Goal: Task Accomplishment & Management: Manage account settings

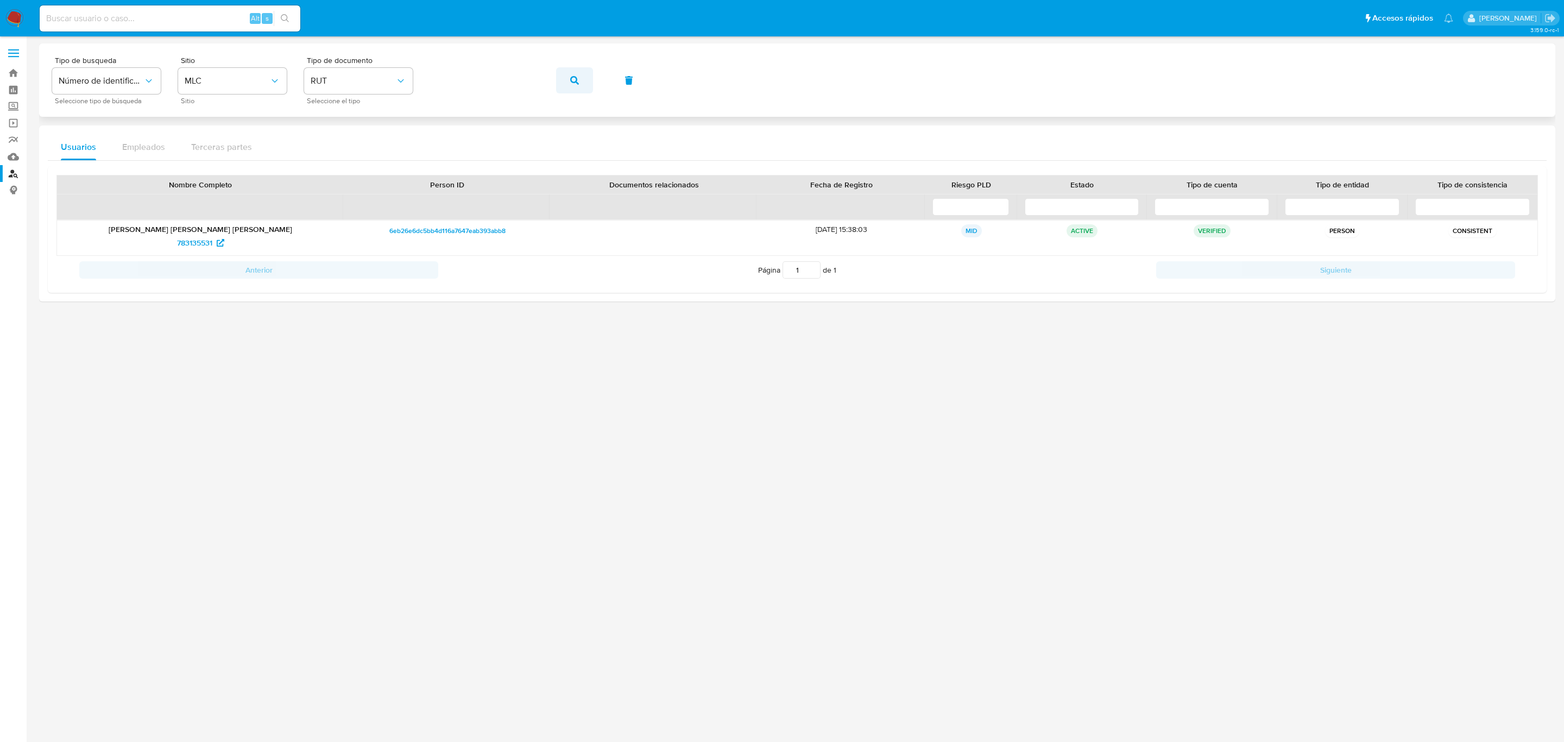
click at [573, 79] on icon "button" at bounding box center [574, 80] width 9 height 9
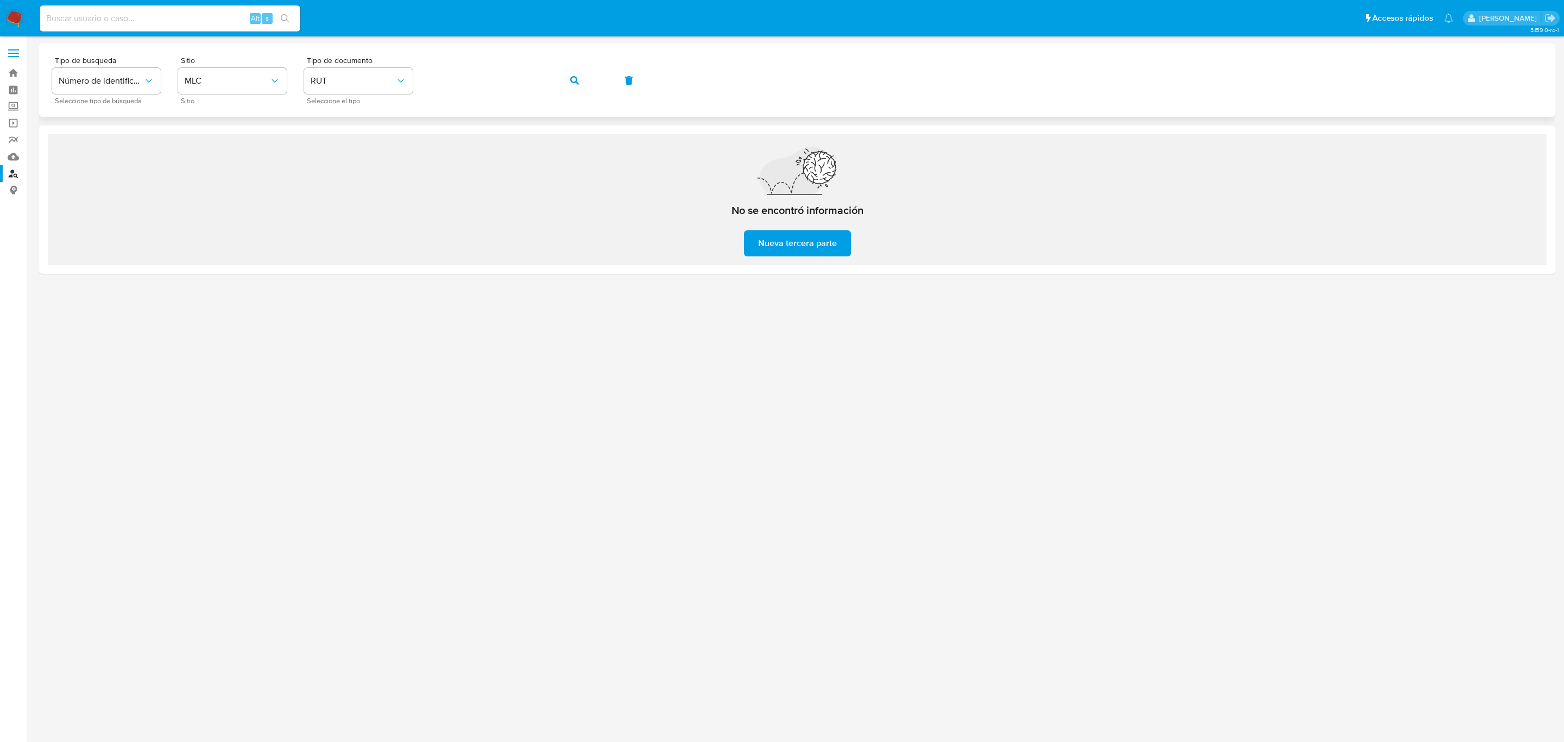
click at [566, 85] on button "button" at bounding box center [574, 80] width 37 height 26
click at [652, 255] on div "No se encontró información Nueva tercera parte" at bounding box center [797, 199] width 1499 height 131
click at [574, 84] on icon "button" at bounding box center [574, 80] width 9 height 9
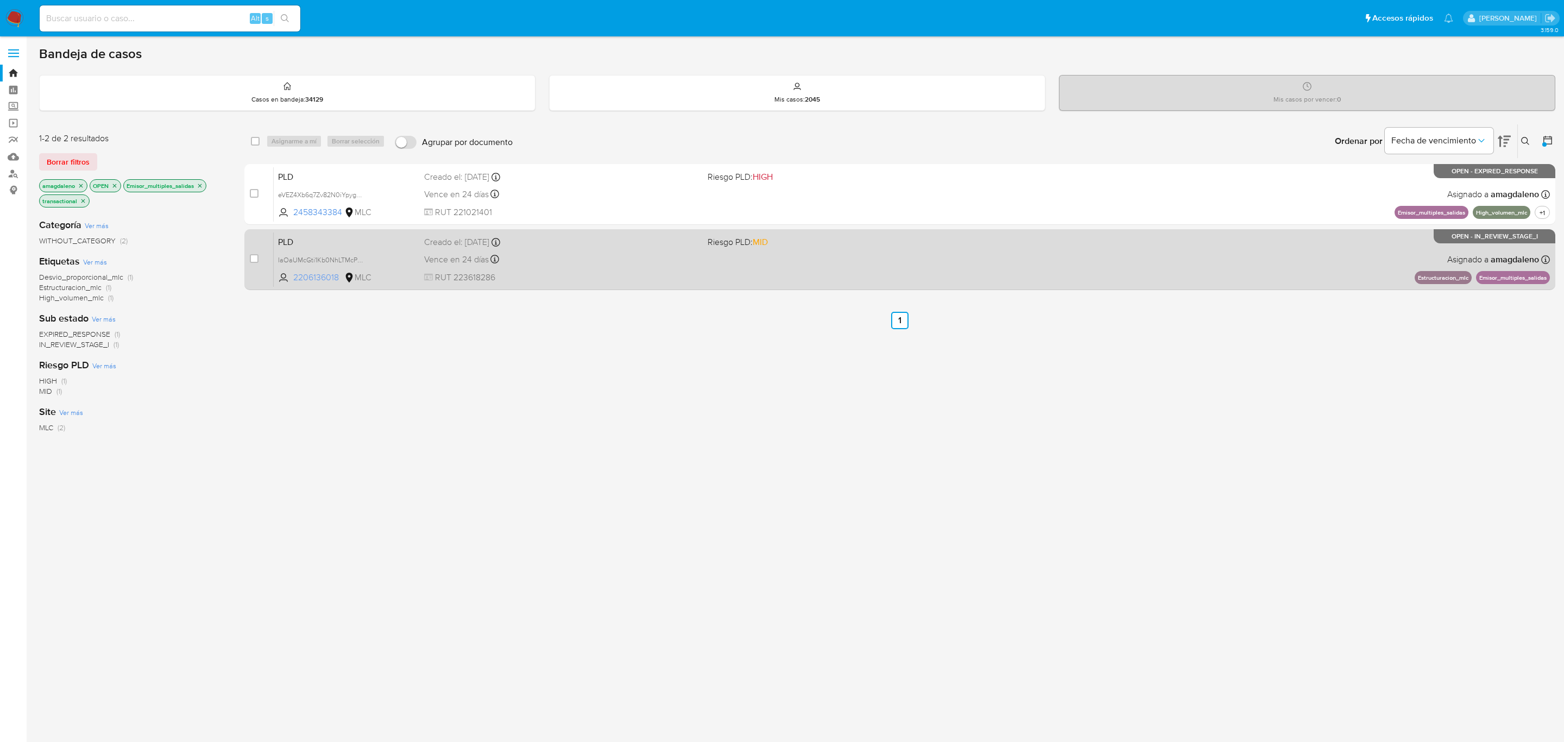
click at [320, 280] on span "2206136018" at bounding box center [317, 277] width 49 height 12
click at [616, 259] on div "Vence en 24 días Vence el 10/10/2025 16:07:25" at bounding box center [561, 259] width 275 height 15
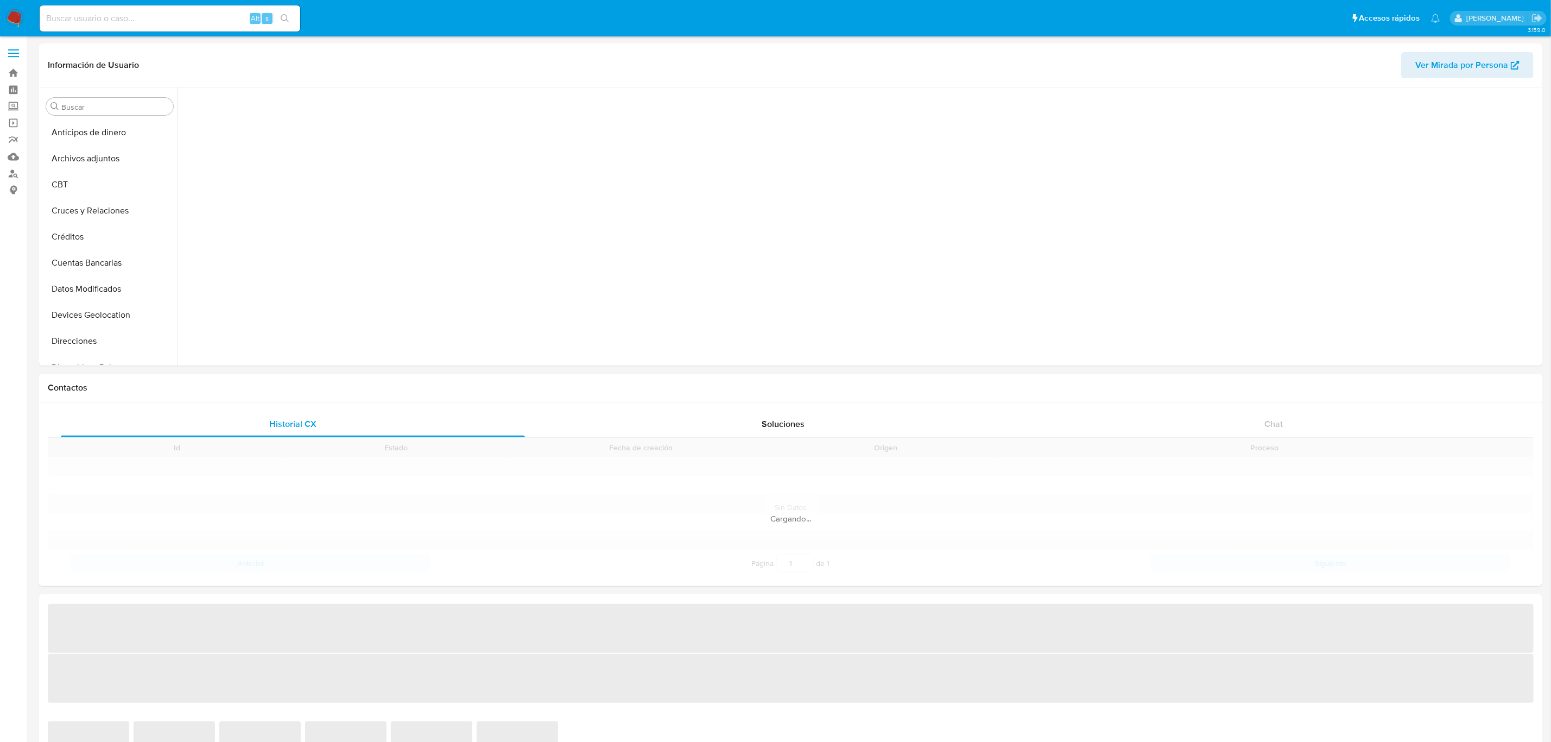
scroll to position [256, 0]
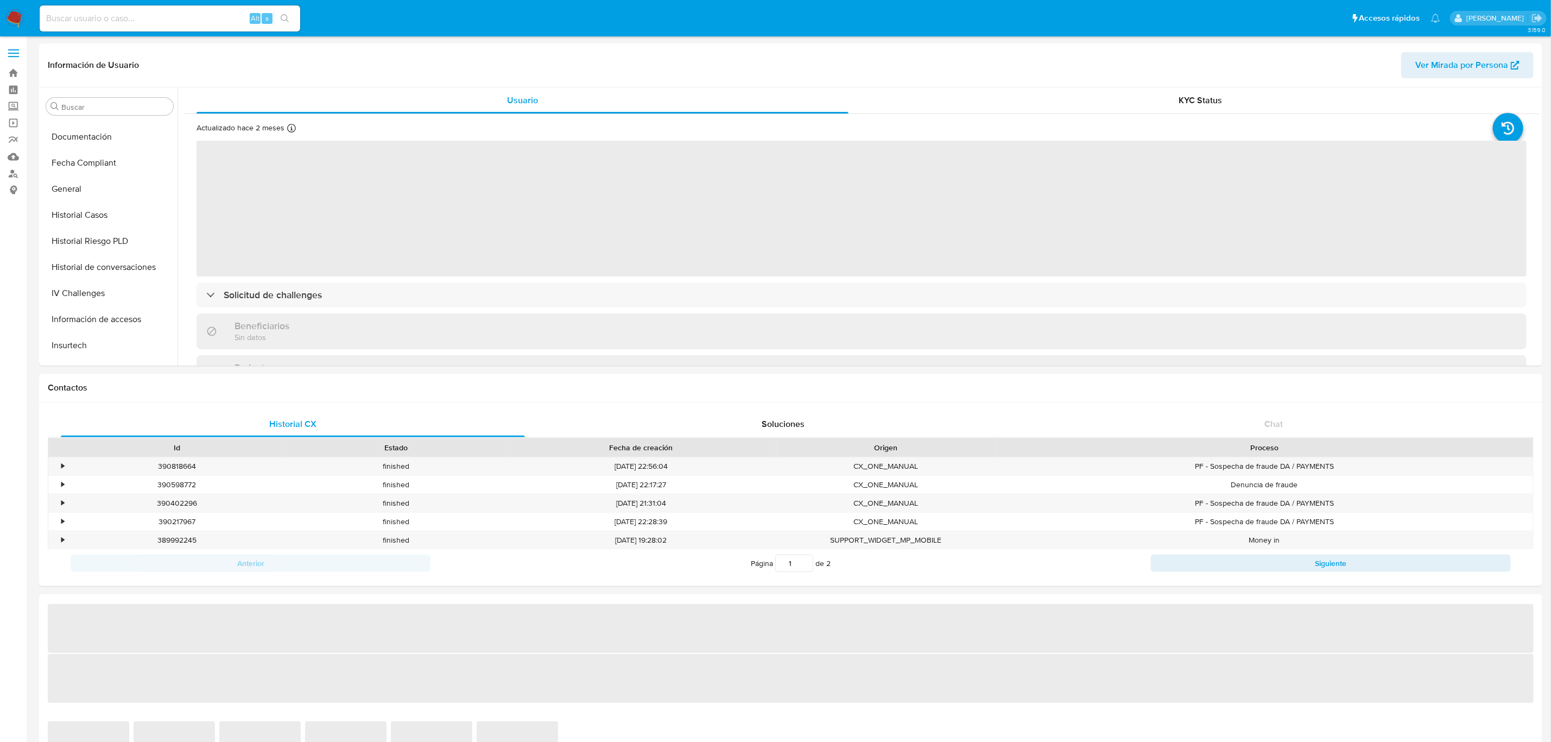
select select "10"
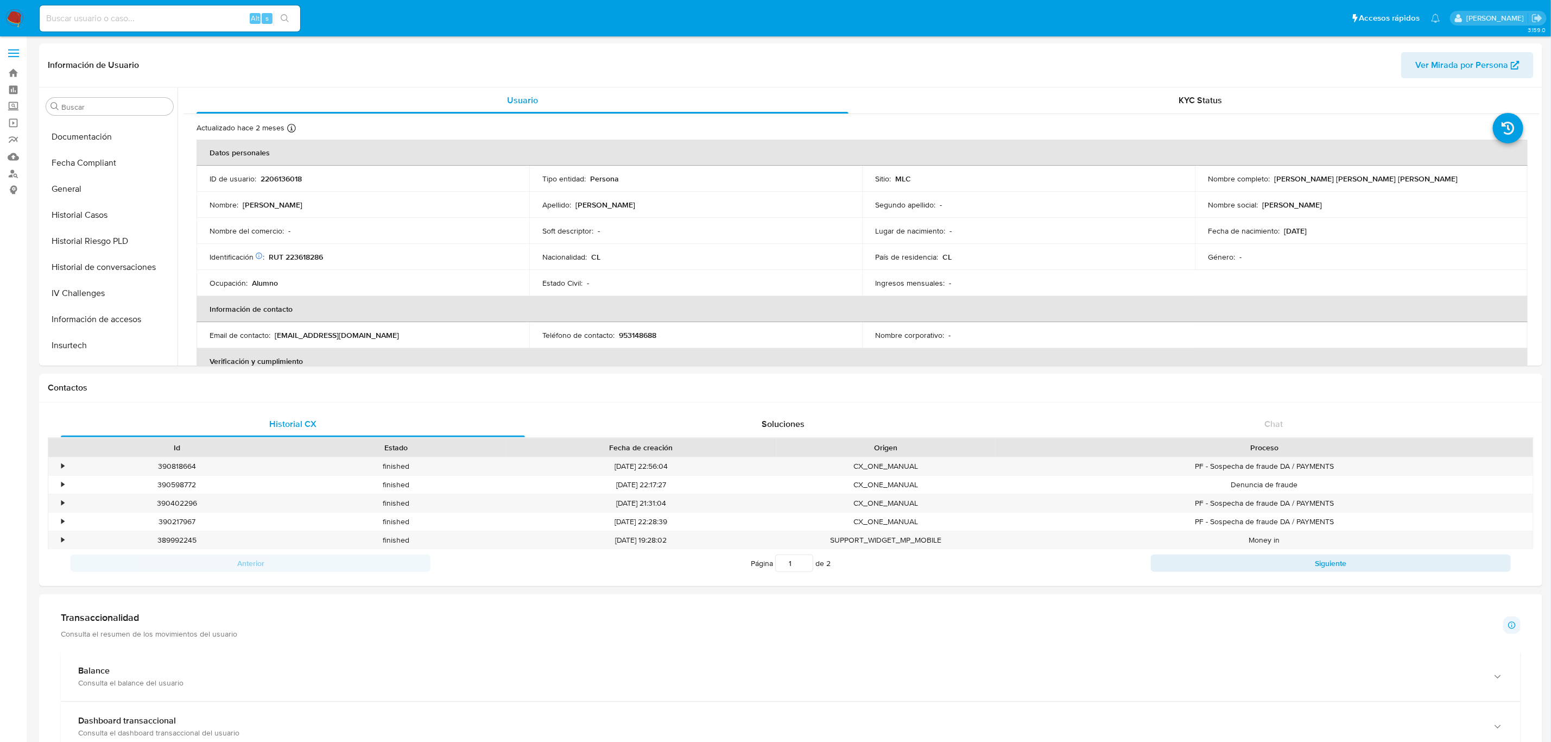
scroll to position [458, 0]
click at [315, 255] on p "RUT 223618286" at bounding box center [296, 257] width 54 height 10
copy p "223618286"
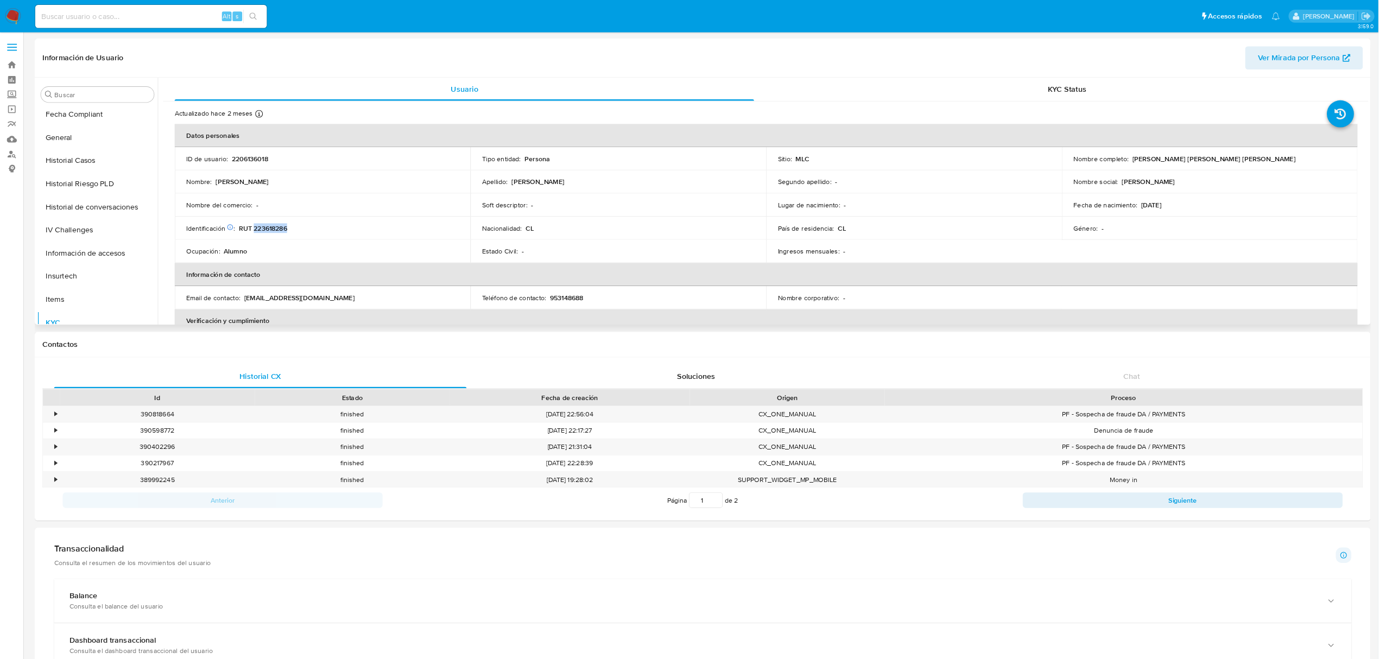
scroll to position [51, 0]
click at [108, 160] on button "Cruces y Relaciones" at bounding box center [105, 160] width 127 height 26
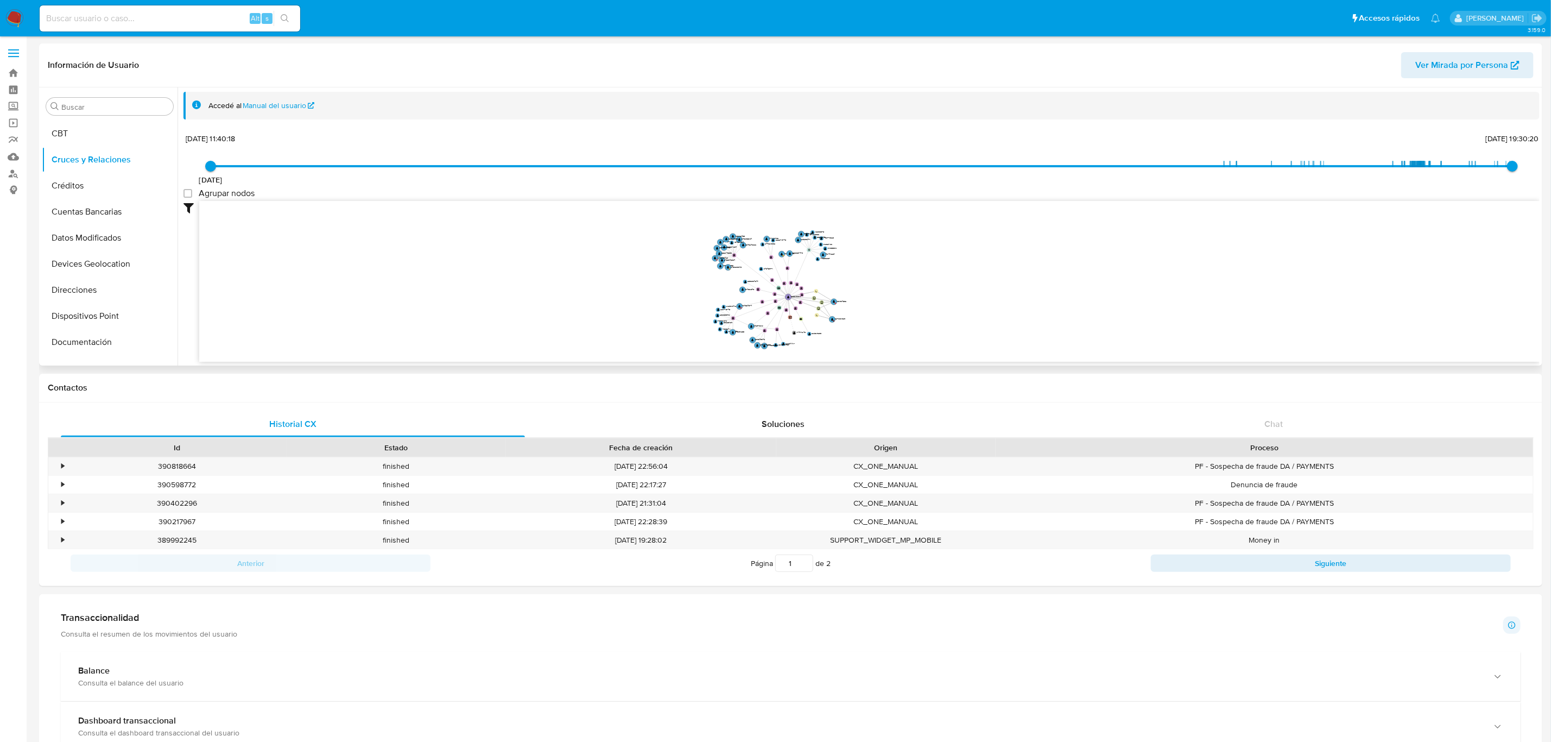
drag, startPoint x: 934, startPoint y: 270, endPoint x: 894, endPoint y: 293, distance: 45.7
click at [895, 294] on icon "user-1301934502  1301934502 user-2276631029  2276631029 C device-67b63f357d1c…" at bounding box center [869, 279] width 1341 height 157
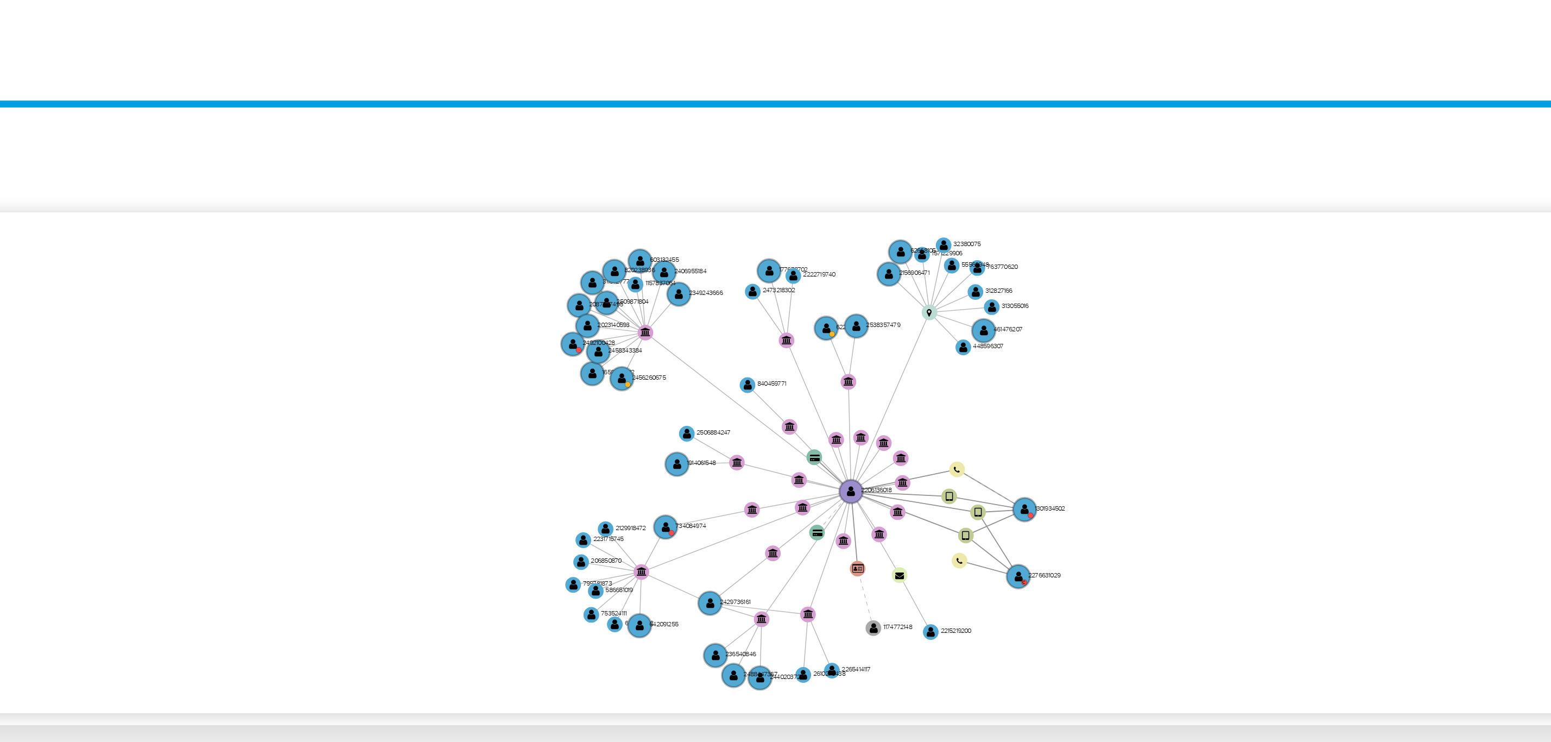
drag, startPoint x: 866, startPoint y: 293, endPoint x: 838, endPoint y: 290, distance: 27.8
click at [838, 290] on icon "user-1301934502  1301934502 user-2276631029  2276631029 C device-67b63f357d1c…" at bounding box center [869, 279] width 1341 height 157
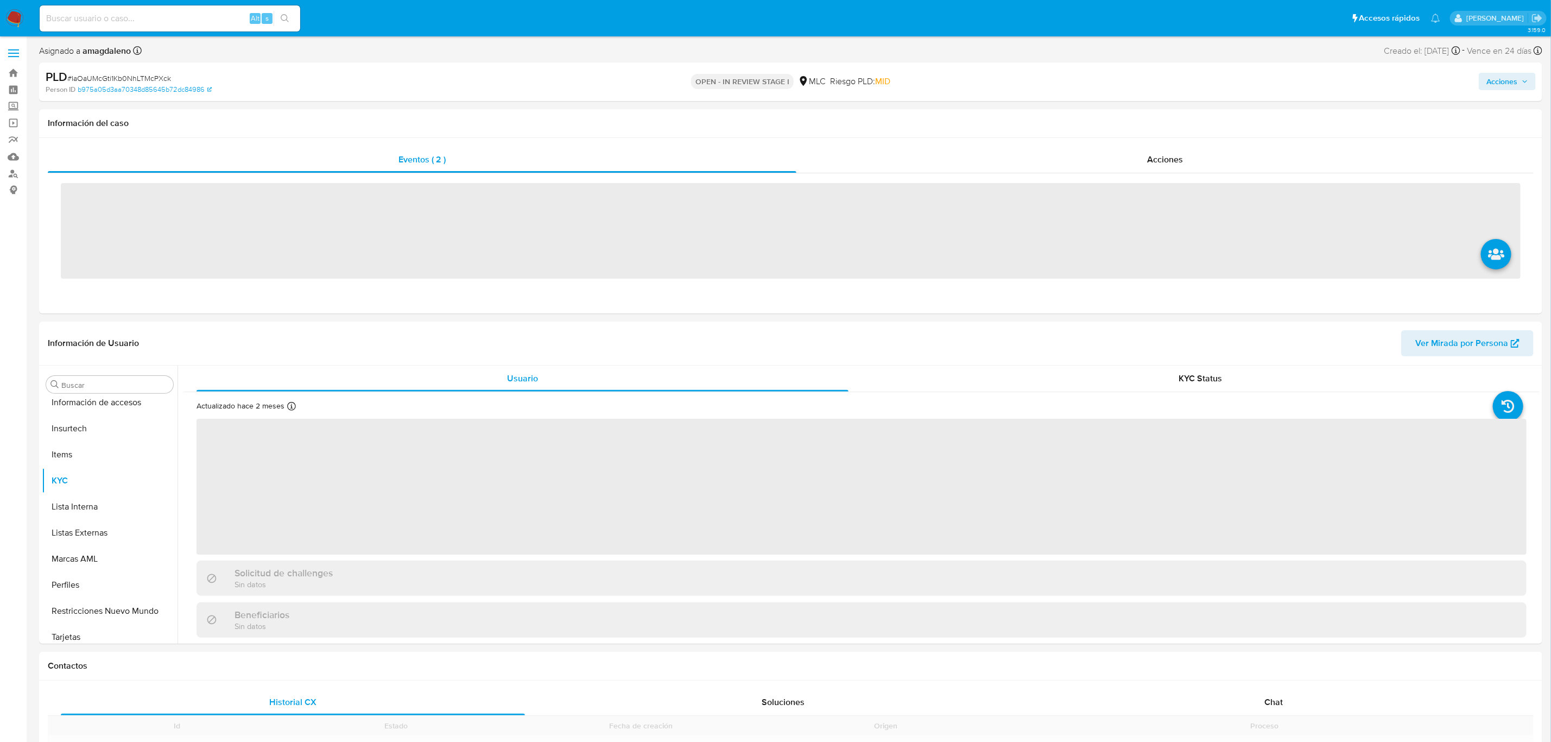
scroll to position [458, 0]
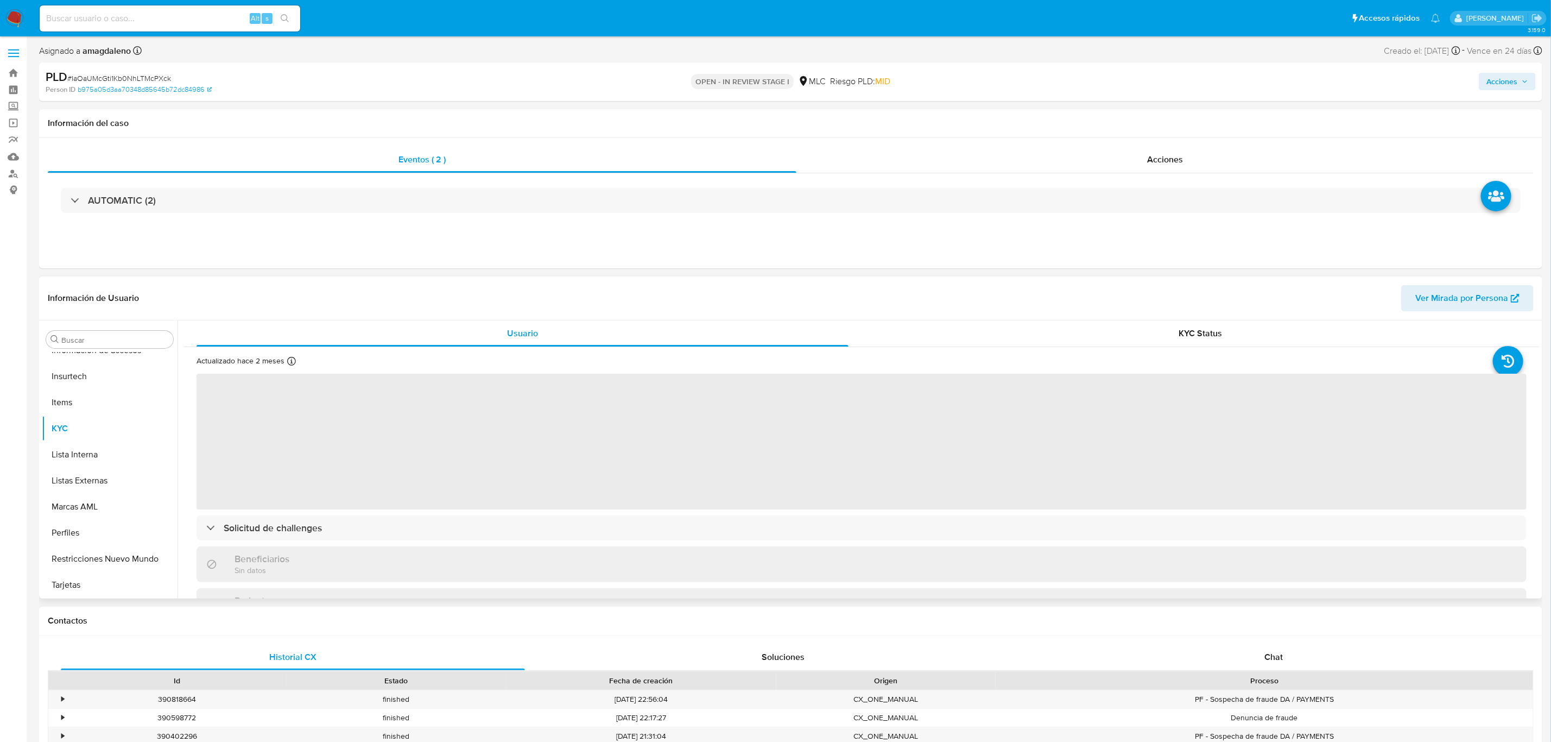
select select "10"
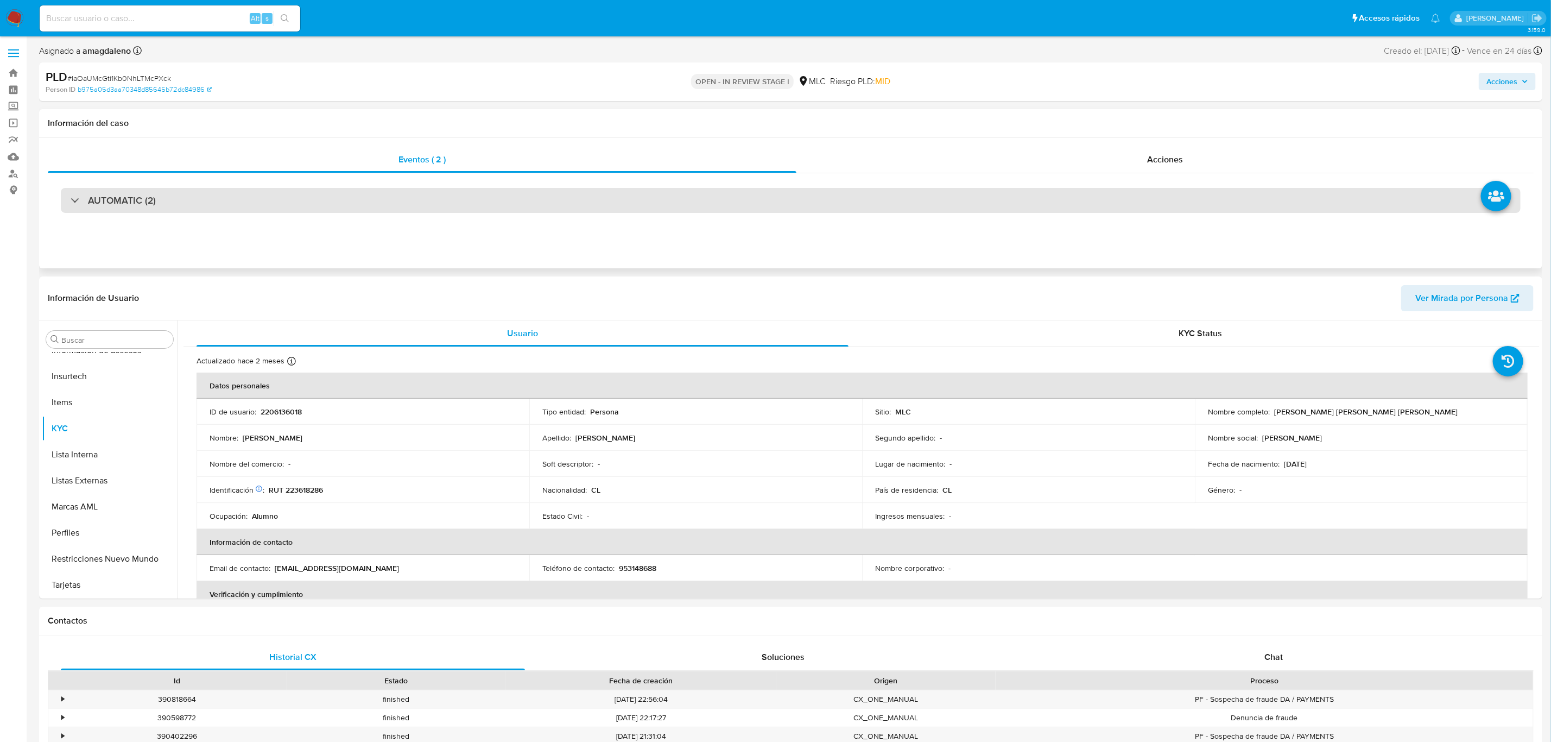
click at [720, 195] on div "AUTOMATIC (2)" at bounding box center [791, 200] width 1460 height 25
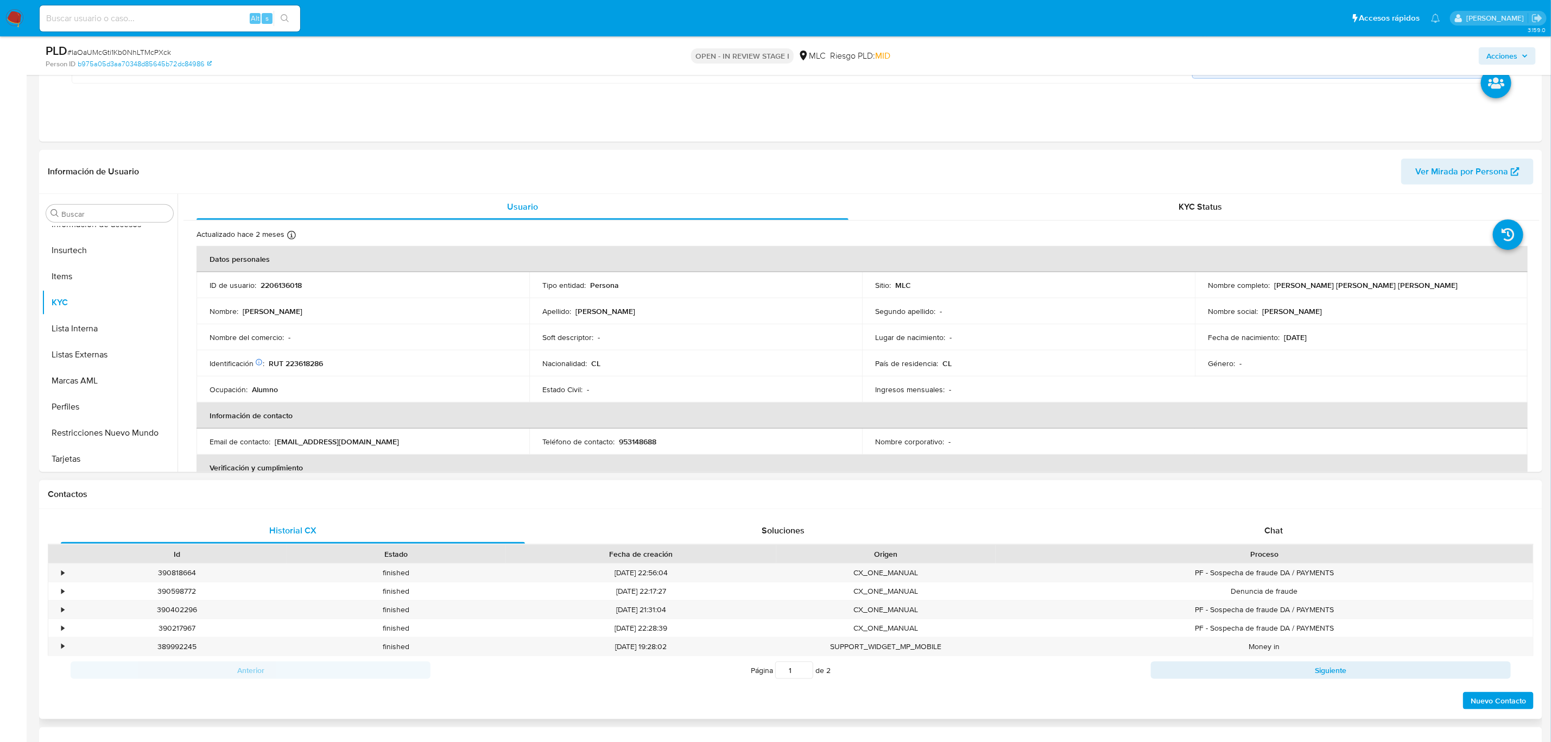
scroll to position [570, 0]
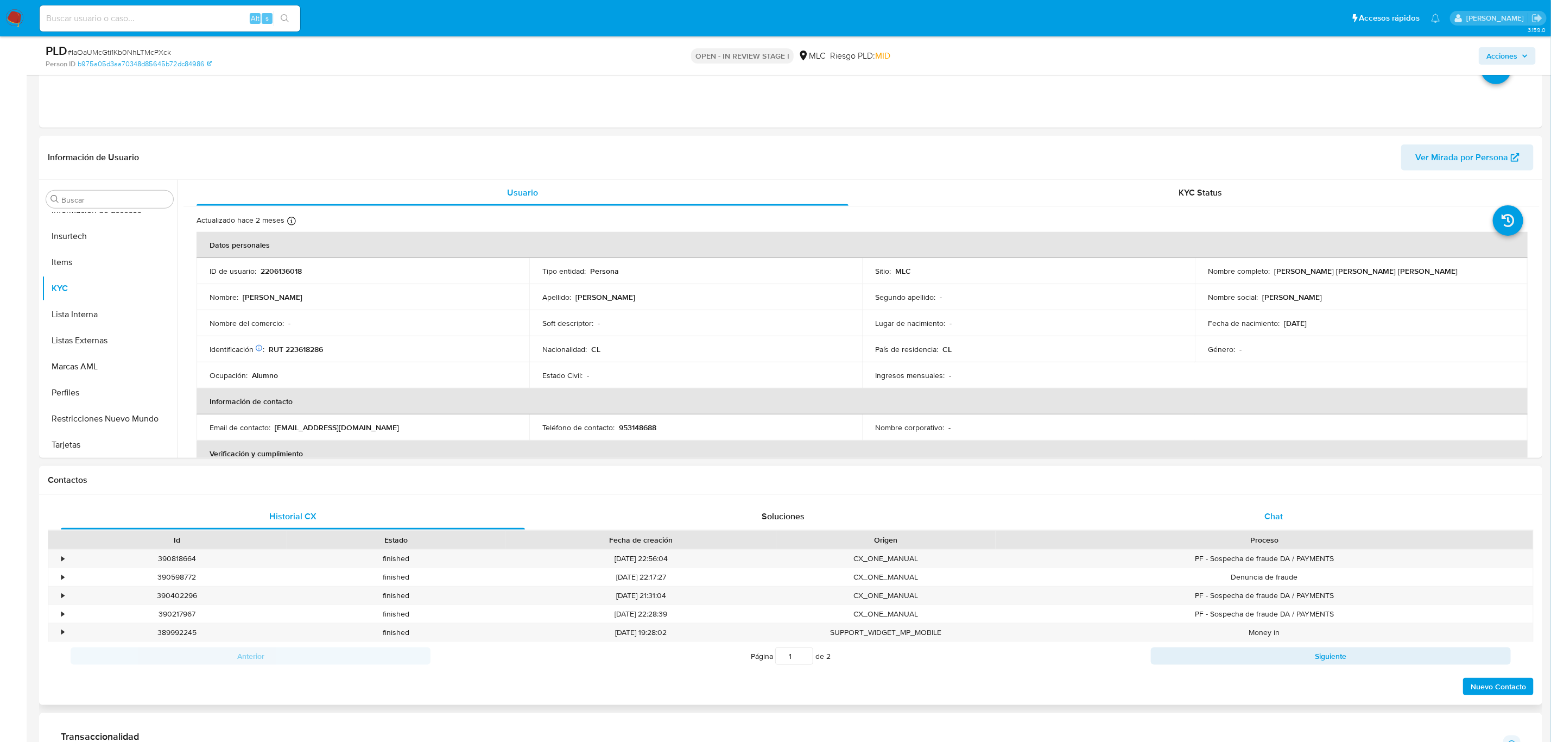
click at [1245, 514] on div "Chat" at bounding box center [1273, 516] width 464 height 26
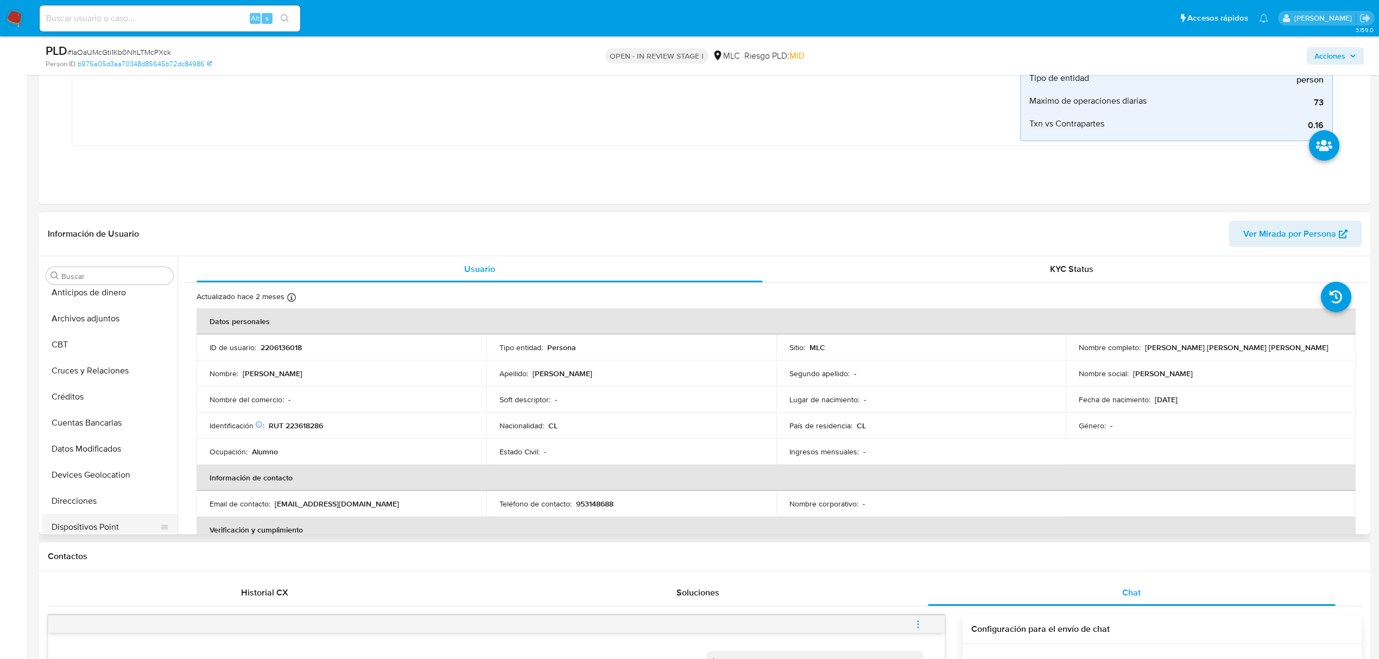
scroll to position [0, 0]
click at [112, 385] on button "Cruces y Relaciones" at bounding box center [105, 380] width 127 height 26
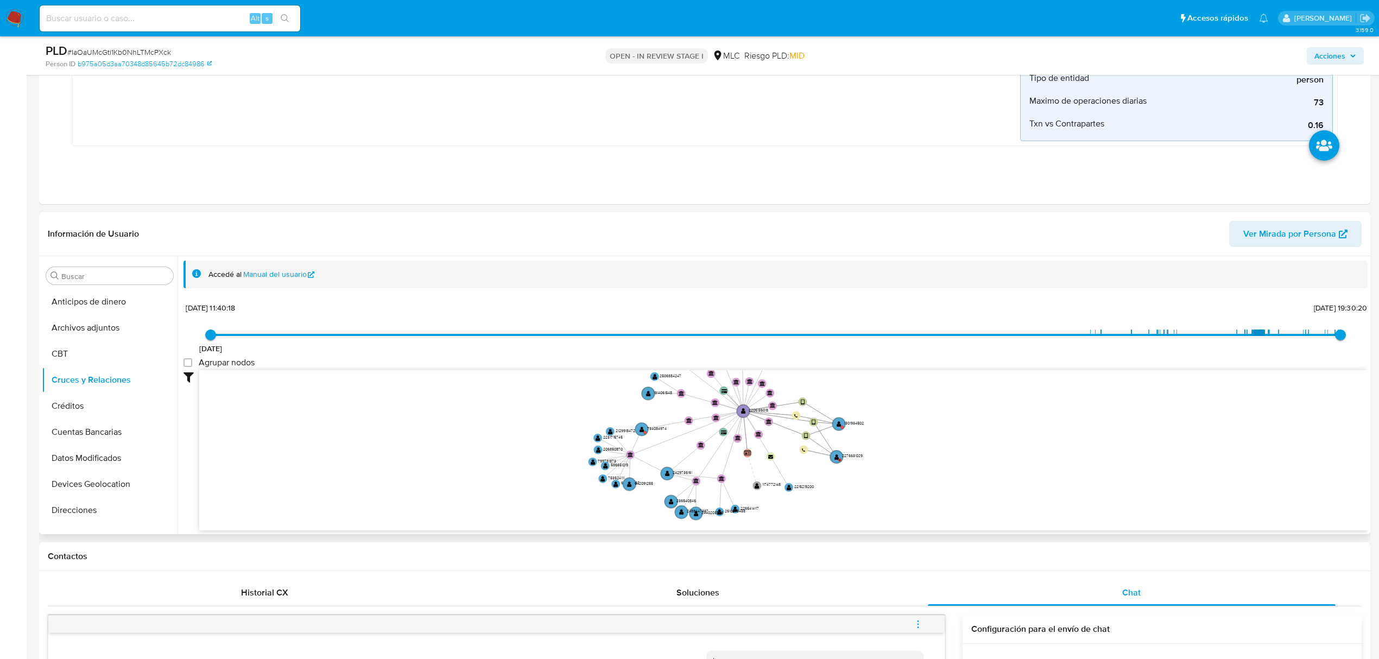
drag, startPoint x: 531, startPoint y: 358, endPoint x: 523, endPoint y: 422, distance: 64.0
click at [523, 422] on icon "user-1301934502  1301934502 user-2276631029  2276631029 C device-67b63f357d1c…" at bounding box center [783, 448] width 1168 height 157
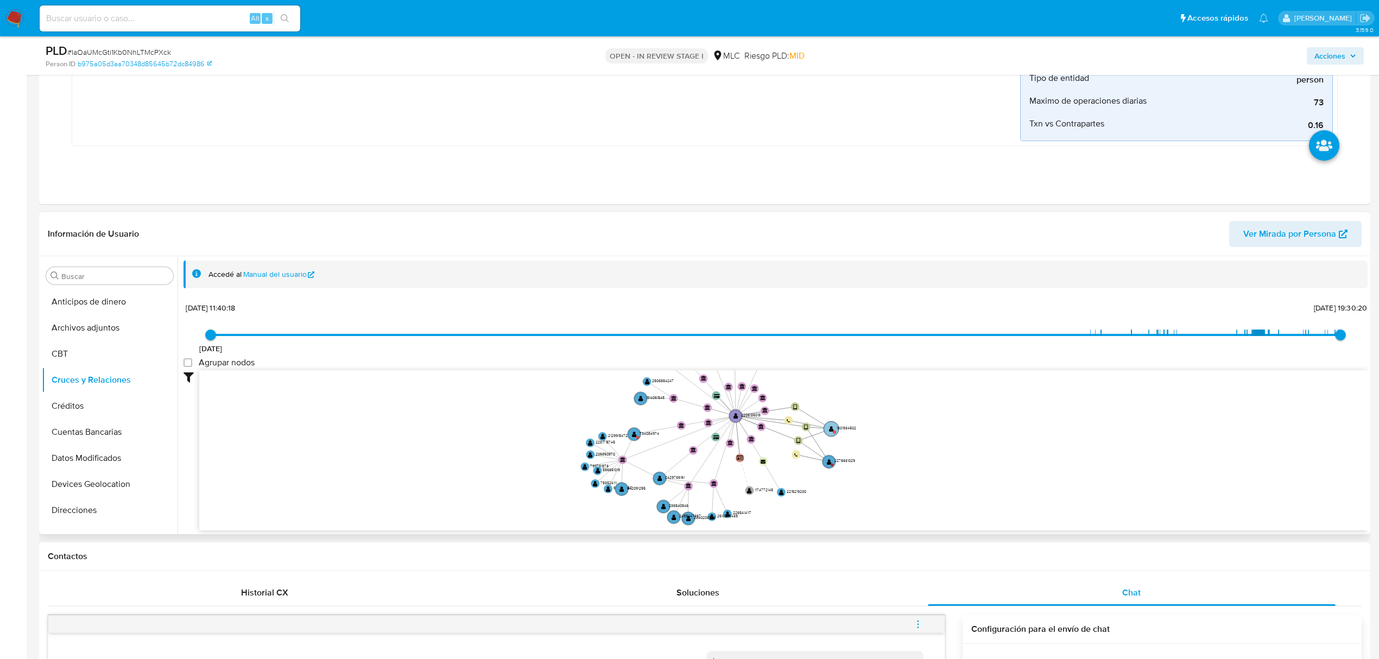
click at [830, 430] on text "" at bounding box center [831, 429] width 5 height 7
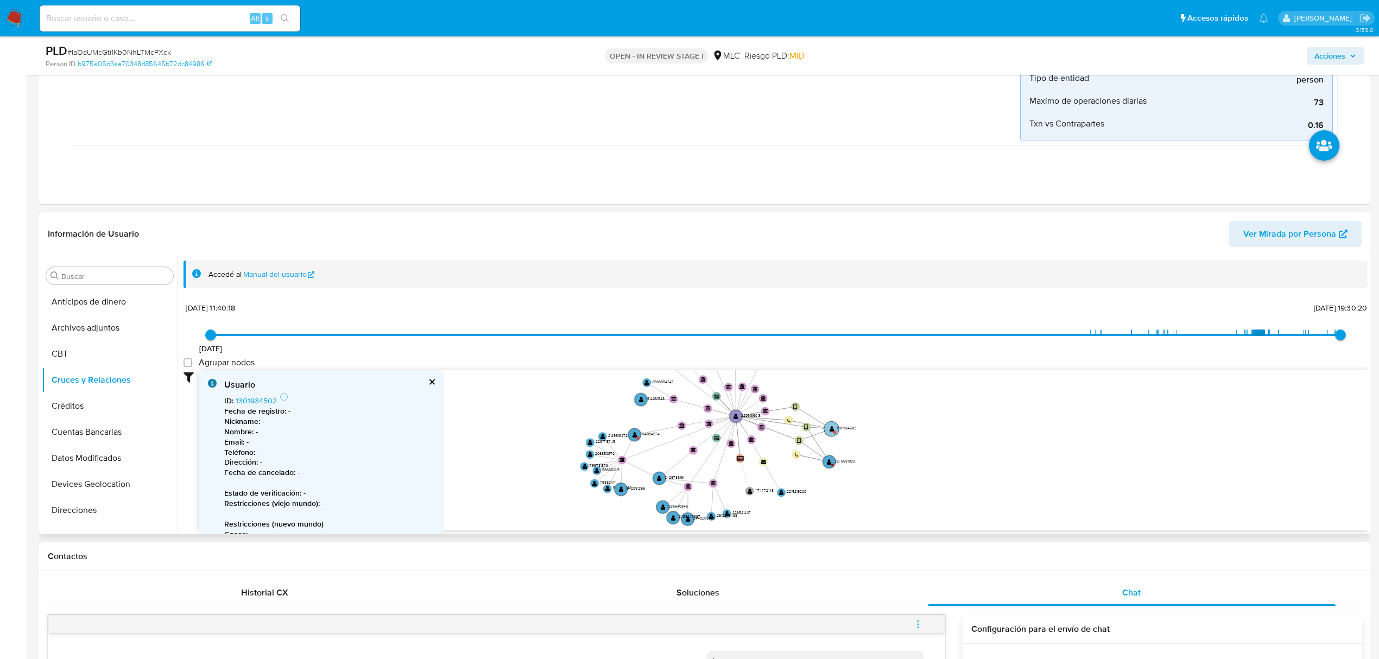
click at [830, 430] on text "" at bounding box center [832, 429] width 5 height 7
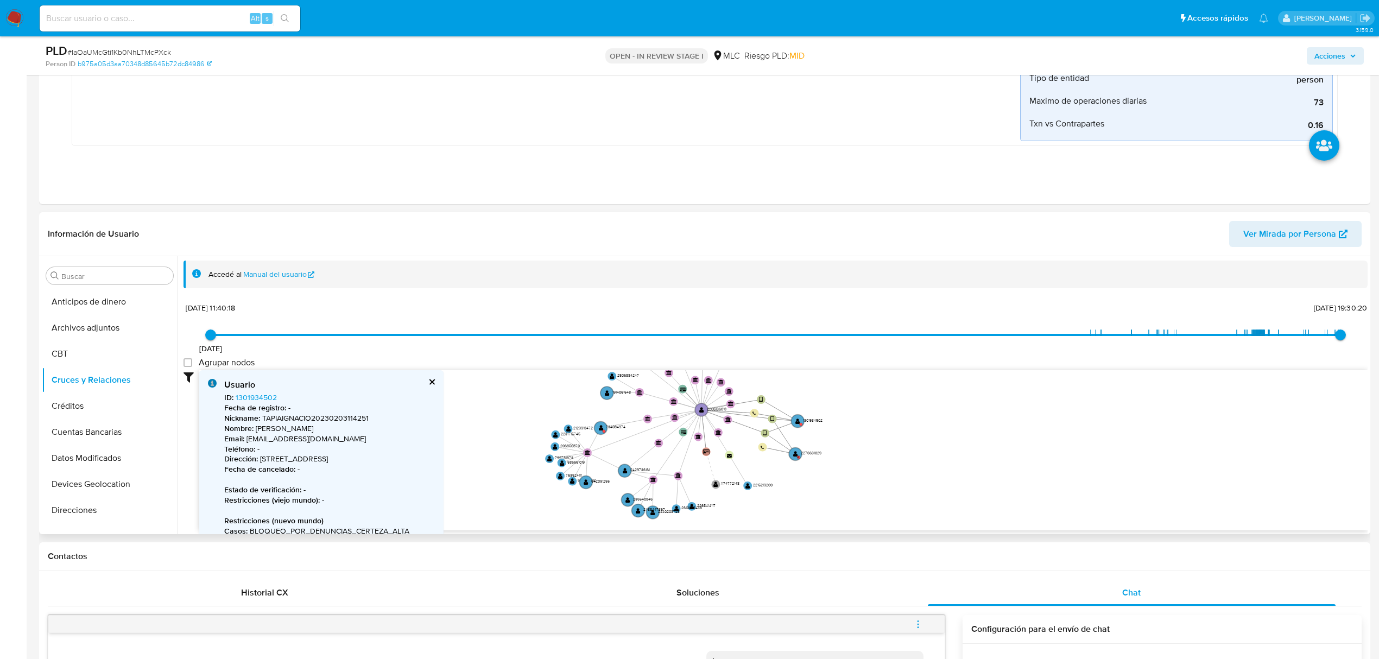
drag, startPoint x: 530, startPoint y: 420, endPoint x: 496, endPoint y: 413, distance: 35.0
click at [496, 413] on icon "user-1301934502  1301934502 user-2276631029  2276631029 C device-67b63f357d1c…" at bounding box center [783, 448] width 1168 height 157
click at [799, 456] on circle at bounding box center [795, 453] width 15 height 15
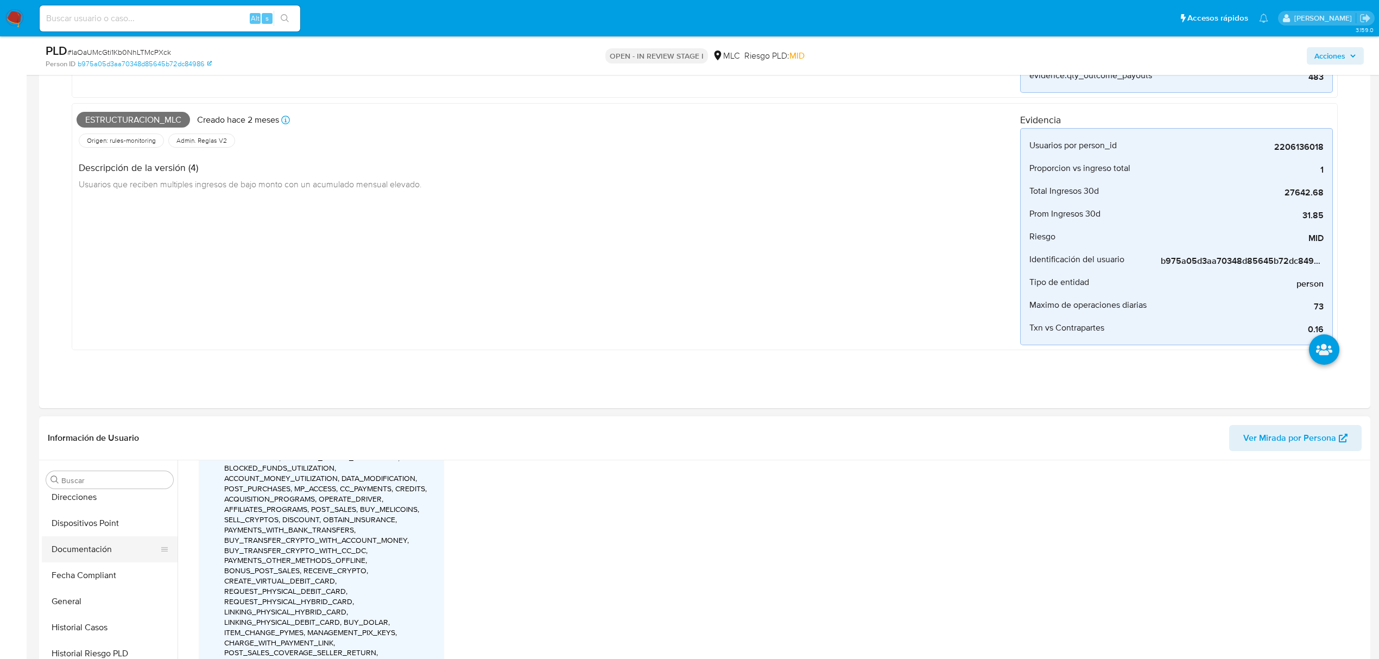
scroll to position [289, 0]
click at [109, 556] on button "Historial Casos" at bounding box center [105, 555] width 127 height 26
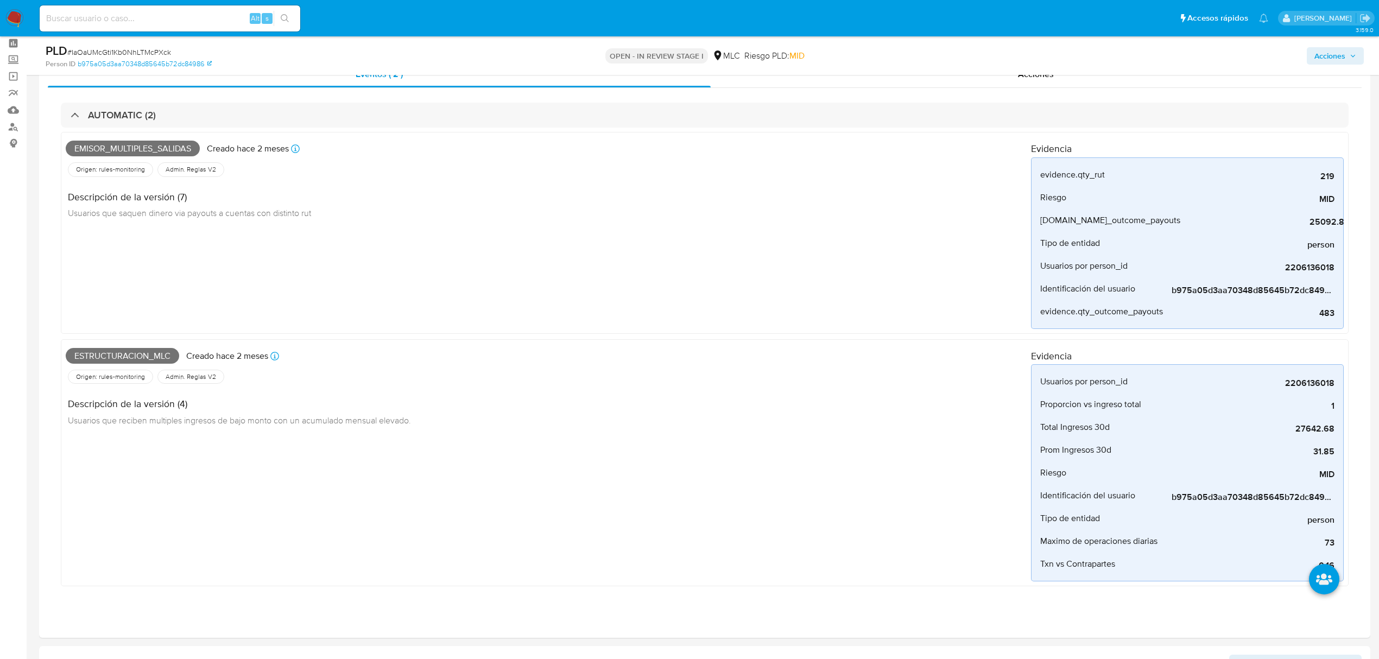
scroll to position [56, 0]
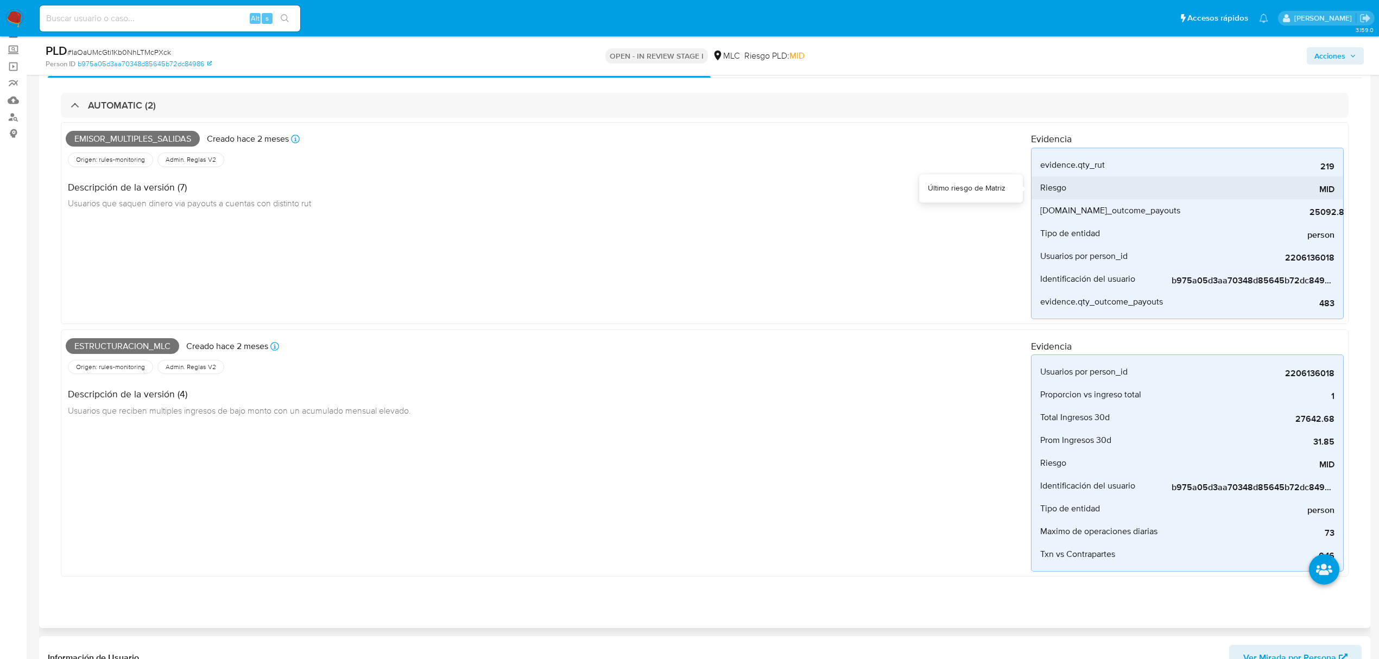
click at [1271, 192] on span "MID" at bounding box center [1253, 189] width 163 height 11
click at [1215, 231] on span "person" at bounding box center [1253, 235] width 163 height 11
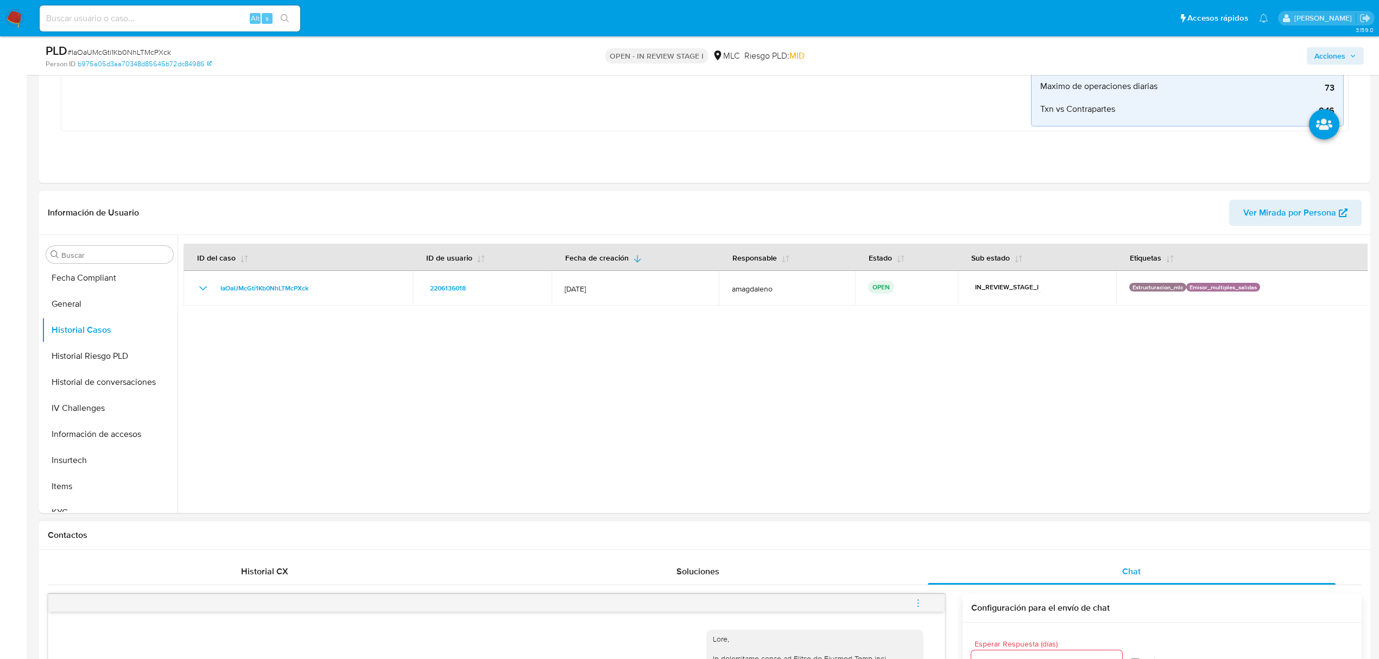
scroll to position [780, 0]
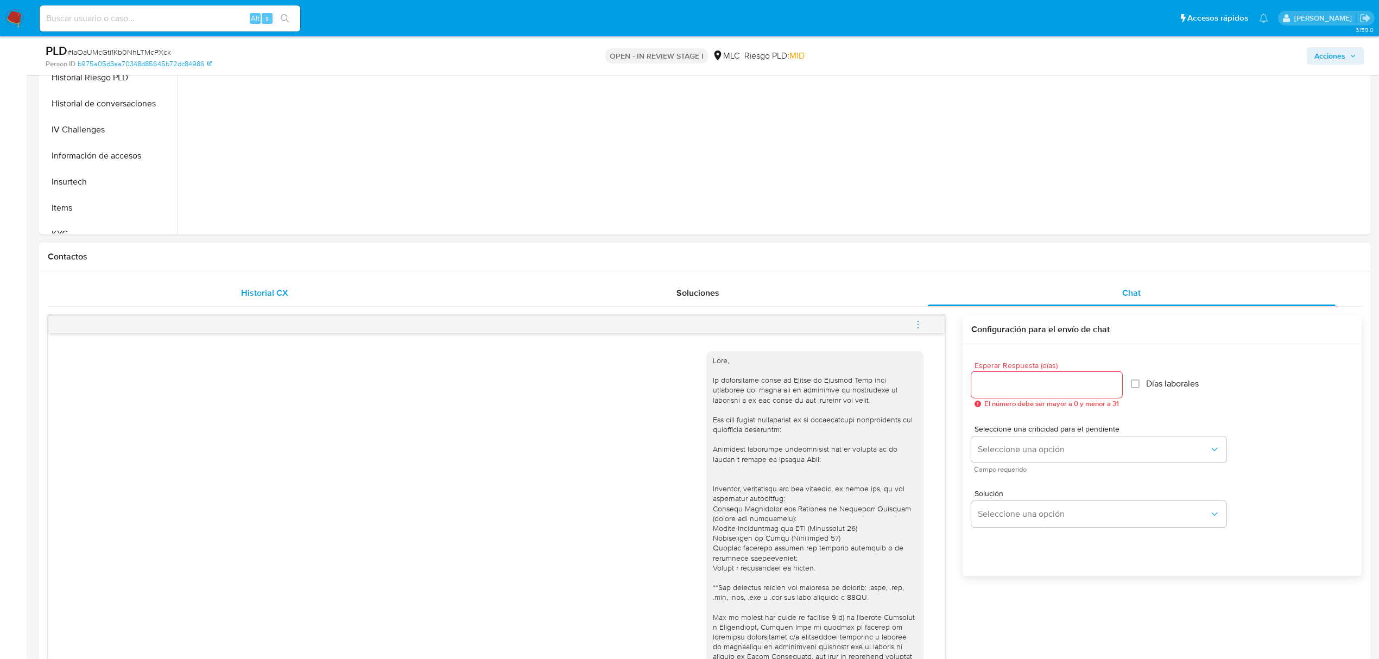
click at [324, 282] on div "Historial CX" at bounding box center [265, 293] width 408 height 26
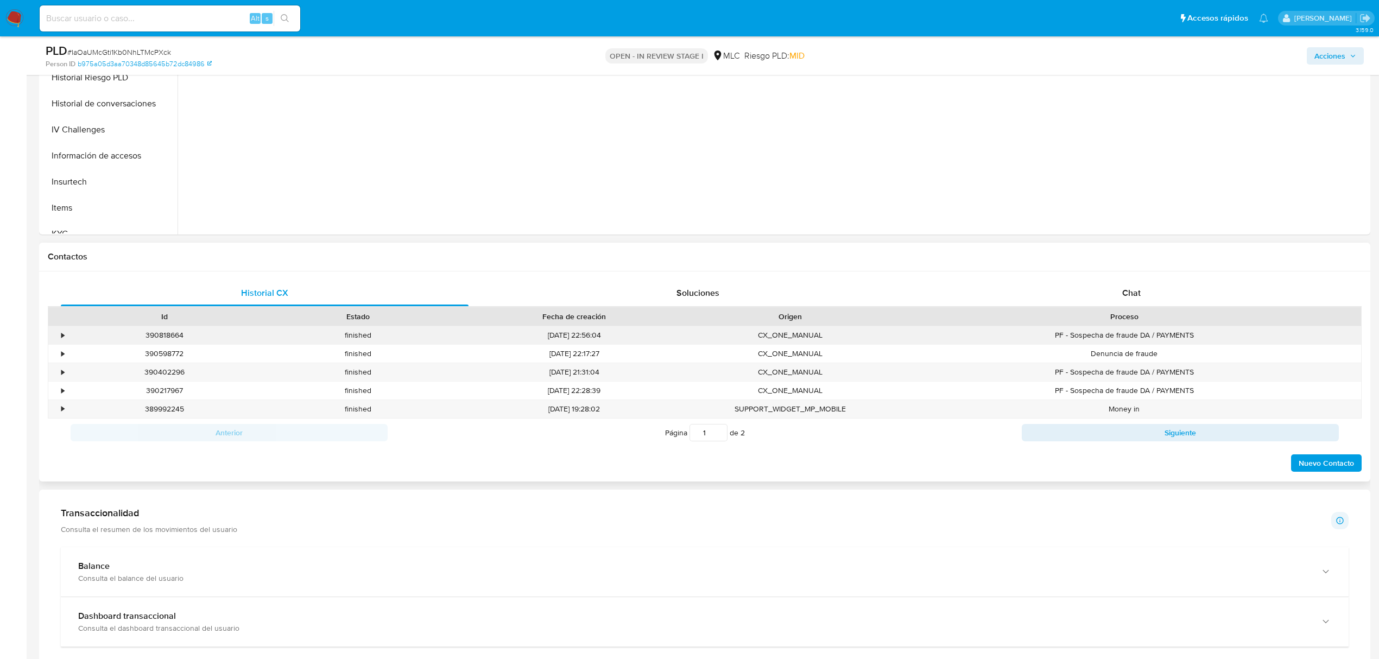
click at [104, 340] on div "390818664" at bounding box center [164, 335] width 194 height 18
click at [62, 339] on div "•" at bounding box center [62, 335] width 3 height 10
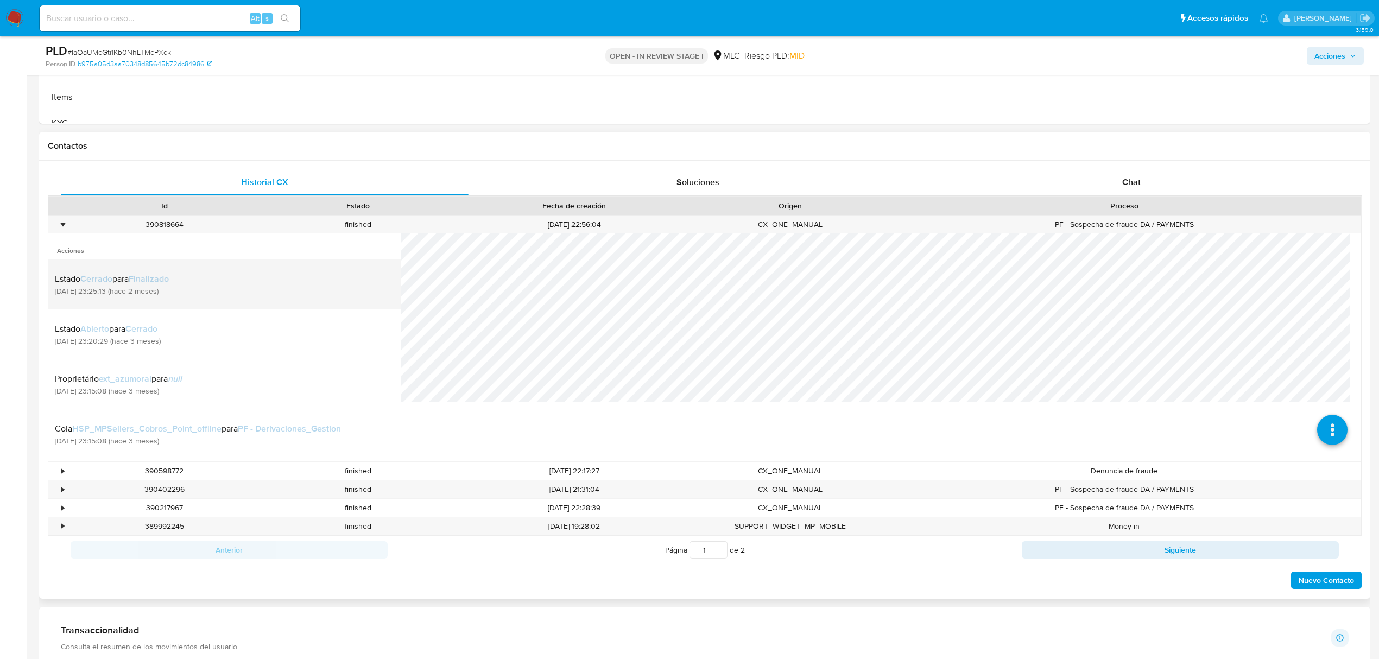
scroll to position [925, 0]
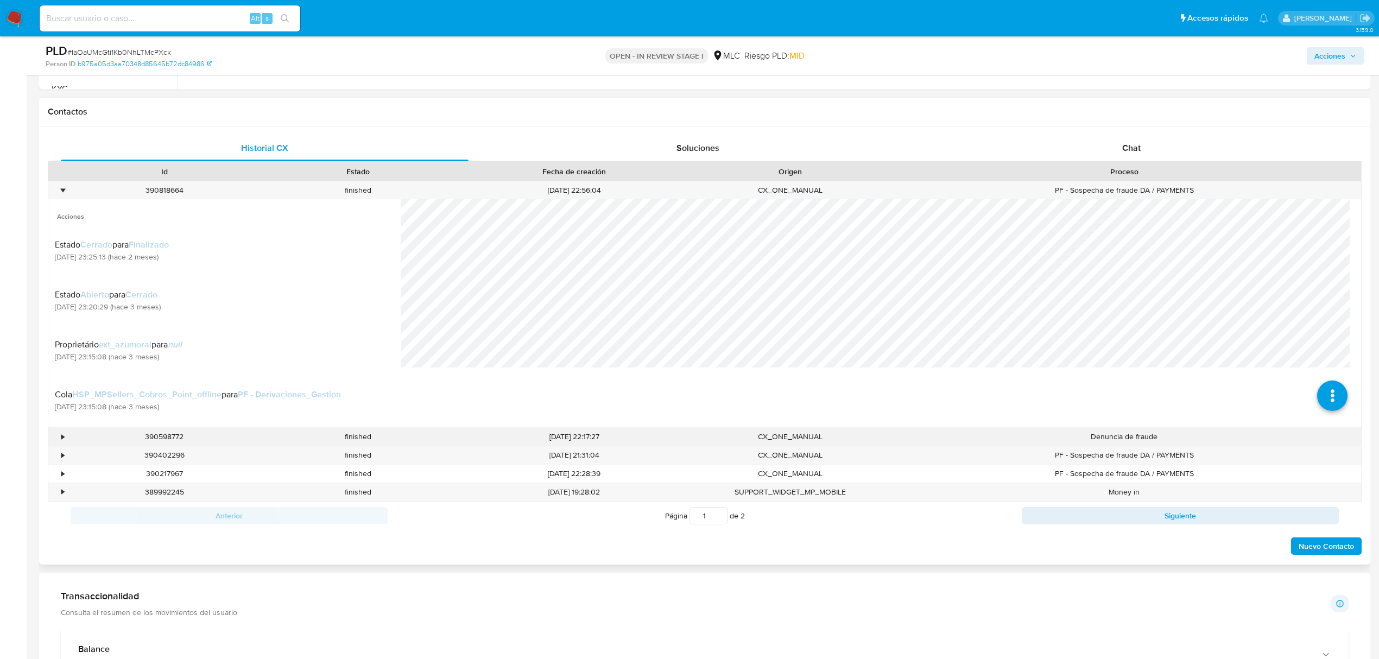
click at [55, 443] on div "•" at bounding box center [57, 437] width 19 height 18
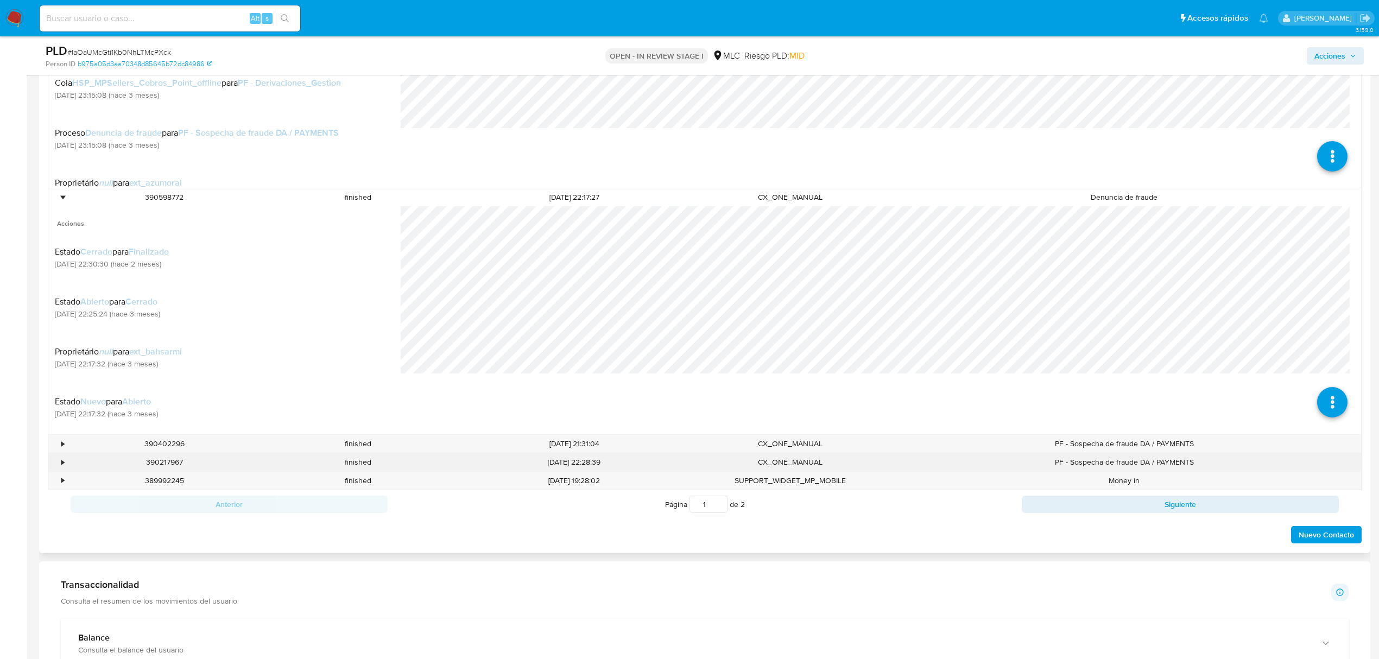
scroll to position [1215, 0]
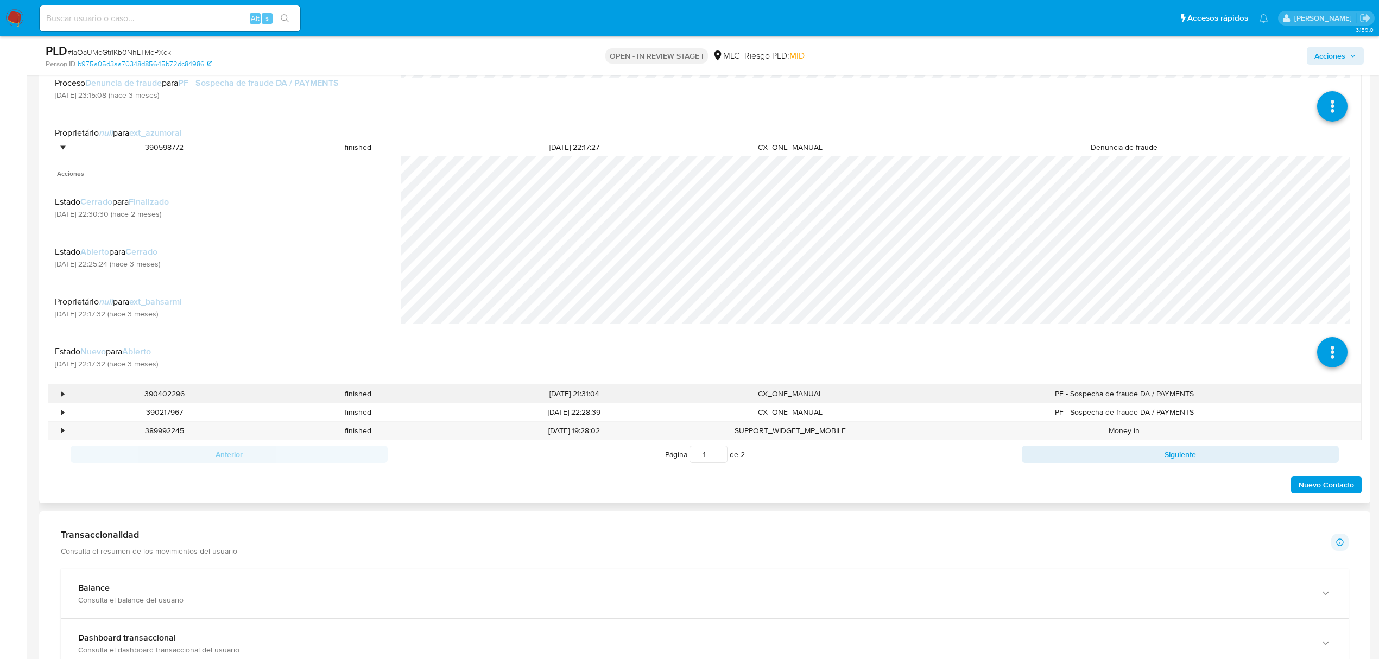
click at [62, 399] on div "•" at bounding box center [62, 394] width 3 height 10
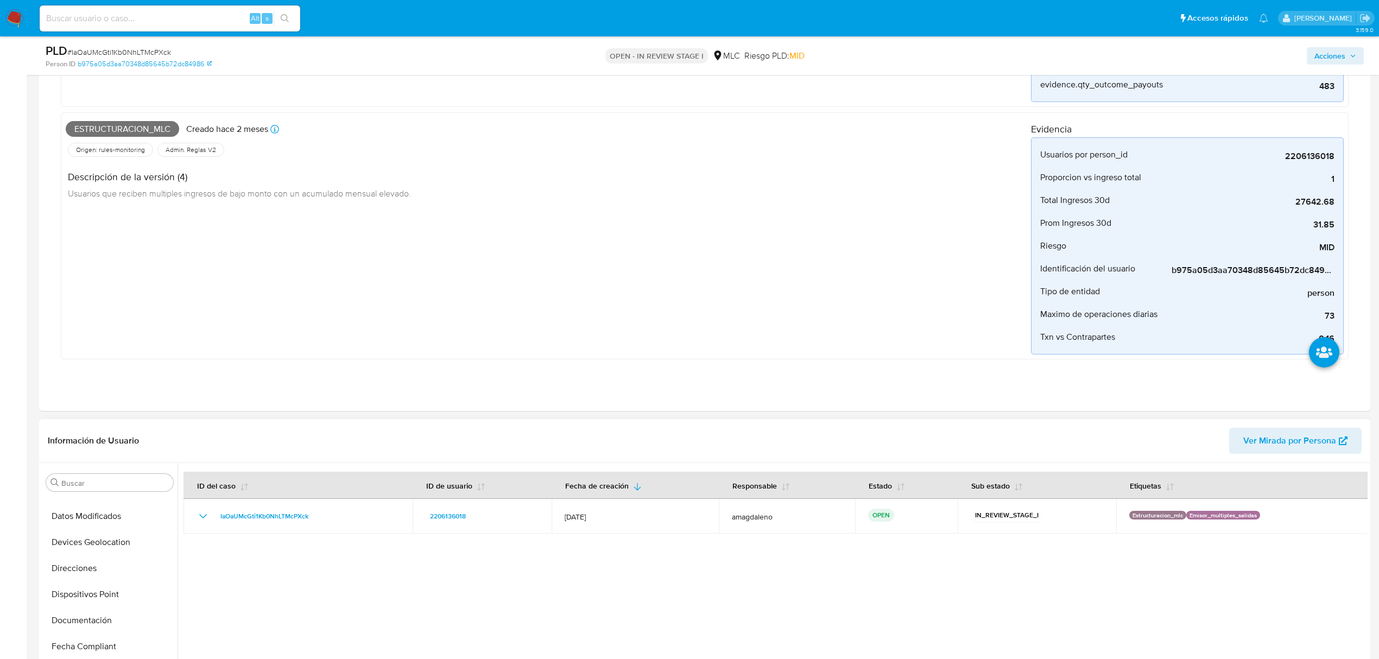
scroll to position [0, 0]
click at [110, 535] on button "Archivos adjuntos" at bounding box center [105, 535] width 127 height 26
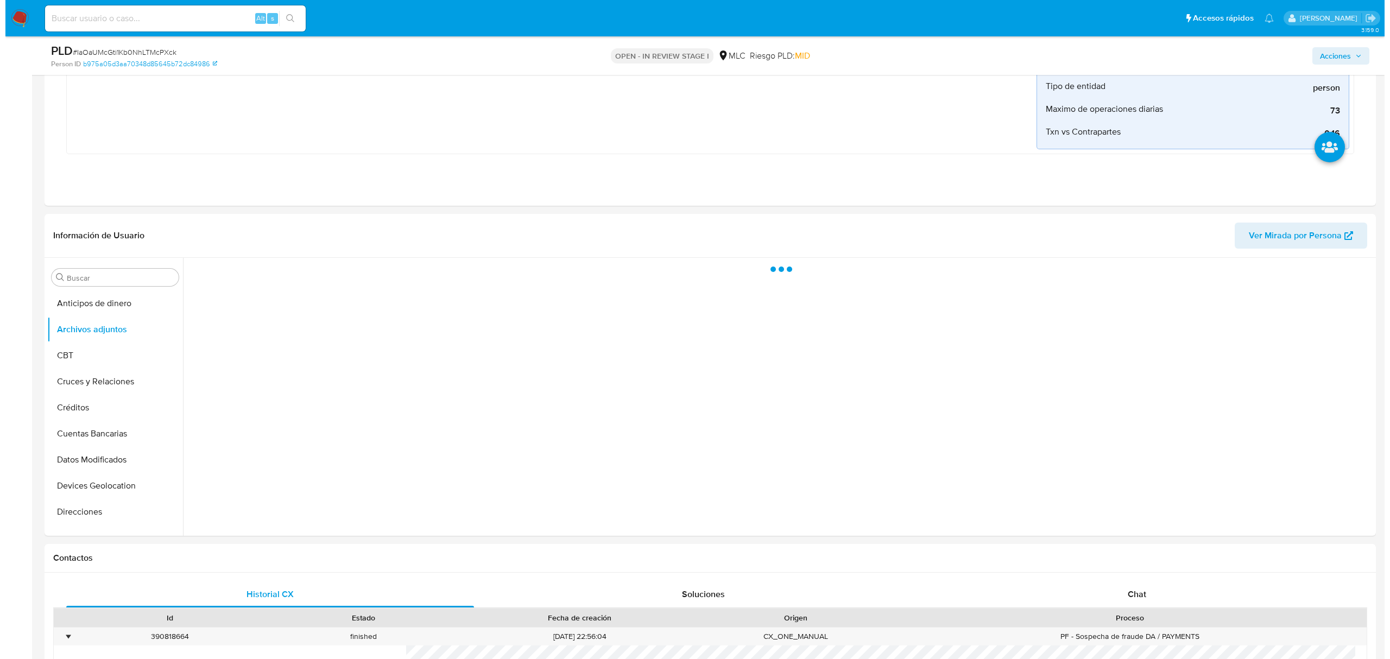
scroll to position [504, 0]
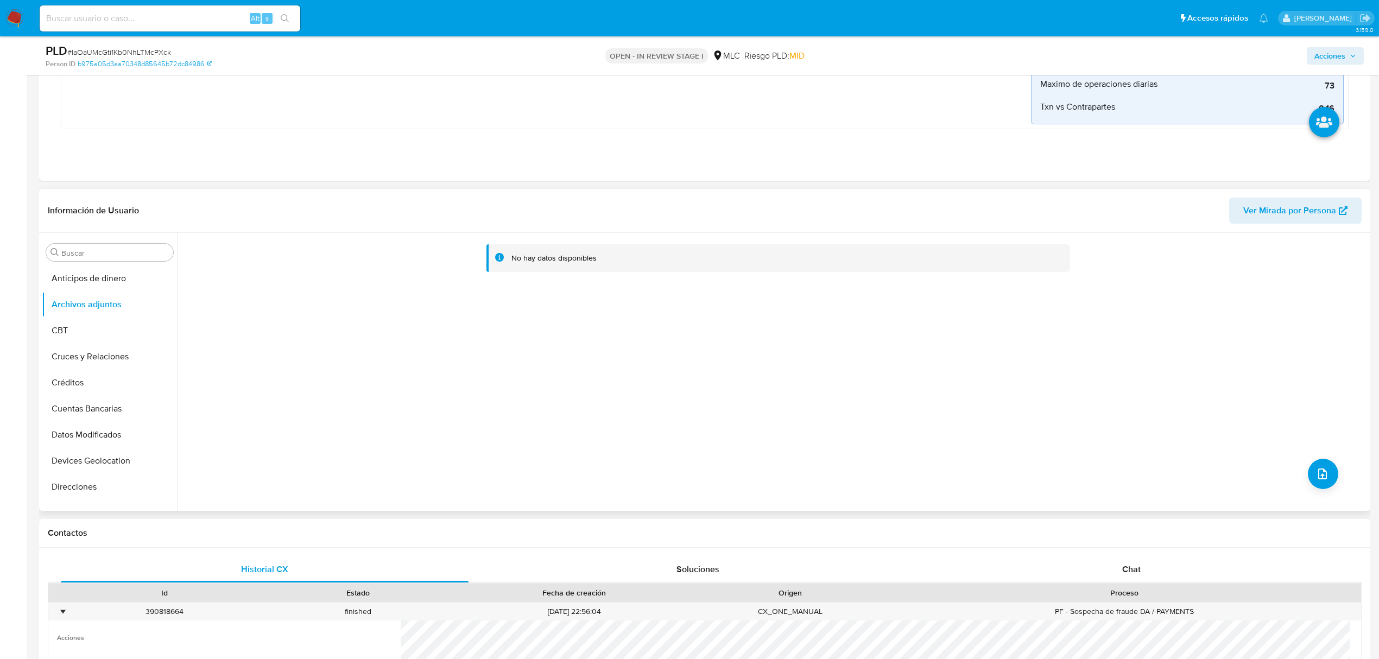
click at [1304, 487] on div "No hay datos disponibles" at bounding box center [773, 372] width 1190 height 278
click at [1318, 478] on icon "upload-file" at bounding box center [1322, 474] width 13 height 13
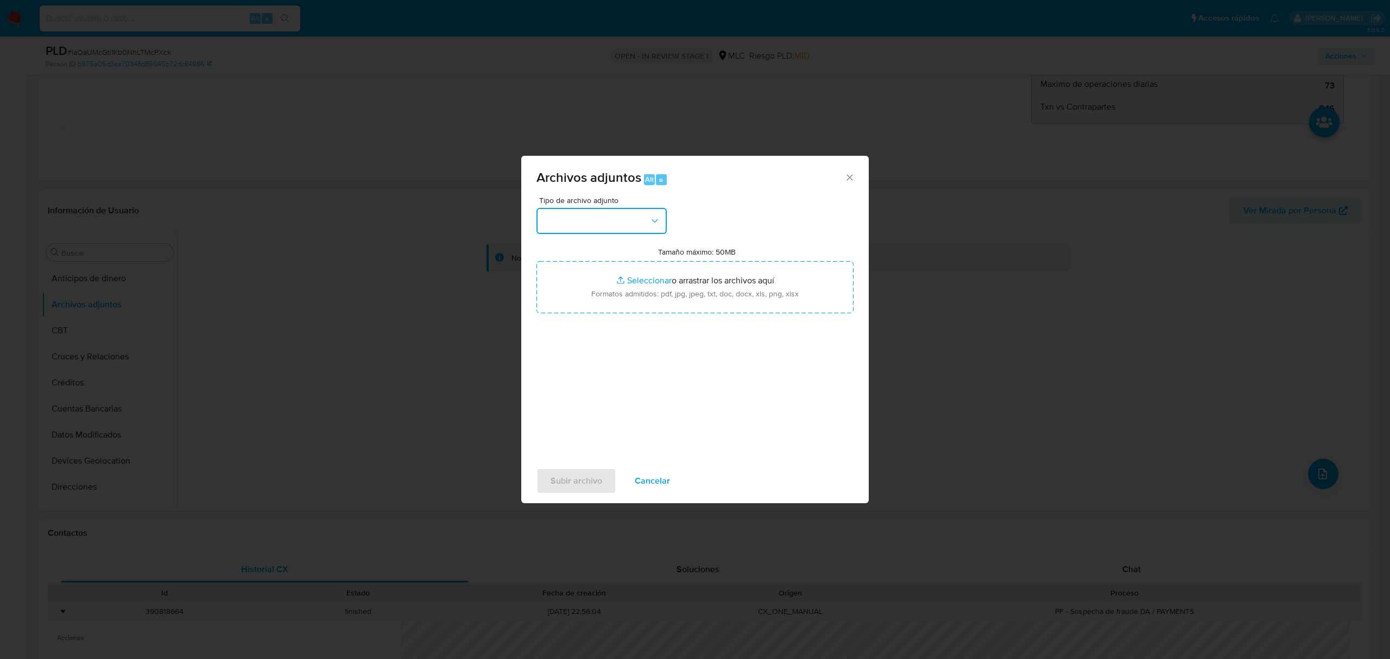
click at [614, 222] on button "button" at bounding box center [601, 221] width 130 height 26
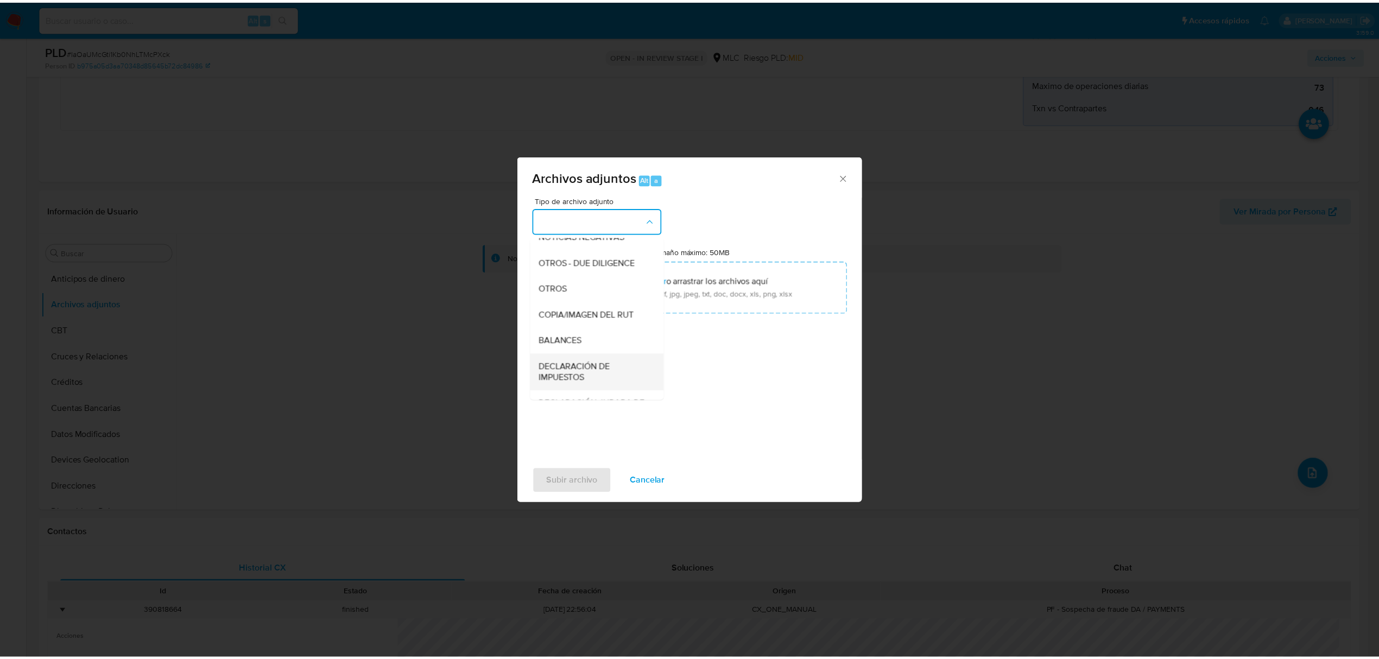
scroll to position [90, 0]
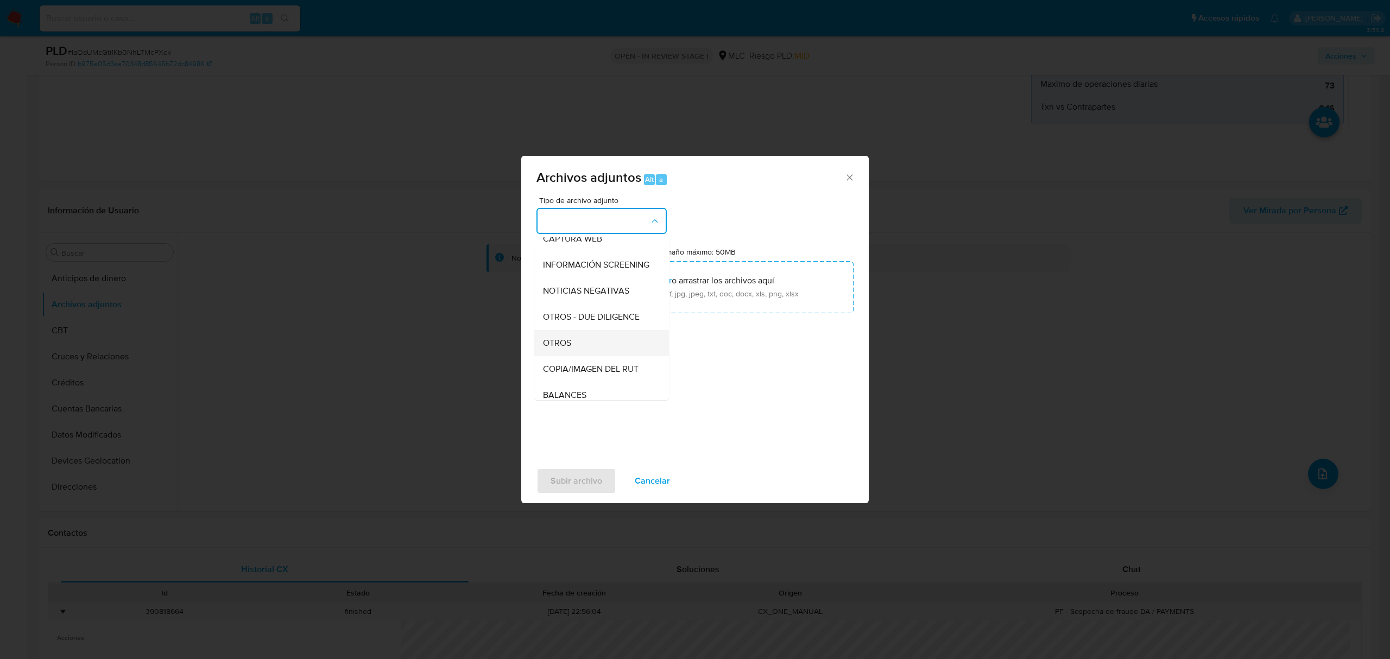
click at [594, 352] on div "OTROS" at bounding box center [598, 343] width 111 height 26
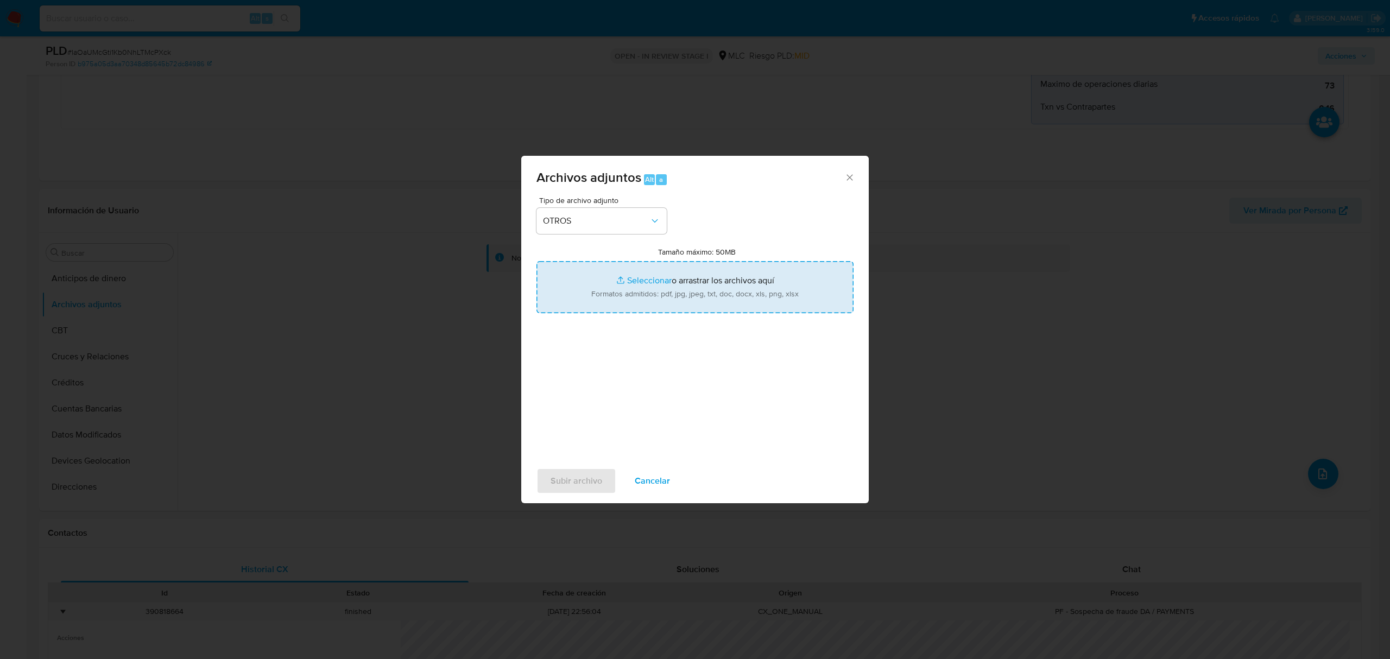
click at [648, 276] on input "Tamaño máximo: 50MB Seleccionar archivos" at bounding box center [694, 287] width 317 height 52
click at [652, 283] on input "Tamaño máximo: 50MB Seleccionar archivos" at bounding box center [694, 287] width 317 height 52
type input "C:\fakepath\2206136018 - 12_09_2025.xlsx"
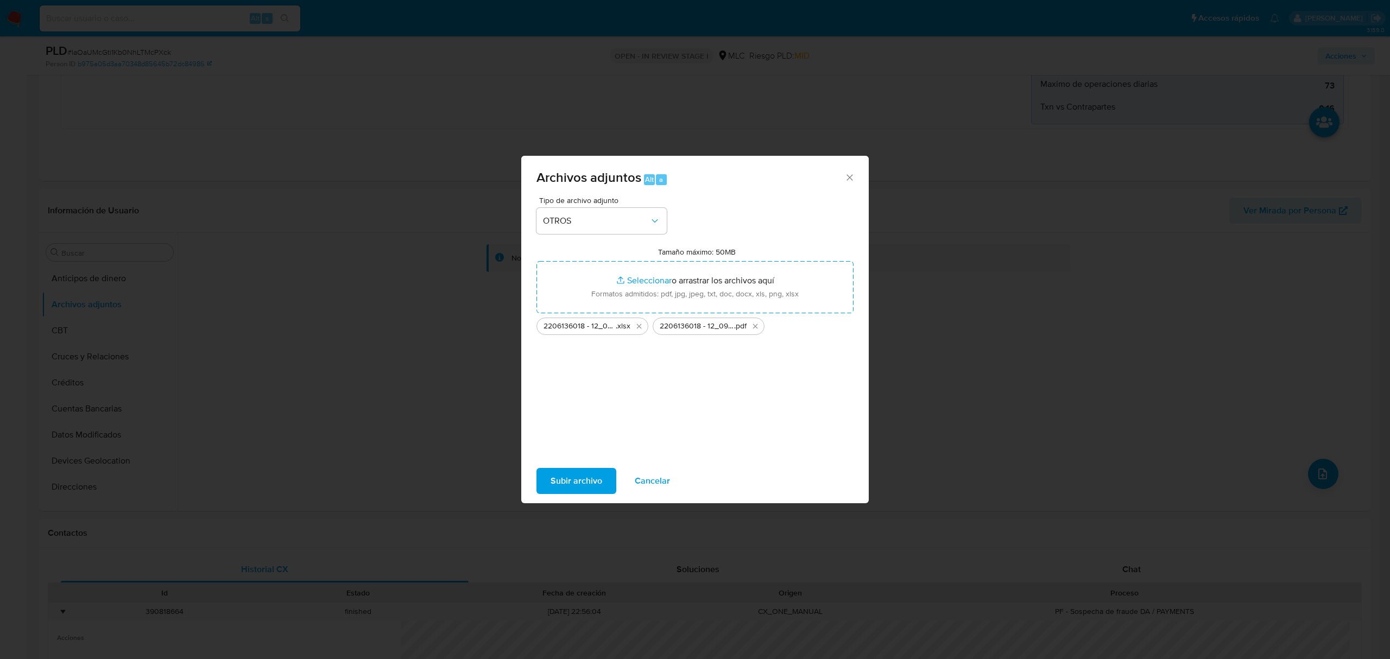
click at [572, 476] on span "Subir archivo" at bounding box center [577, 481] width 52 height 24
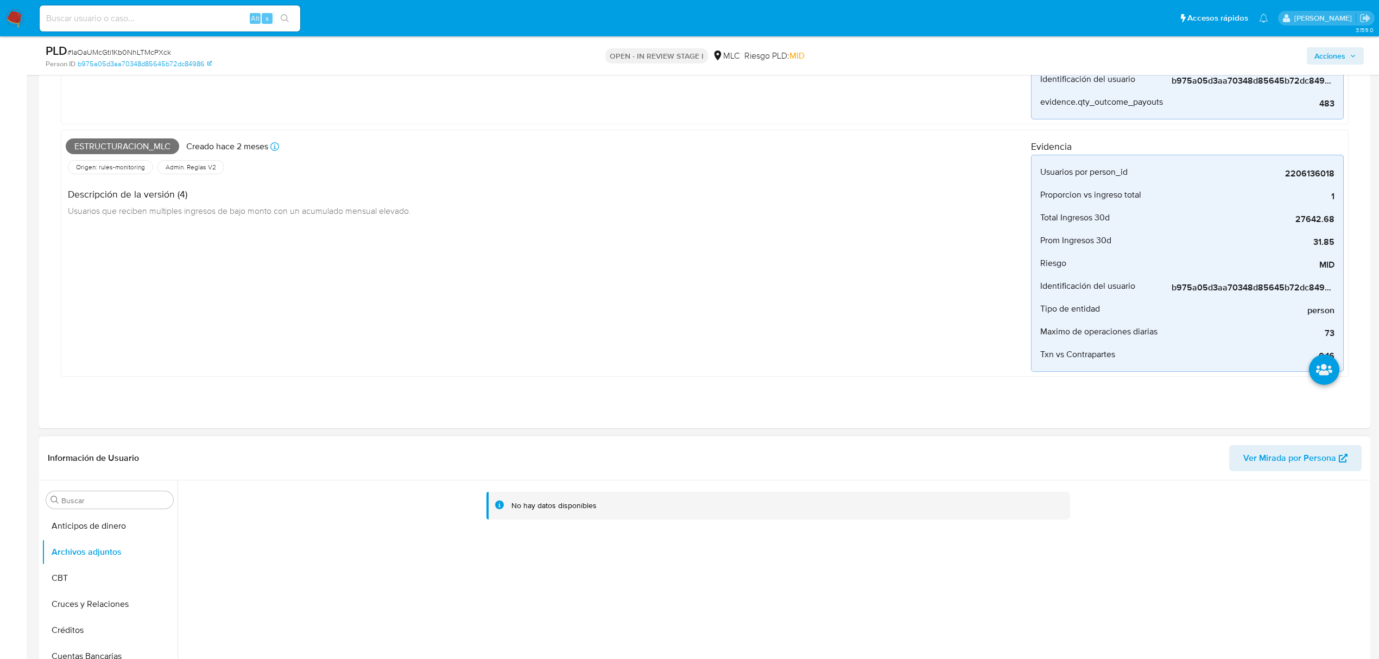
scroll to position [504, 0]
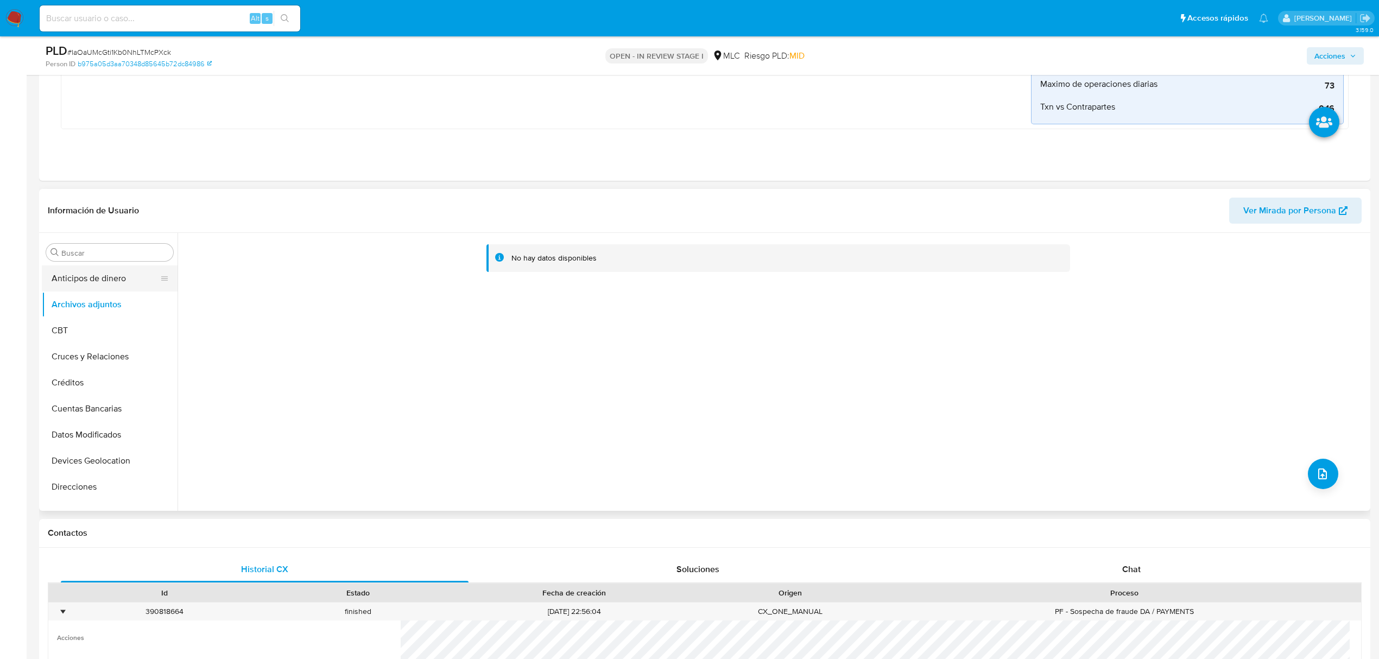
click at [106, 281] on button "Anticipos de dinero" at bounding box center [105, 279] width 127 height 26
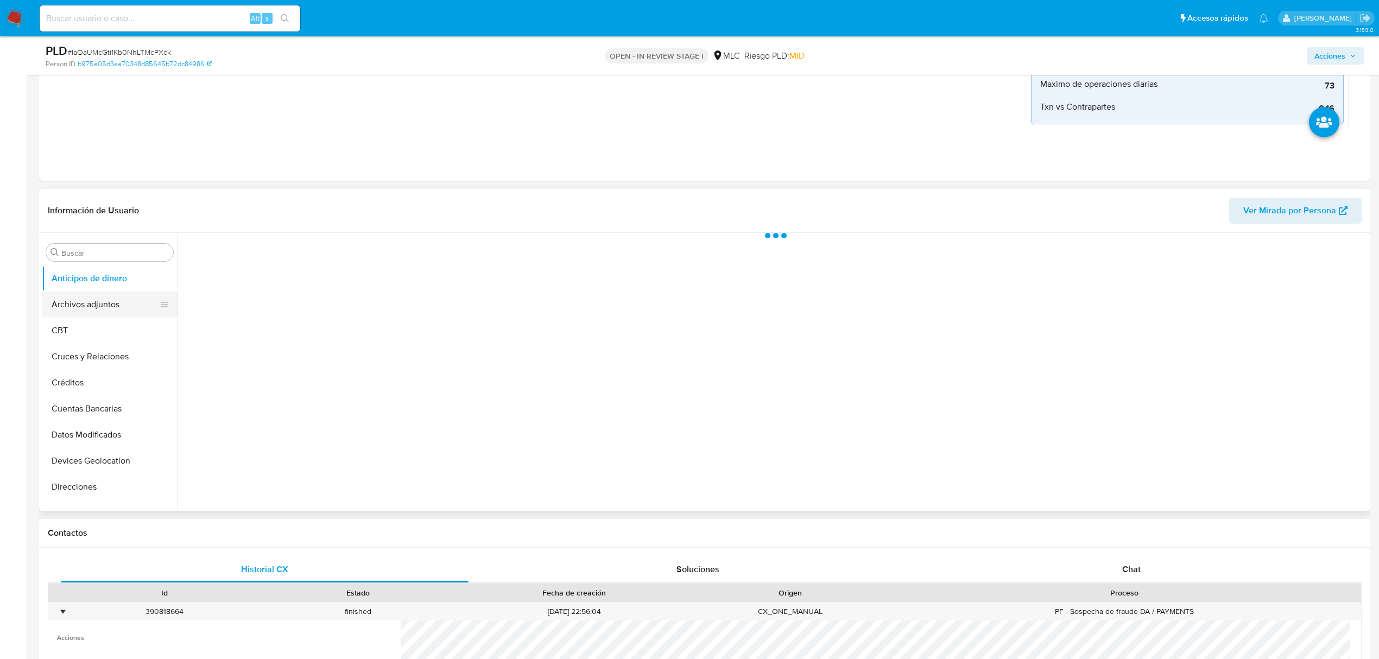
click at [109, 302] on button "Archivos adjuntos" at bounding box center [105, 305] width 127 height 26
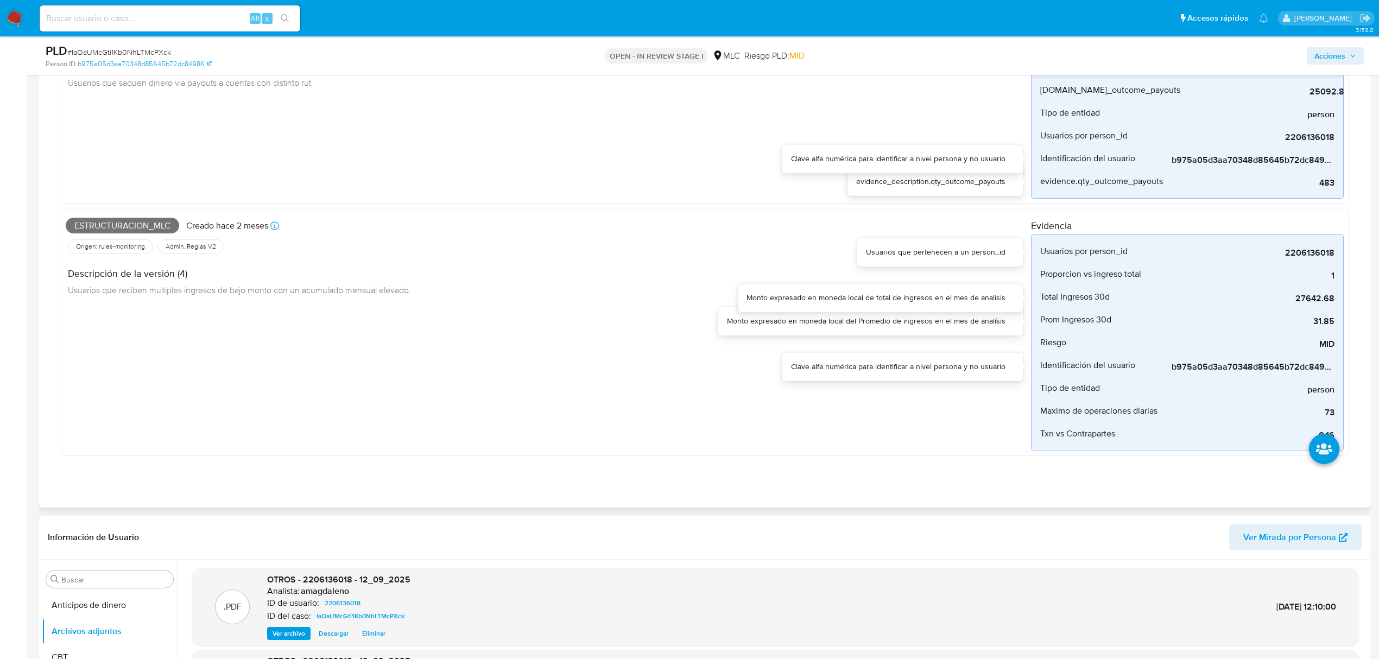
scroll to position [142, 0]
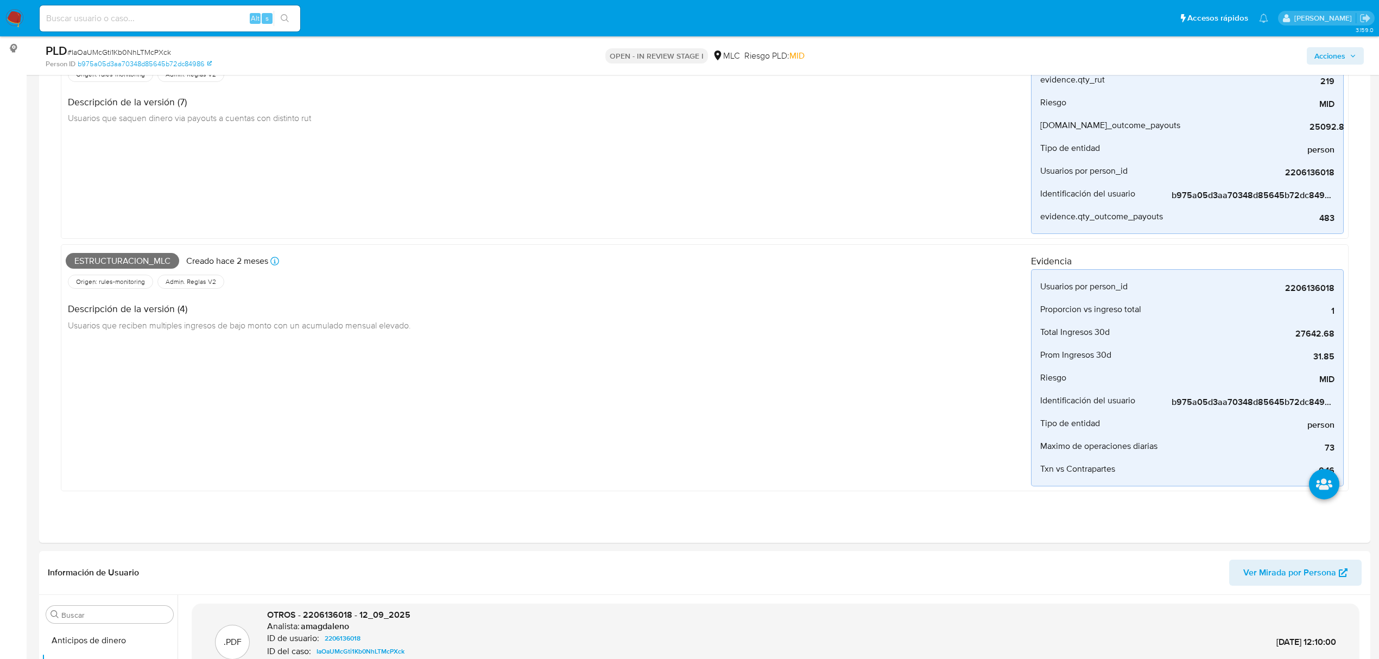
click at [1319, 56] on span "Acciones" at bounding box center [1330, 55] width 31 height 17
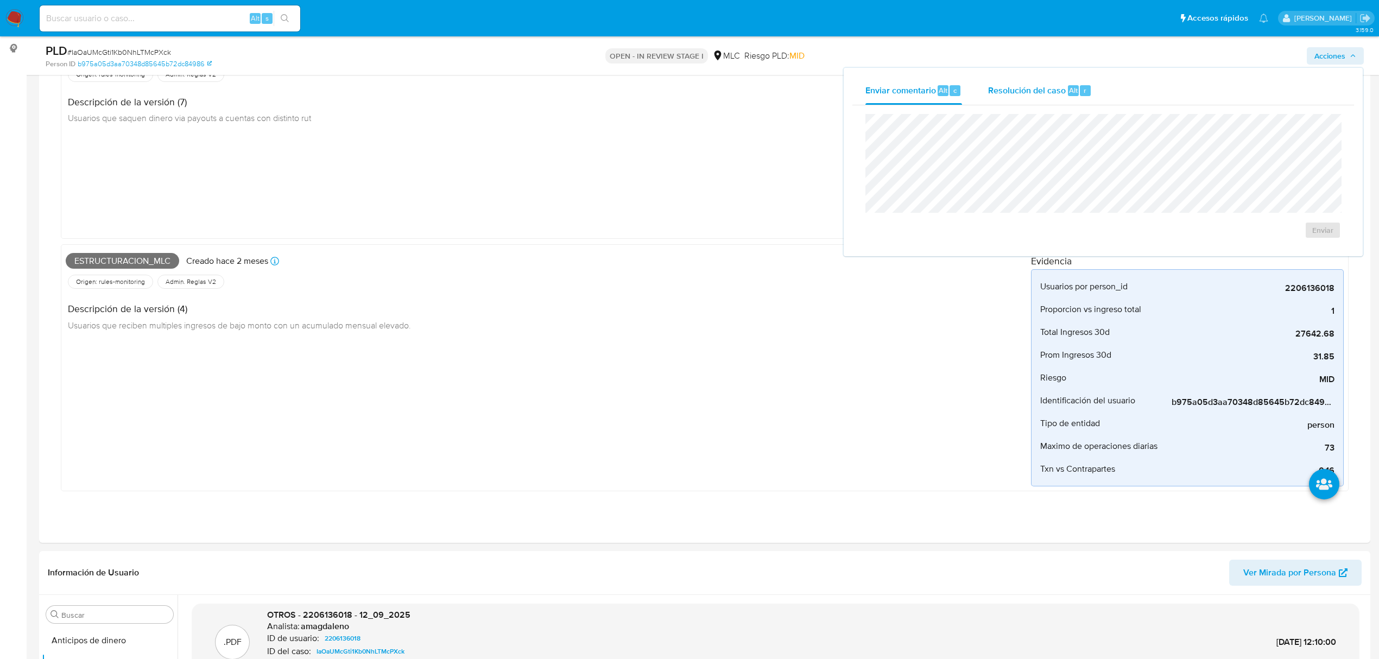
click at [1026, 87] on span "Resolución del caso" at bounding box center [1027, 90] width 78 height 12
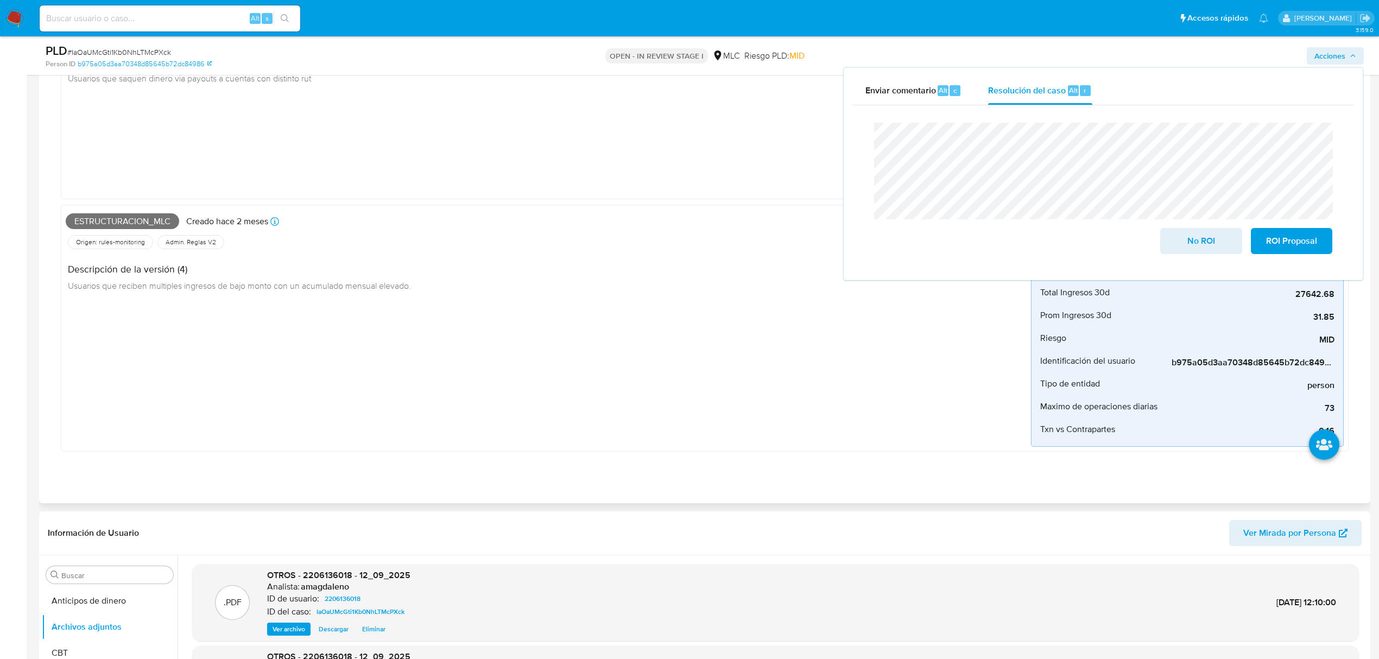
scroll to position [214, 0]
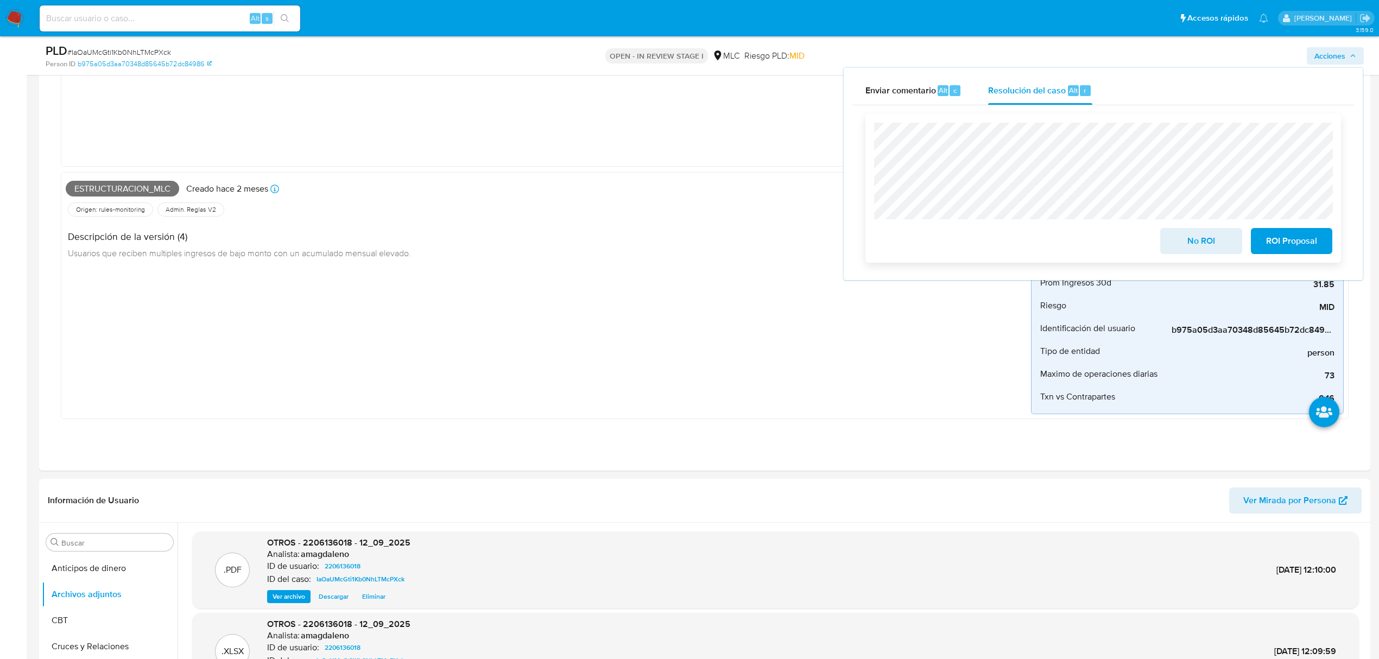
click at [1288, 244] on span "ROI Proposal" at bounding box center [1291, 241] width 53 height 24
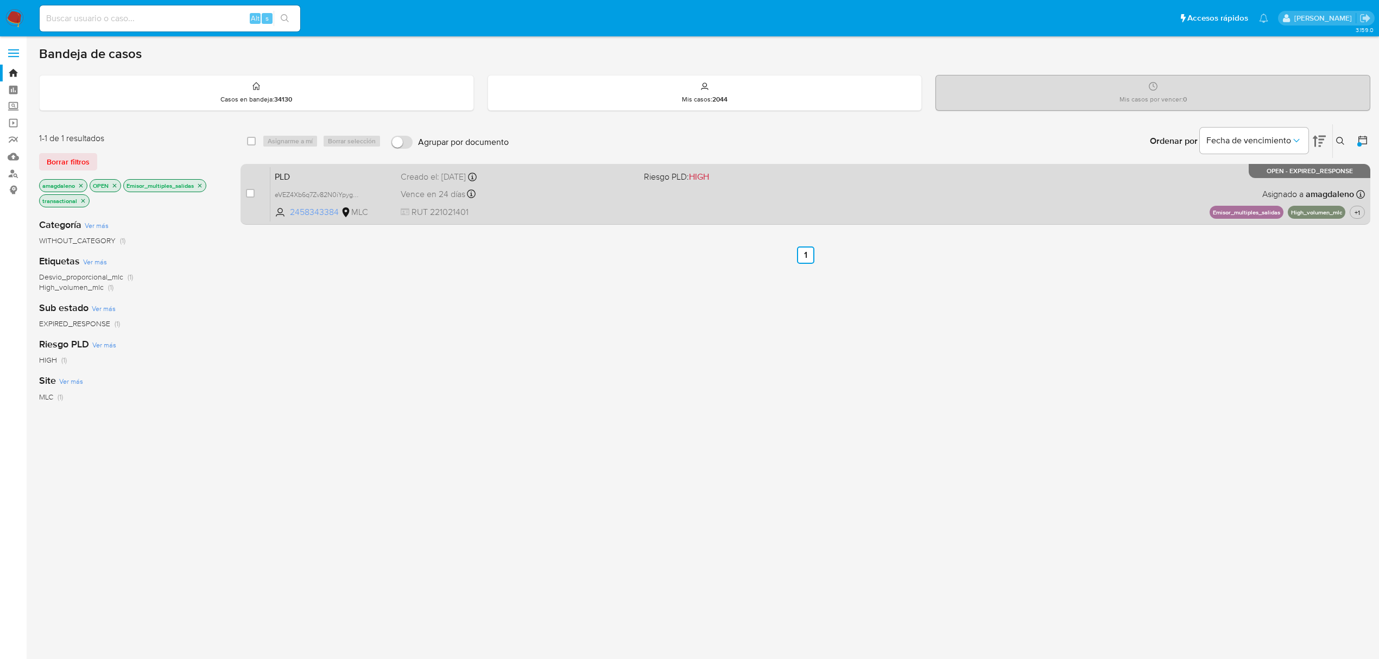
click at [309, 212] on span "2458343384" at bounding box center [314, 212] width 49 height 12
click at [311, 214] on span "2458343384" at bounding box center [314, 212] width 49 height 12
click at [634, 190] on div "Vence en 24 días Vence el 10/10/2025 16:06:26" at bounding box center [518, 194] width 235 height 15
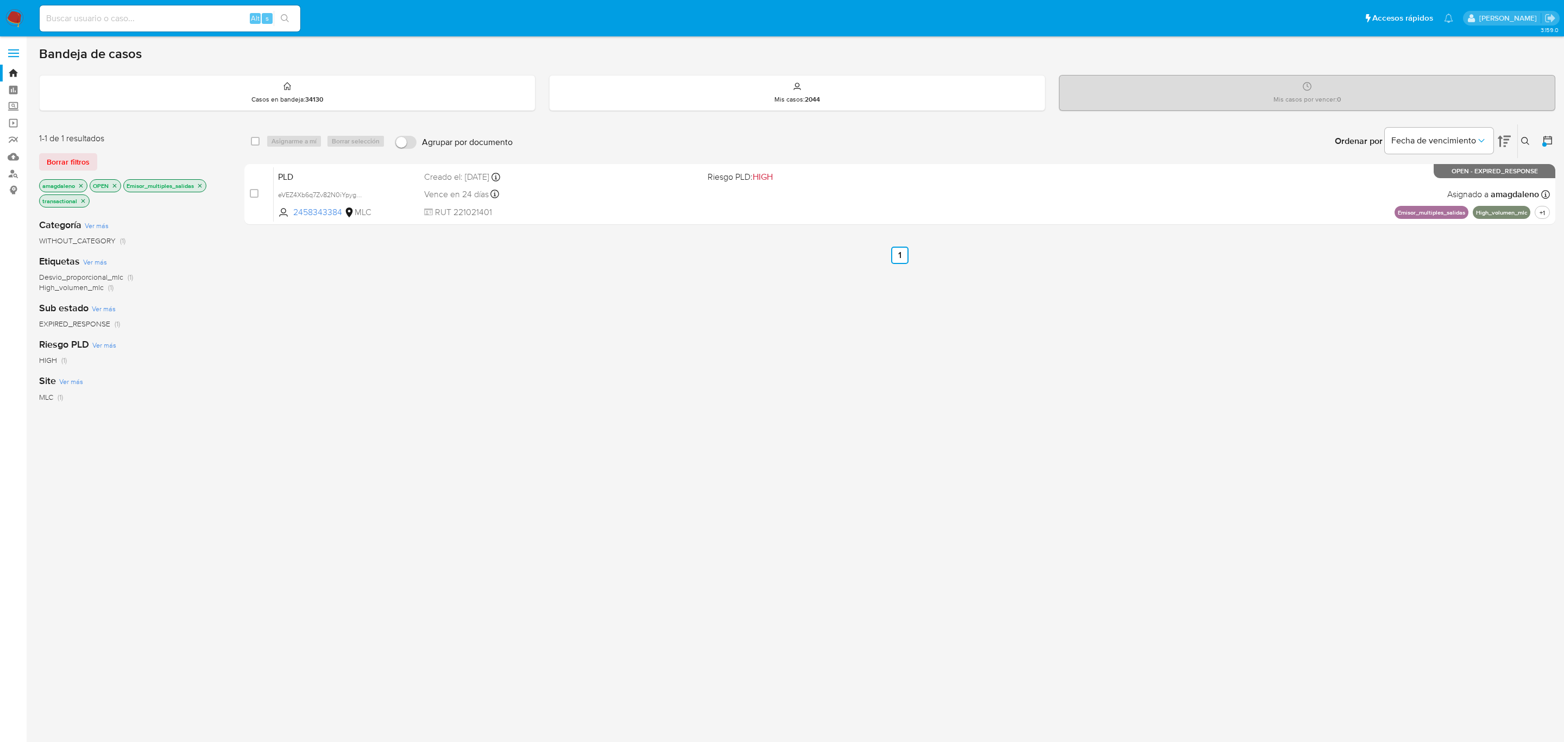
click at [1029, 302] on div "select-all-cases-checkbox Asignarme a mí Borrar selección Agrupar por documento…" at bounding box center [899, 377] width 1311 height 507
click at [203, 186] on icon "close-filter" at bounding box center [200, 185] width 7 height 7
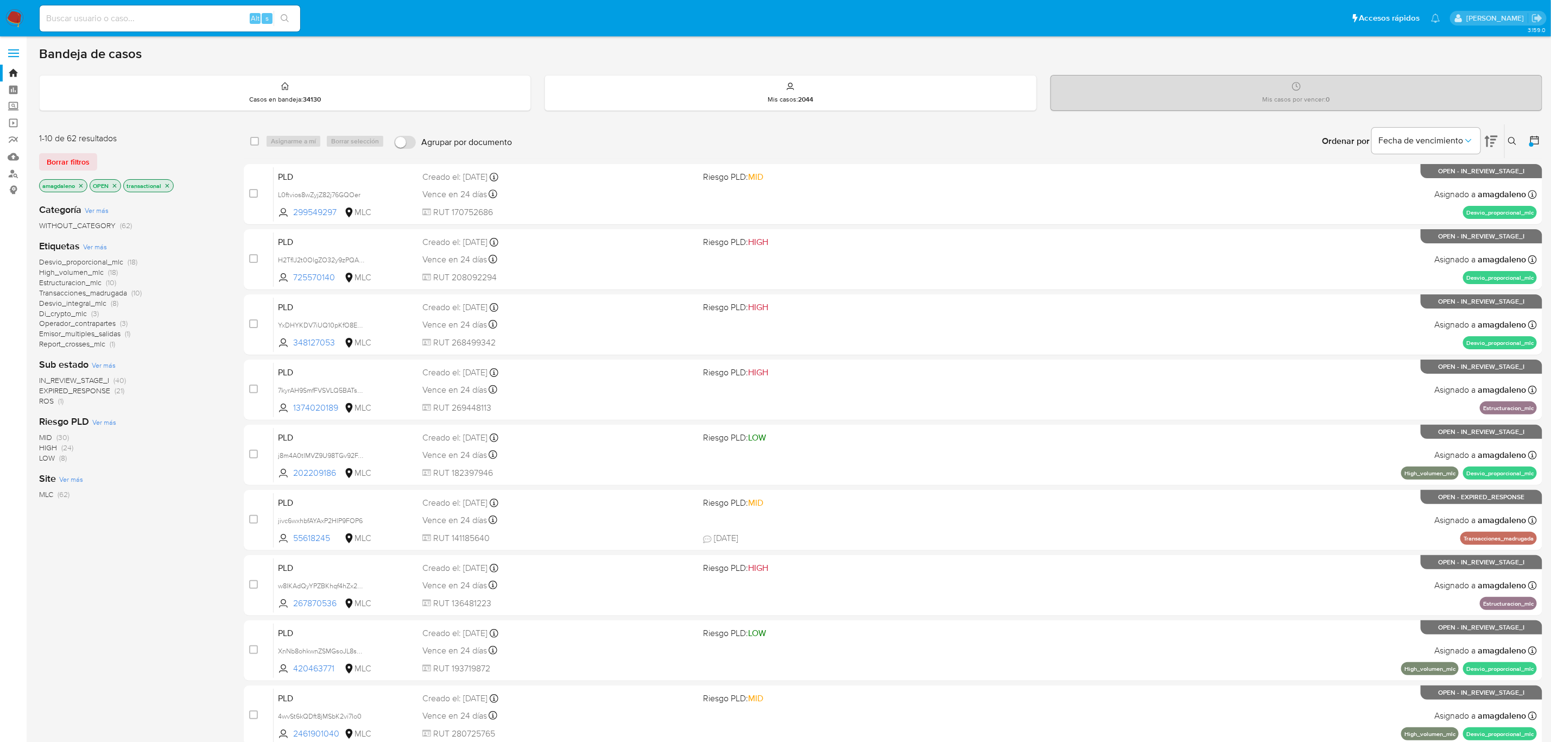
click at [1389, 146] on button at bounding box center [1536, 141] width 13 height 13
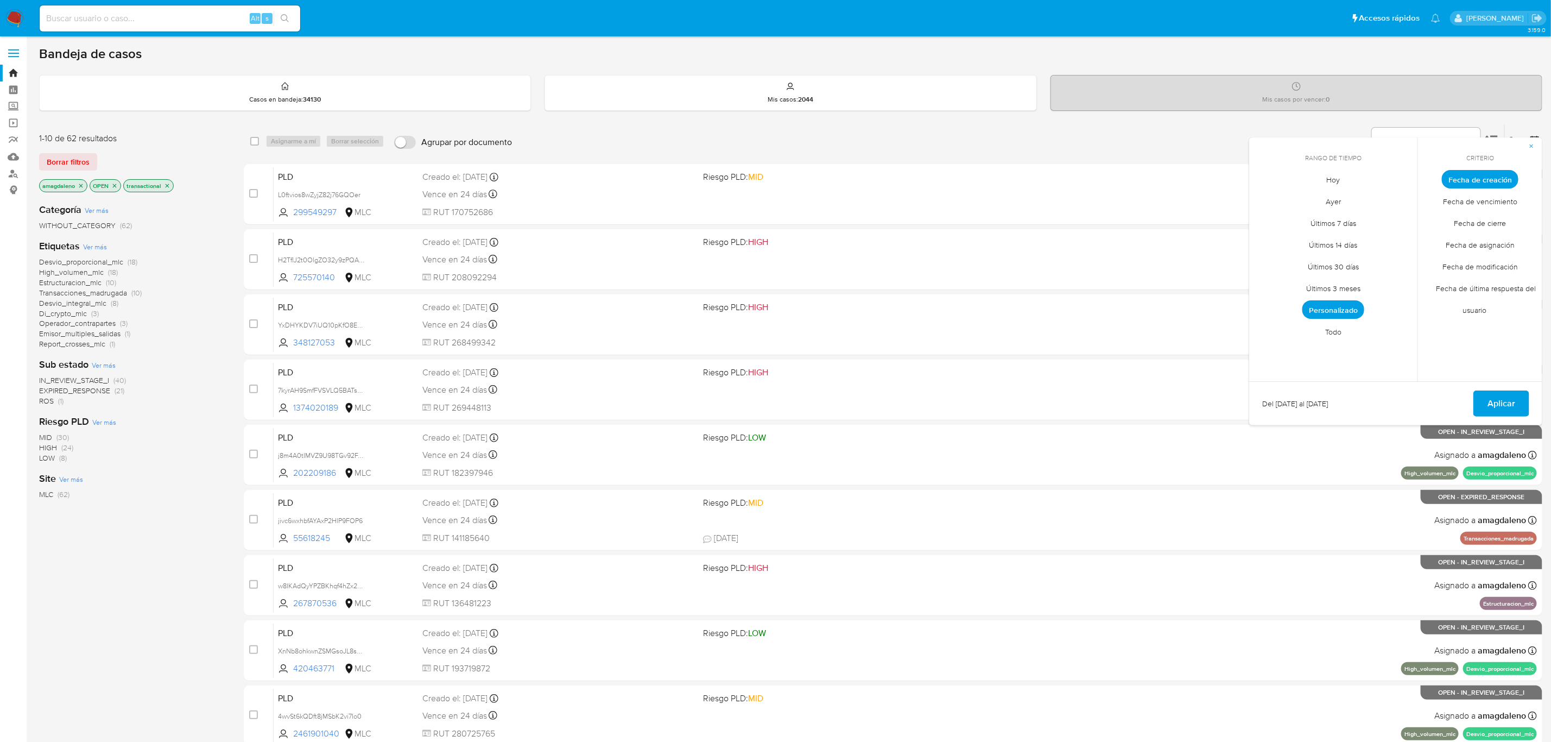
click at [826, 53] on div "Bandeja de casos" at bounding box center [790, 54] width 1503 height 16
click at [97, 334] on span "Emisor_multiples_salidas" at bounding box center [79, 333] width 81 height 11
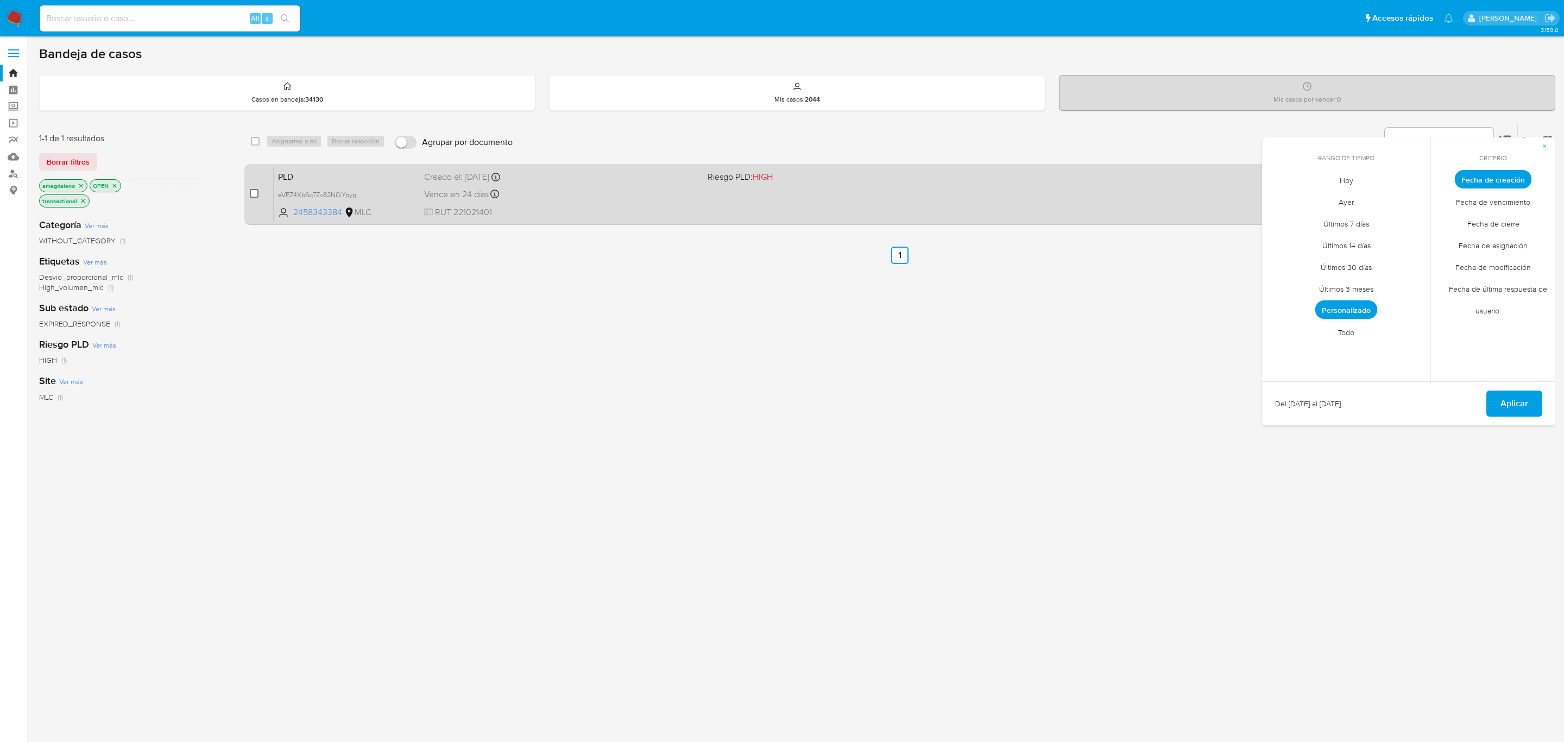
click at [250, 194] on input "checkbox" at bounding box center [254, 193] width 9 height 9
checkbox input "true"
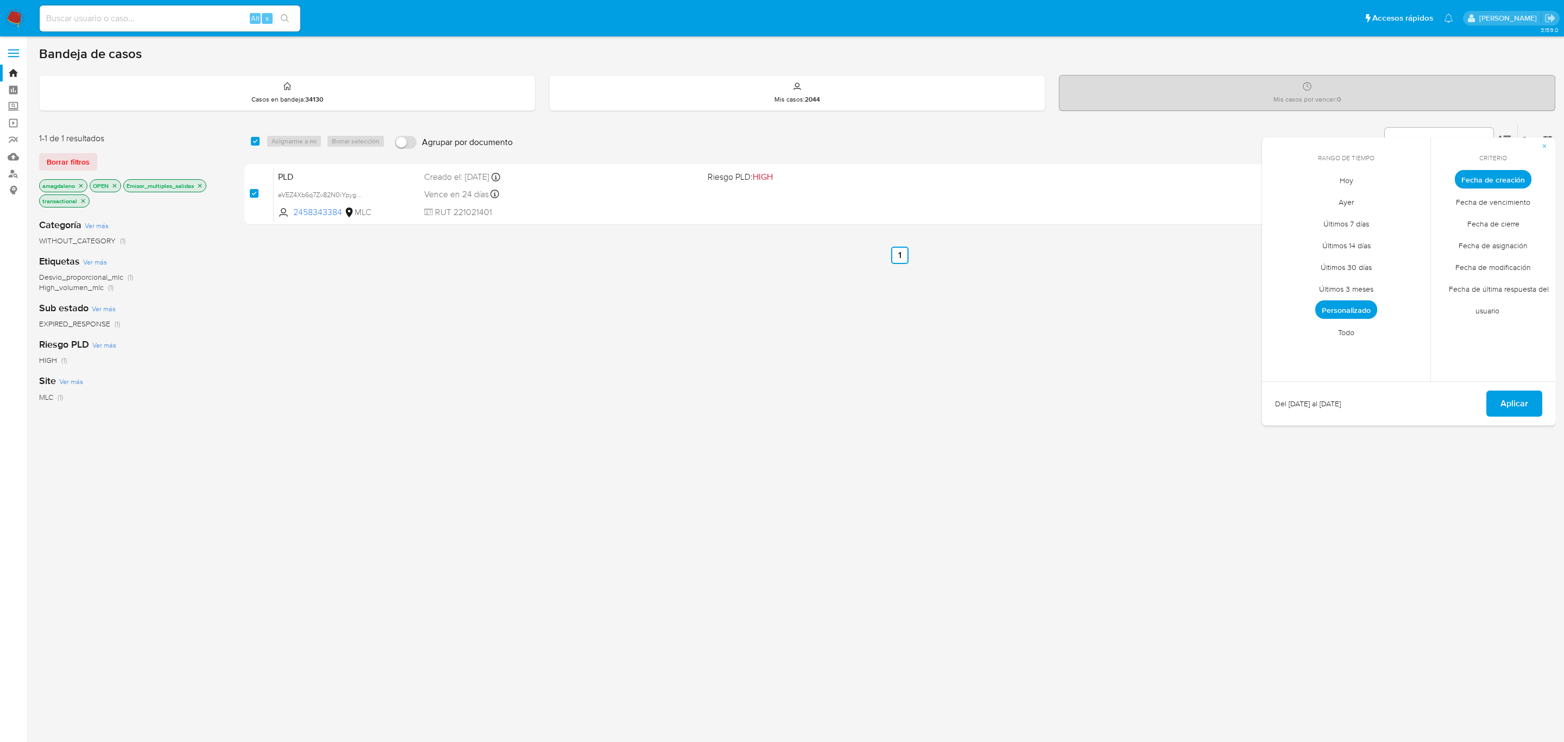
checkbox input "true"
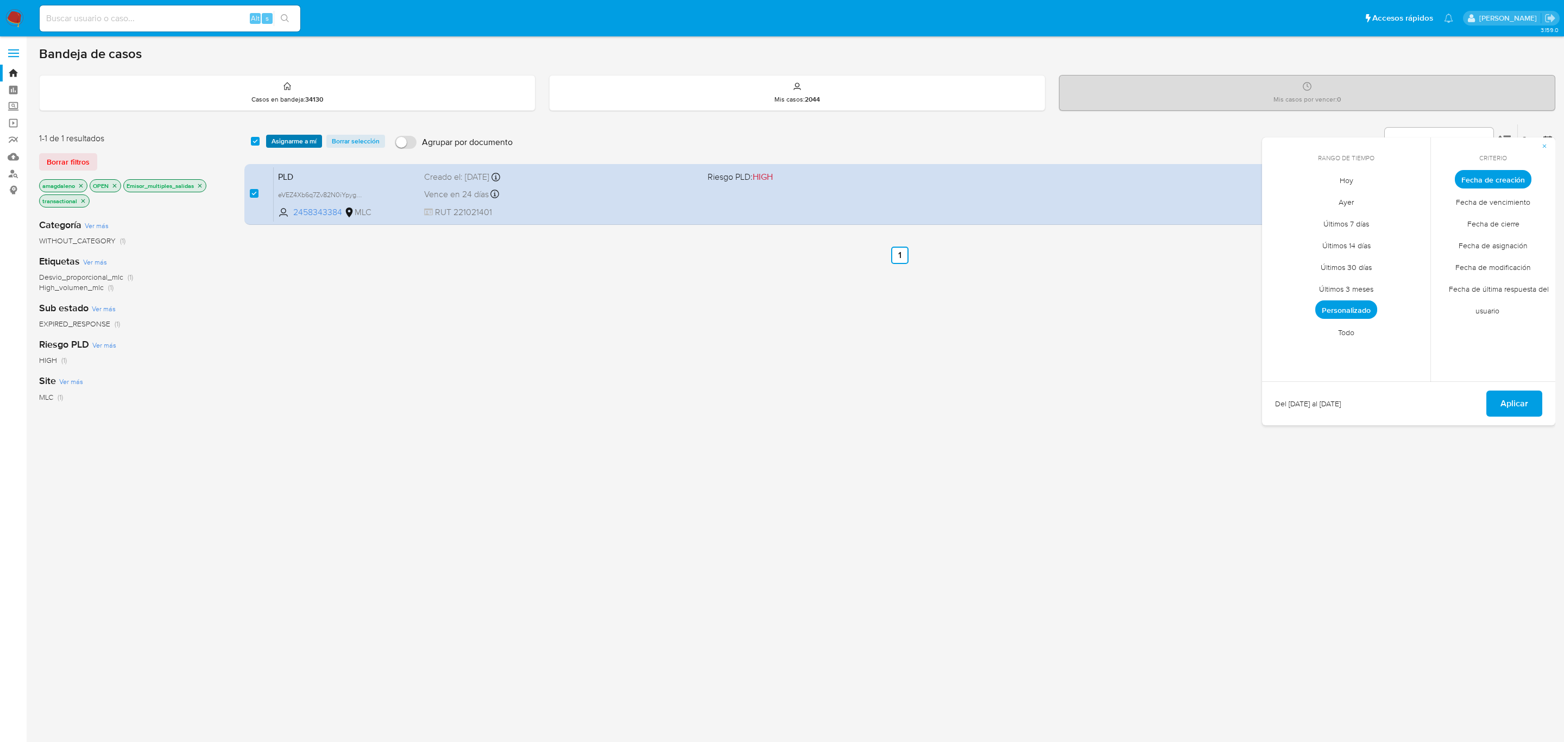
click at [298, 142] on span "Asignarme a mí" at bounding box center [293, 141] width 45 height 11
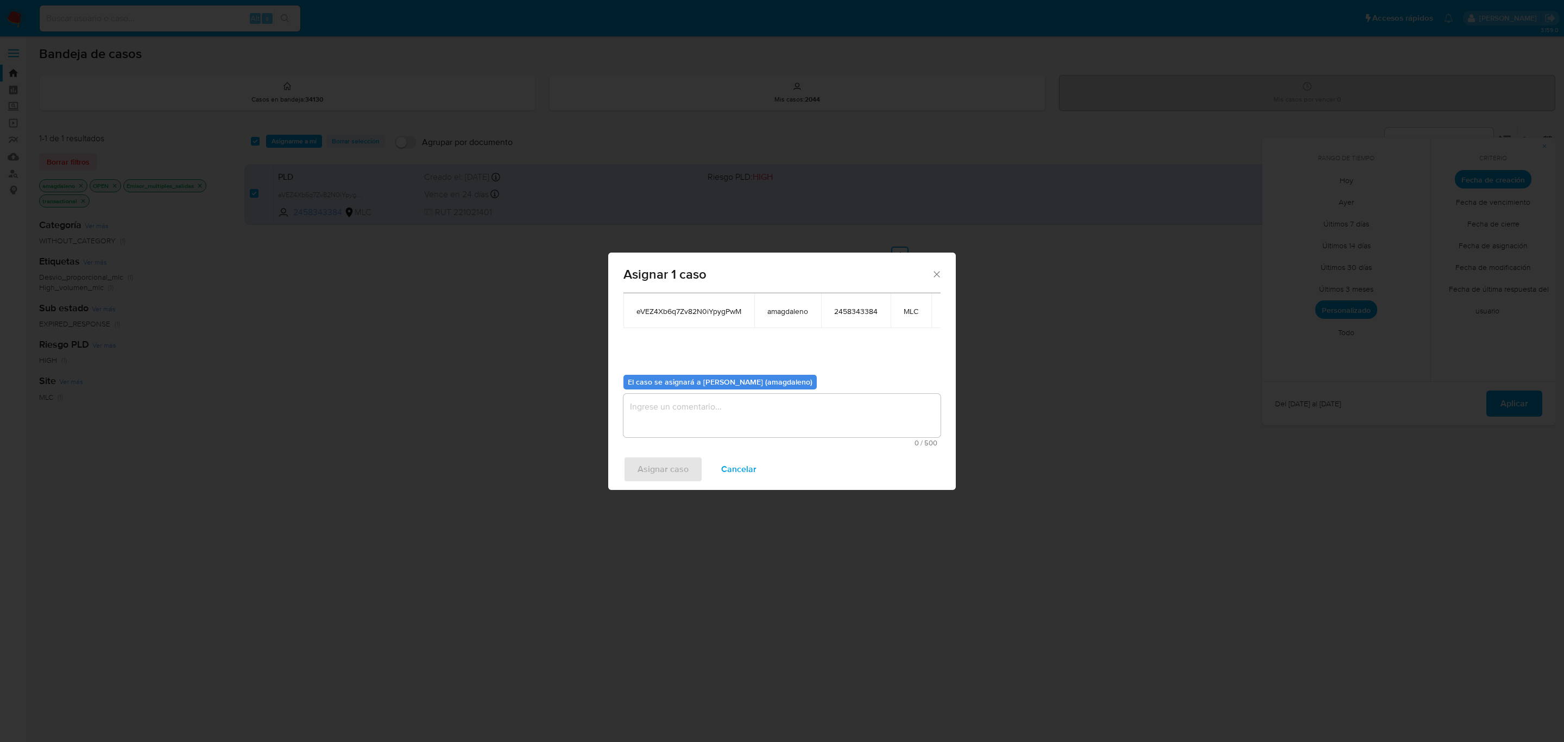
scroll to position [67, 0]
click at [770, 413] on textarea "assign-modal" at bounding box center [781, 415] width 317 height 43
type textarea "."
click at [687, 462] on button "Asignar caso" at bounding box center [662, 469] width 79 height 26
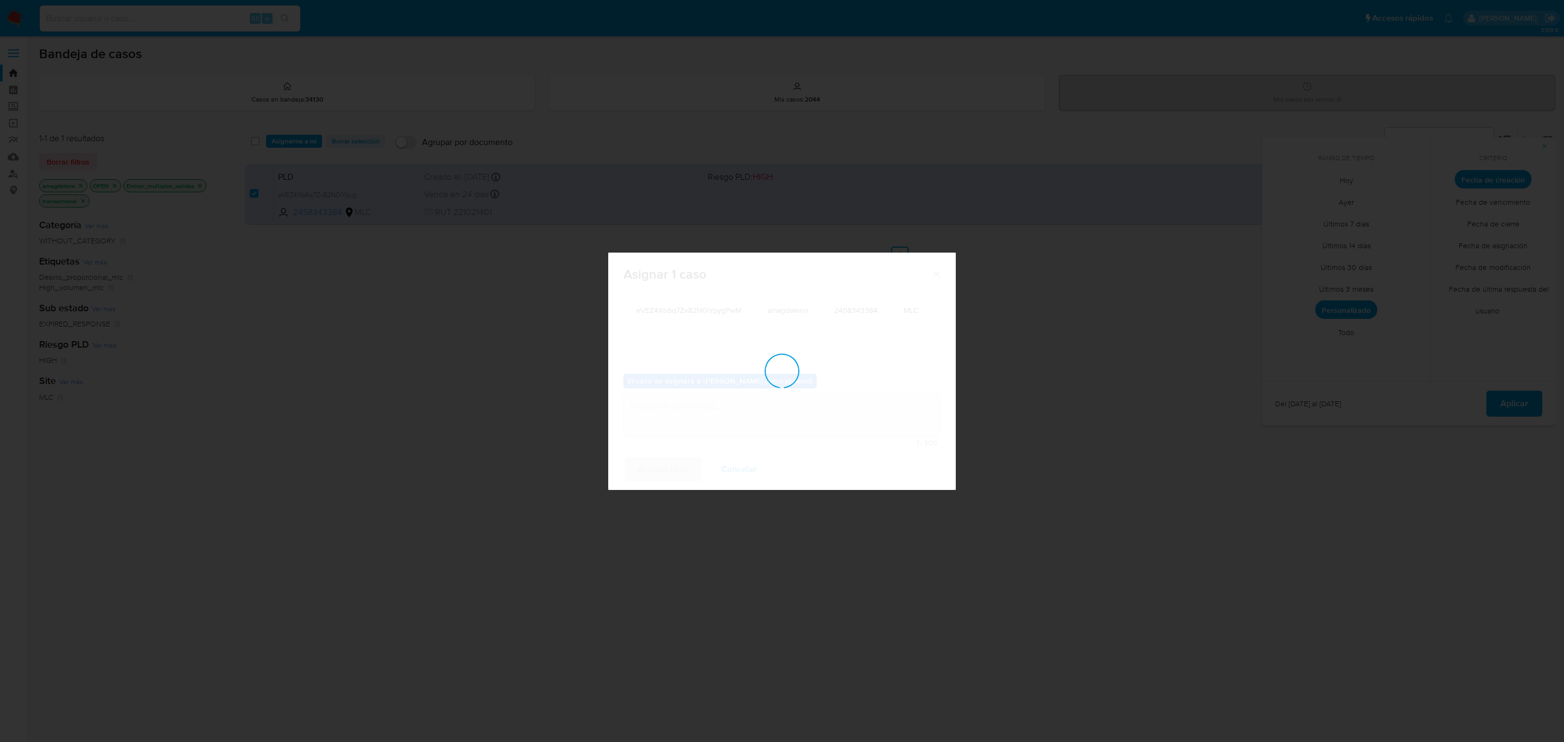
checkbox input "false"
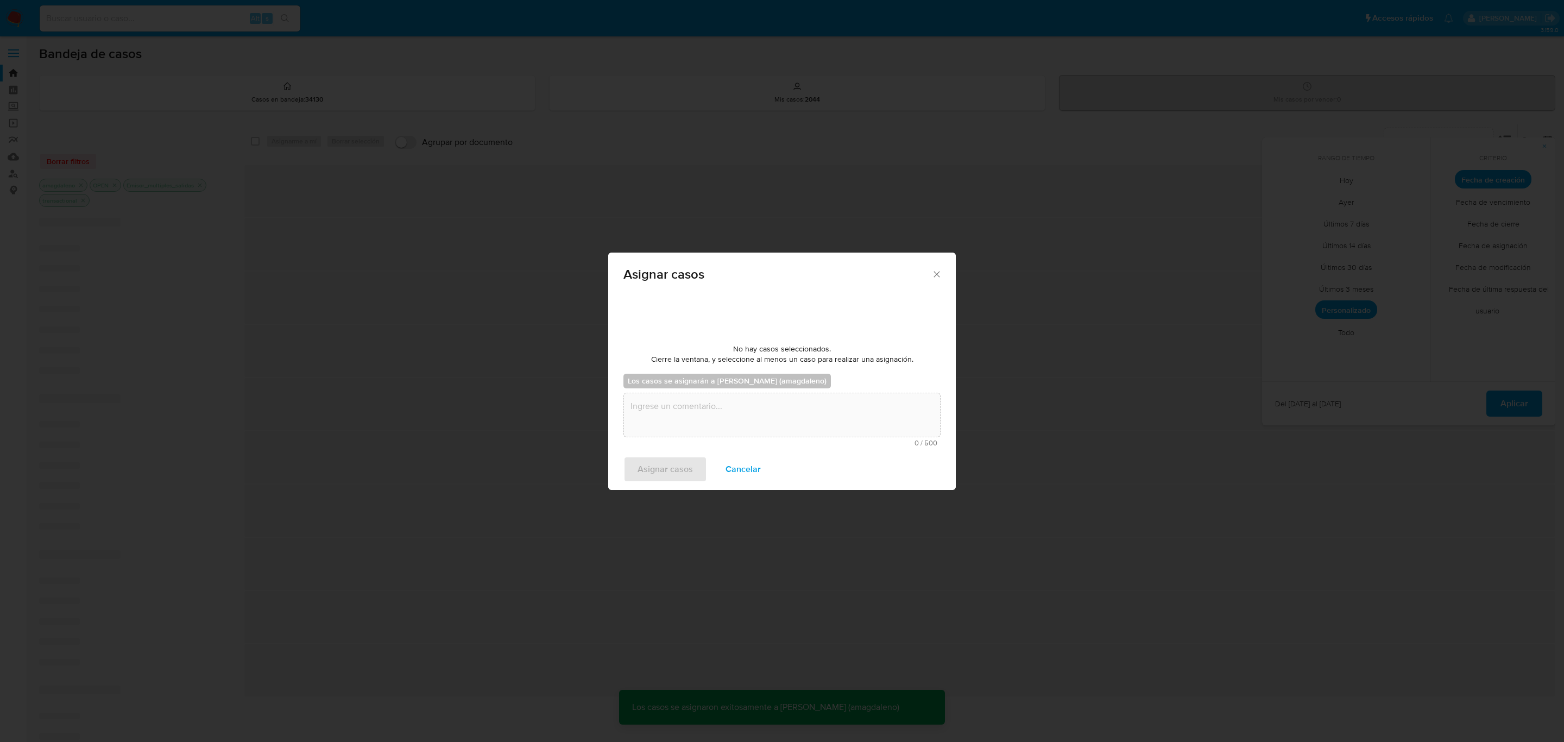
scroll to position [65, 0]
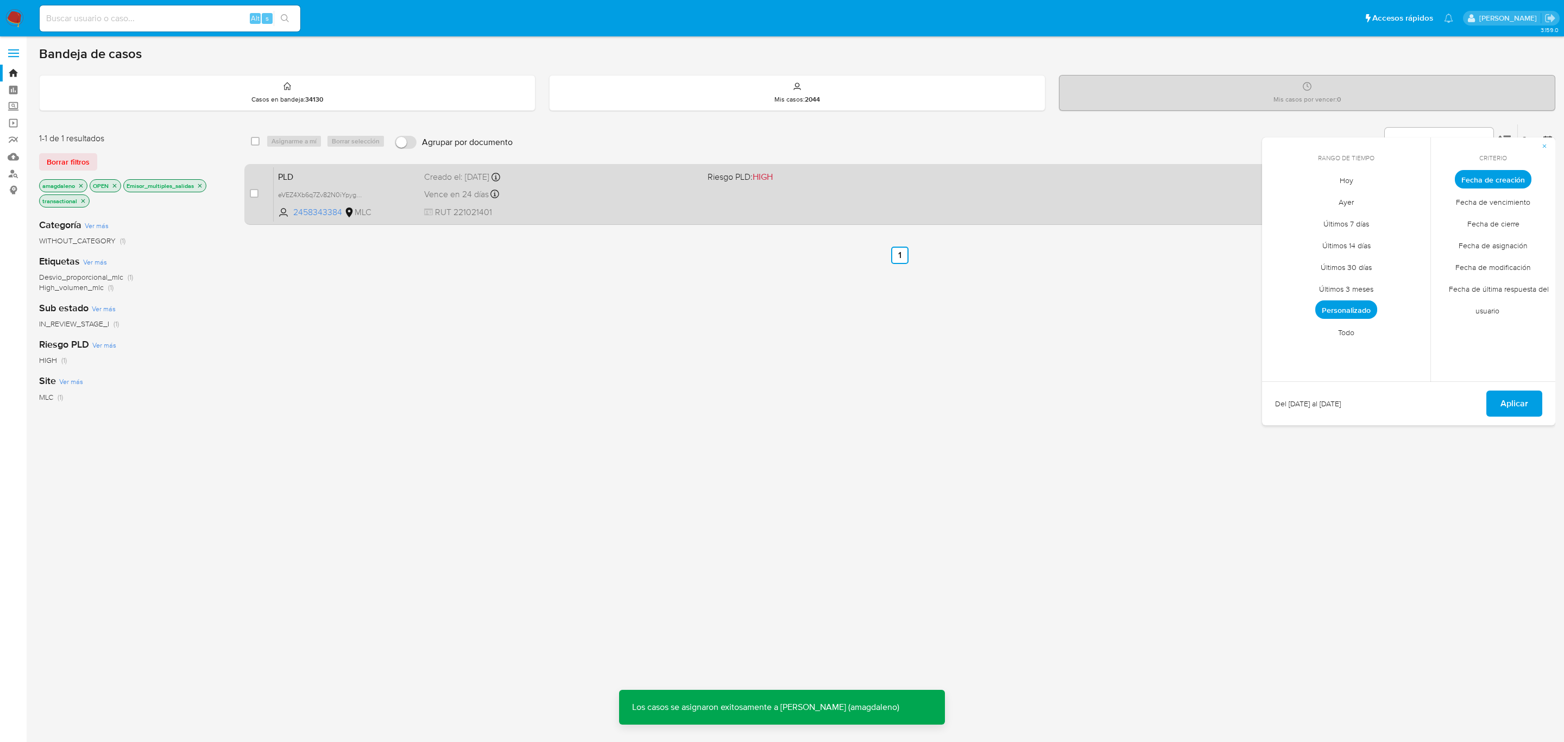
click at [611, 183] on div "PLD eVEZ4Xb6q7Zv82N0iYpygPwM 2458343384 MLC Riesgo PLD: HIGH Creado el: 12/07/2…" at bounding box center [912, 194] width 1276 height 55
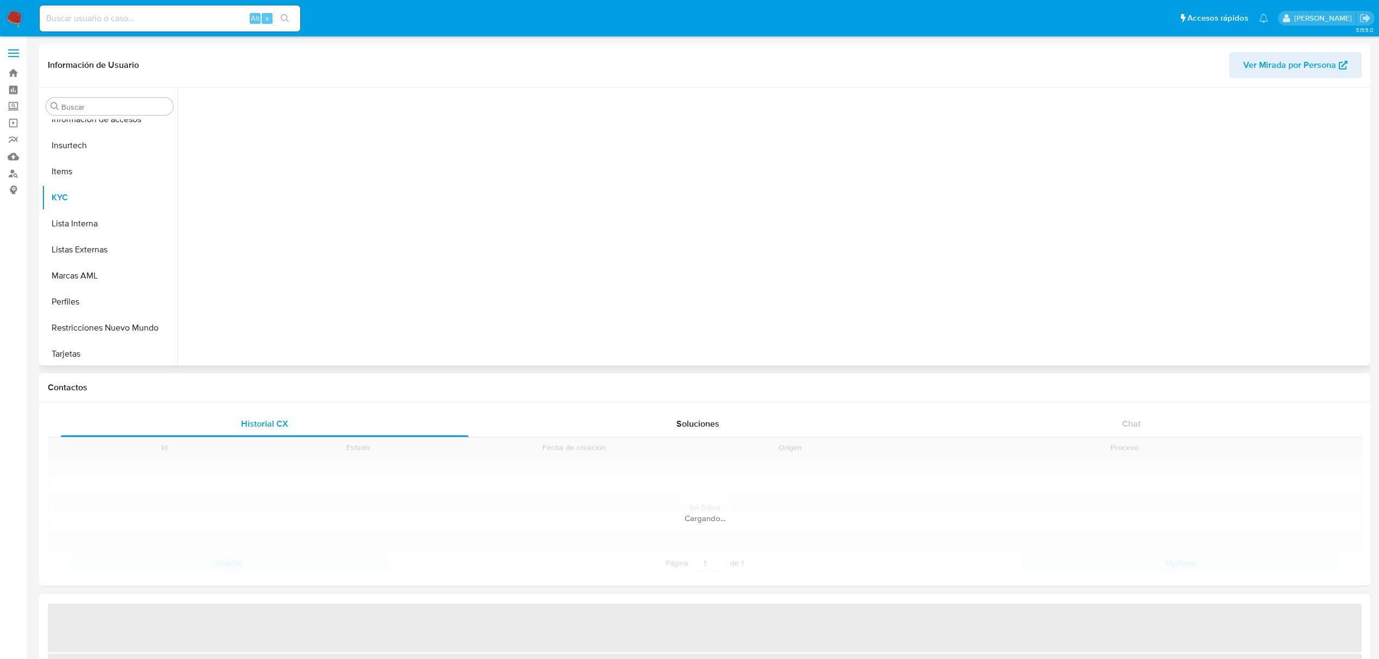
scroll to position [458, 0]
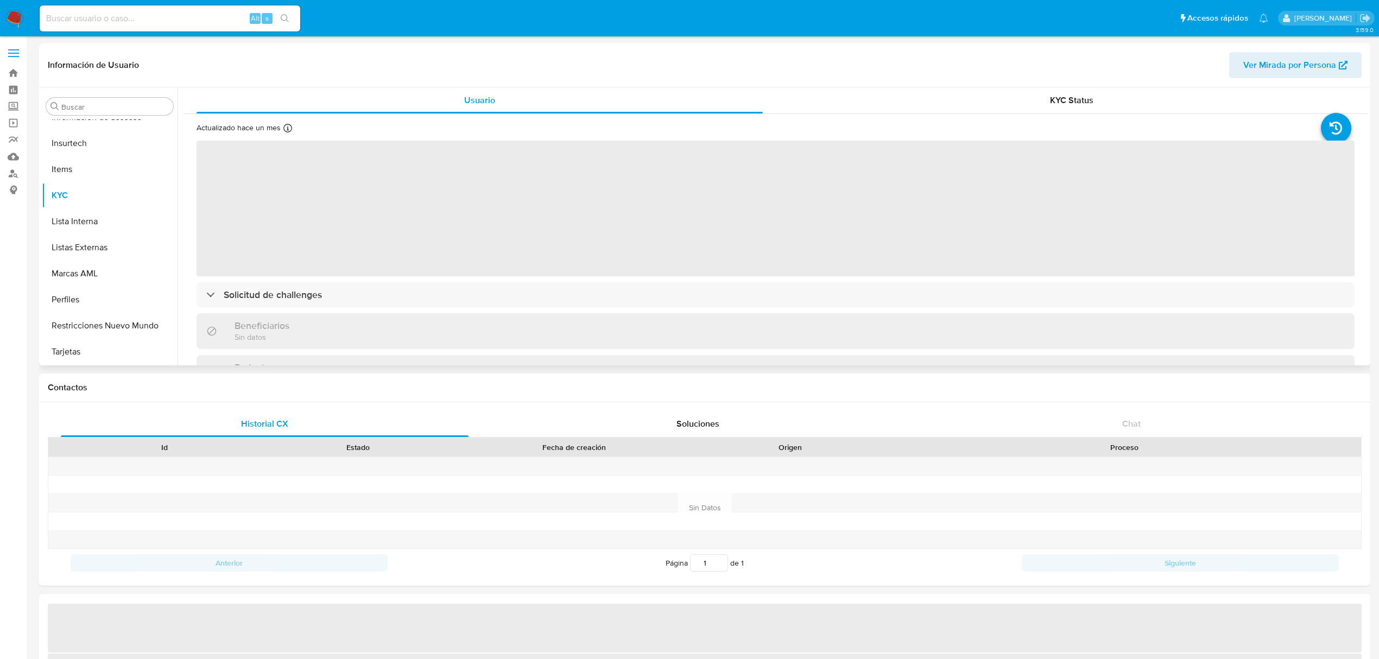
select select "10"
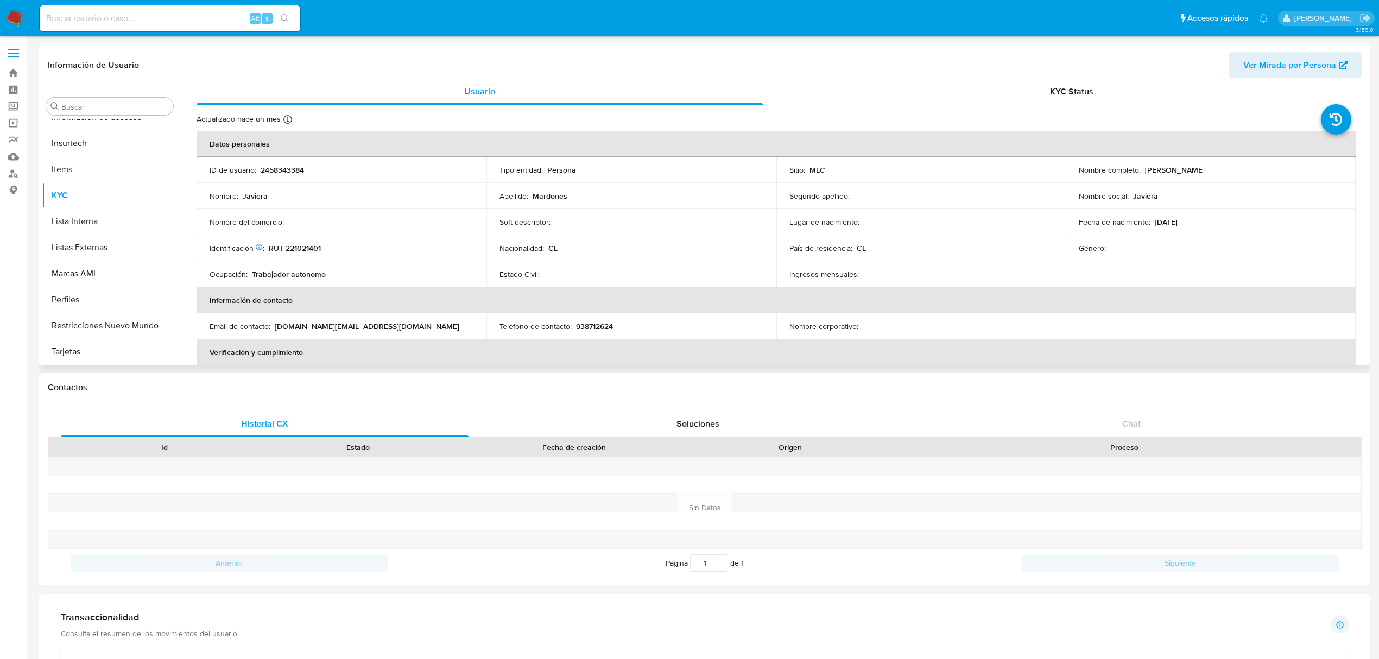
scroll to position [0, 0]
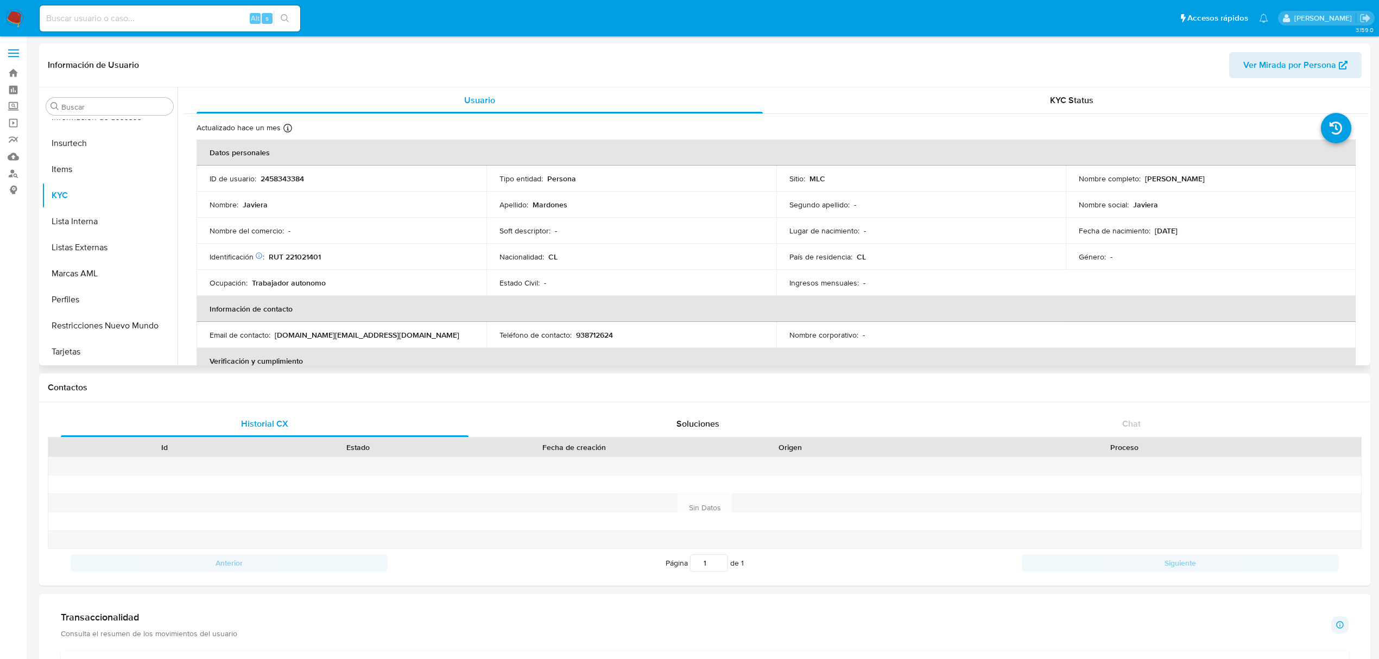
click at [309, 257] on p "RUT 221021401" at bounding box center [295, 257] width 52 height 10
copy p "221021401"
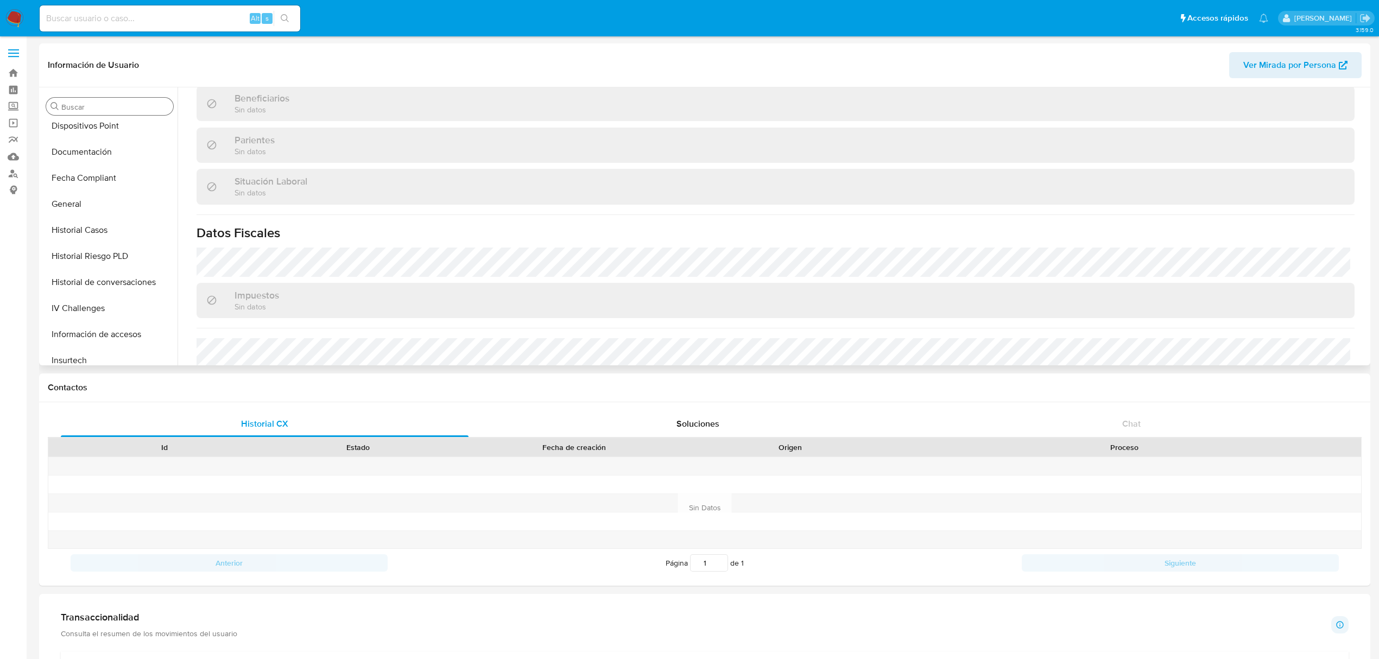
scroll to position [81, 0]
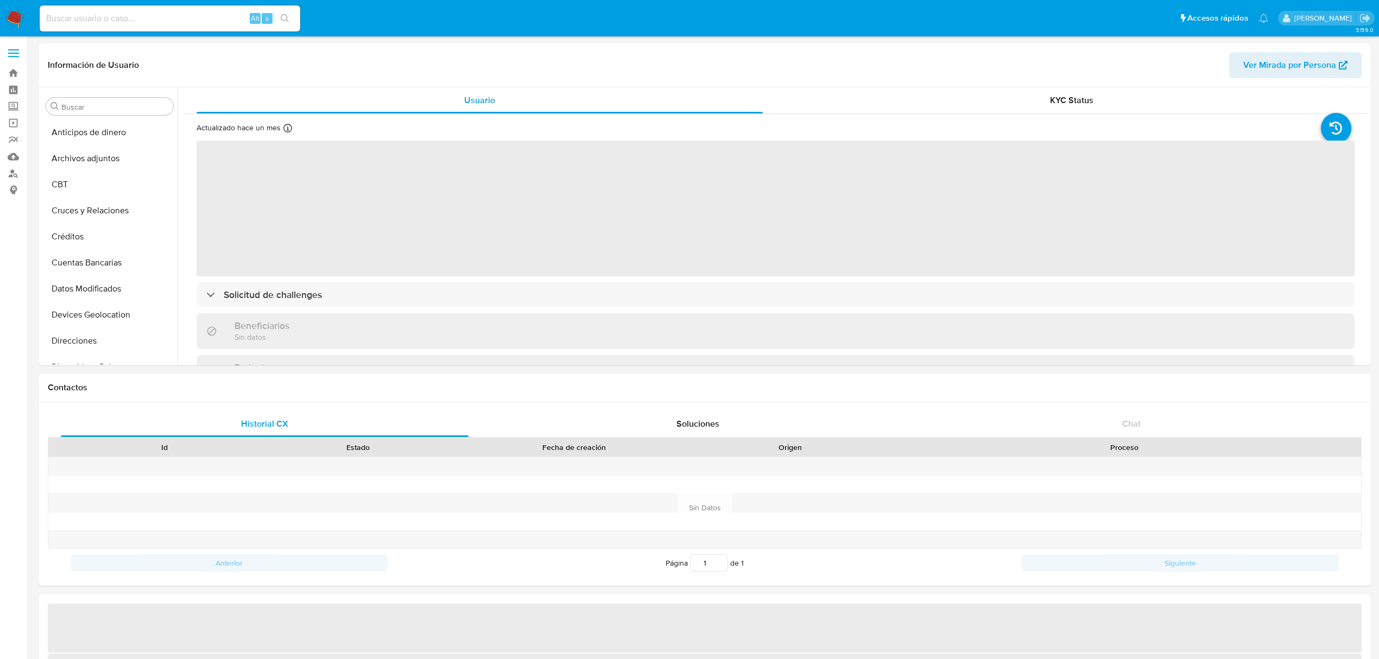
select select "10"
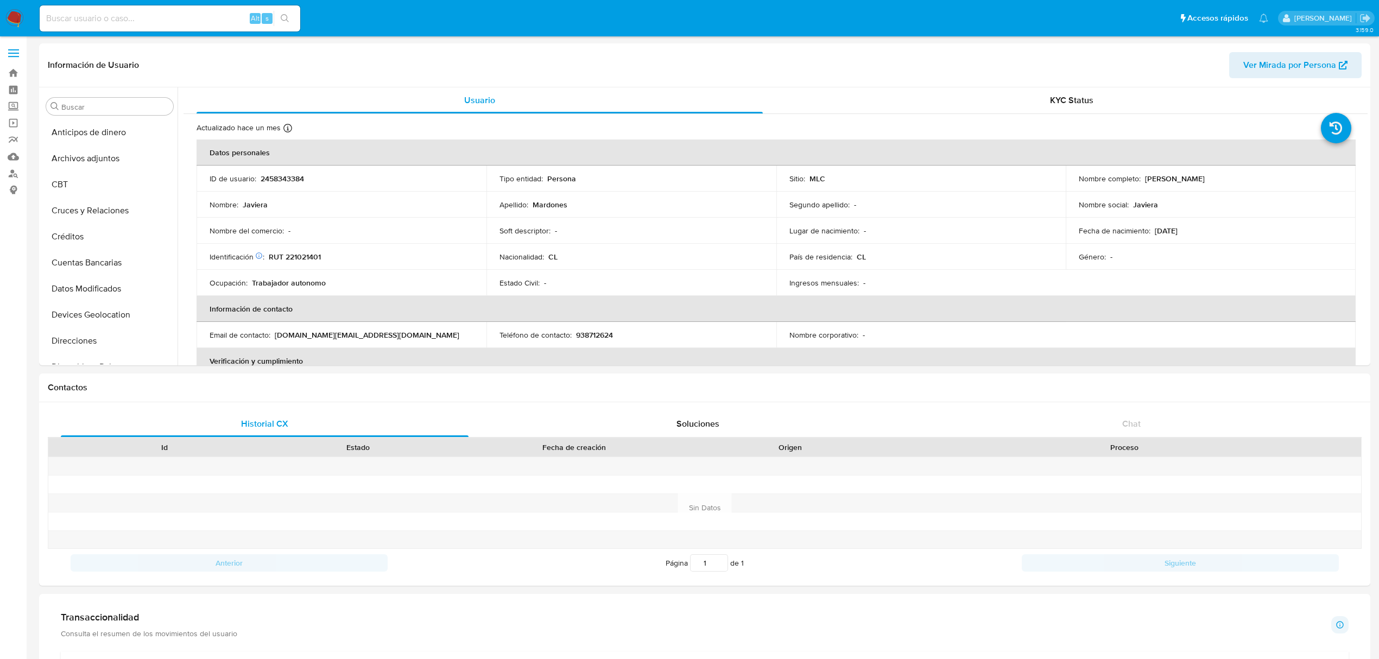
scroll to position [458, 0]
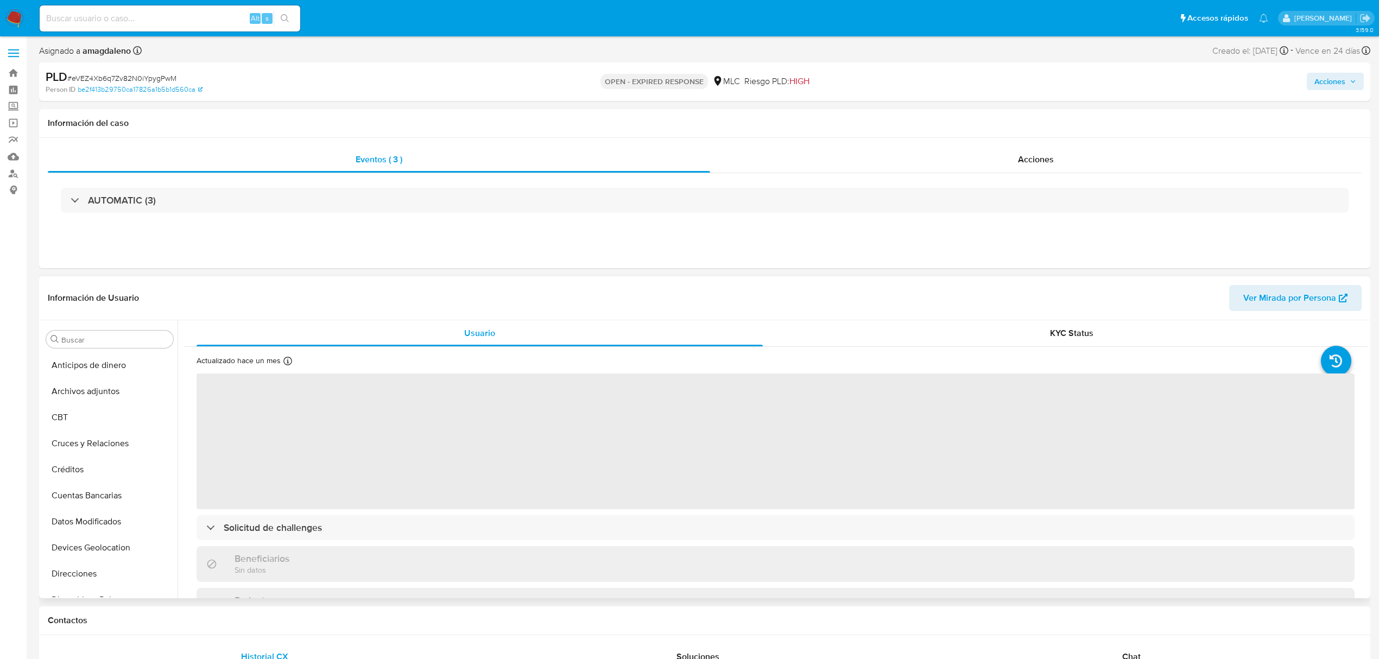
select select "10"
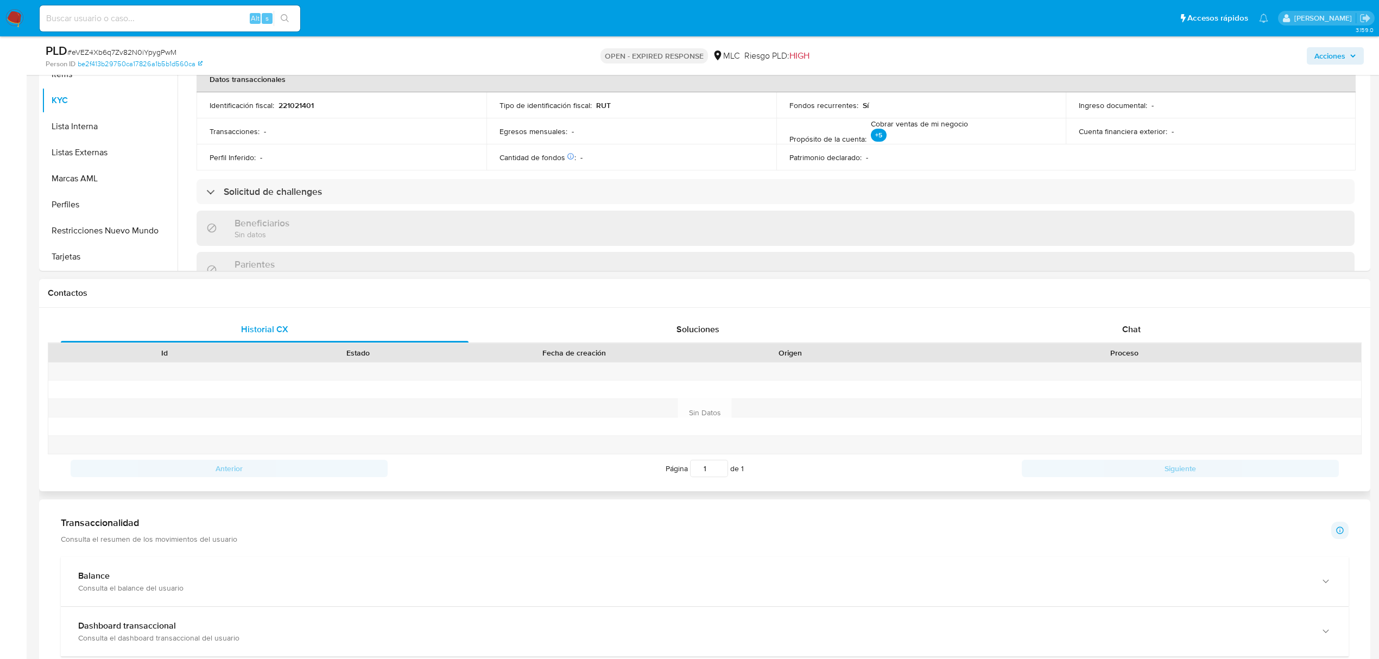
scroll to position [289, 0]
click at [1127, 327] on span "Chat" at bounding box center [1131, 329] width 18 height 12
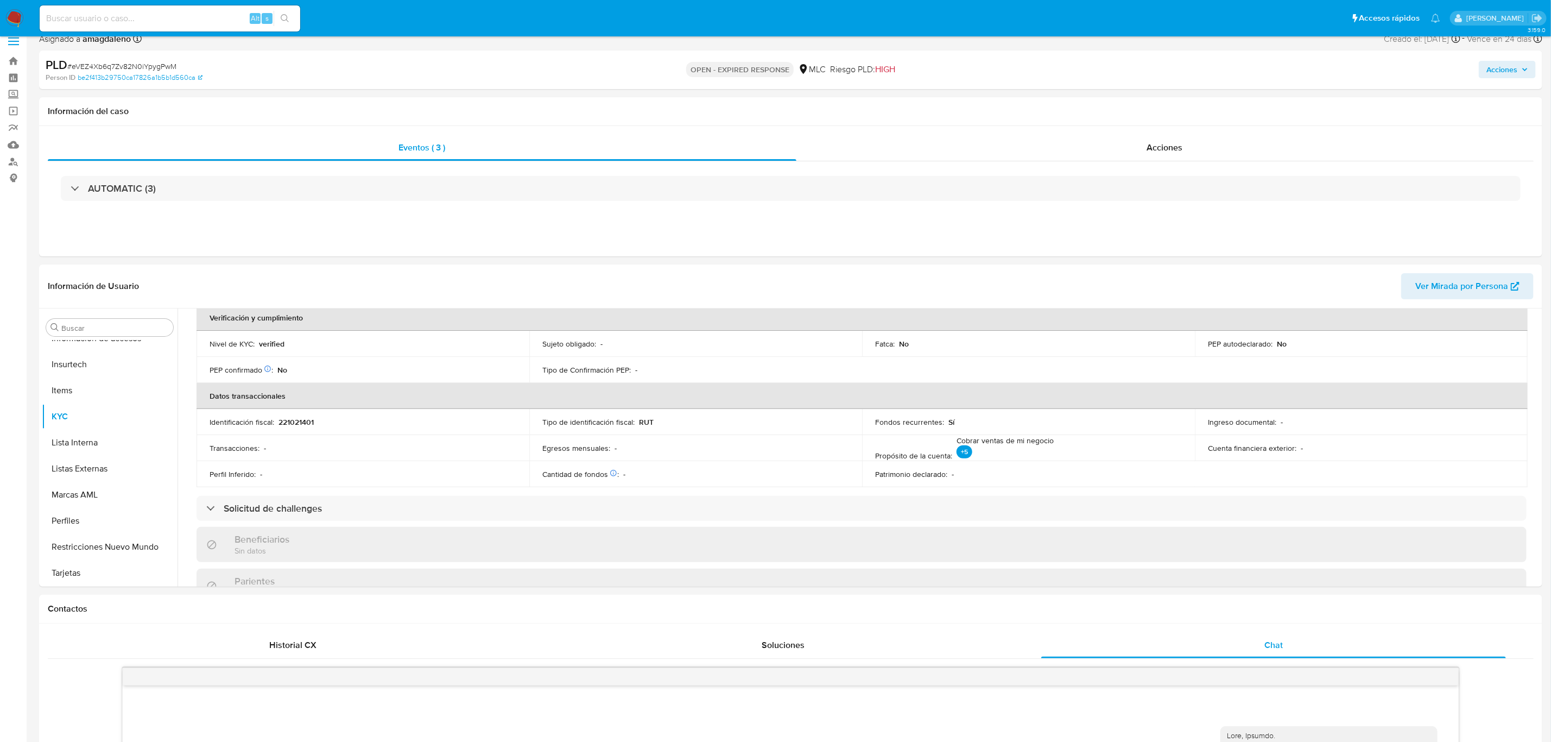
scroll to position [0, 0]
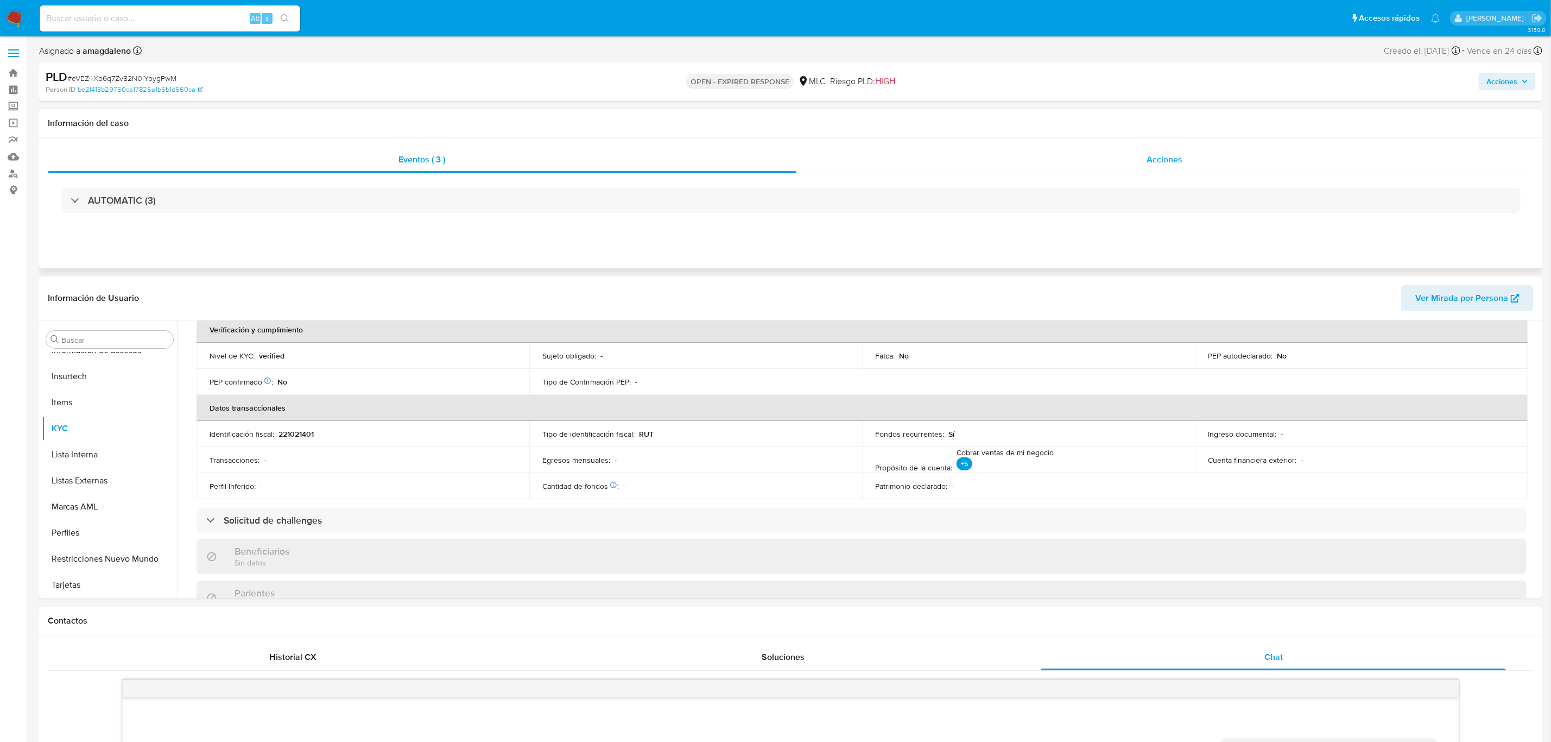
click at [870, 152] on div "Acciones" at bounding box center [1166, 160] width 738 height 26
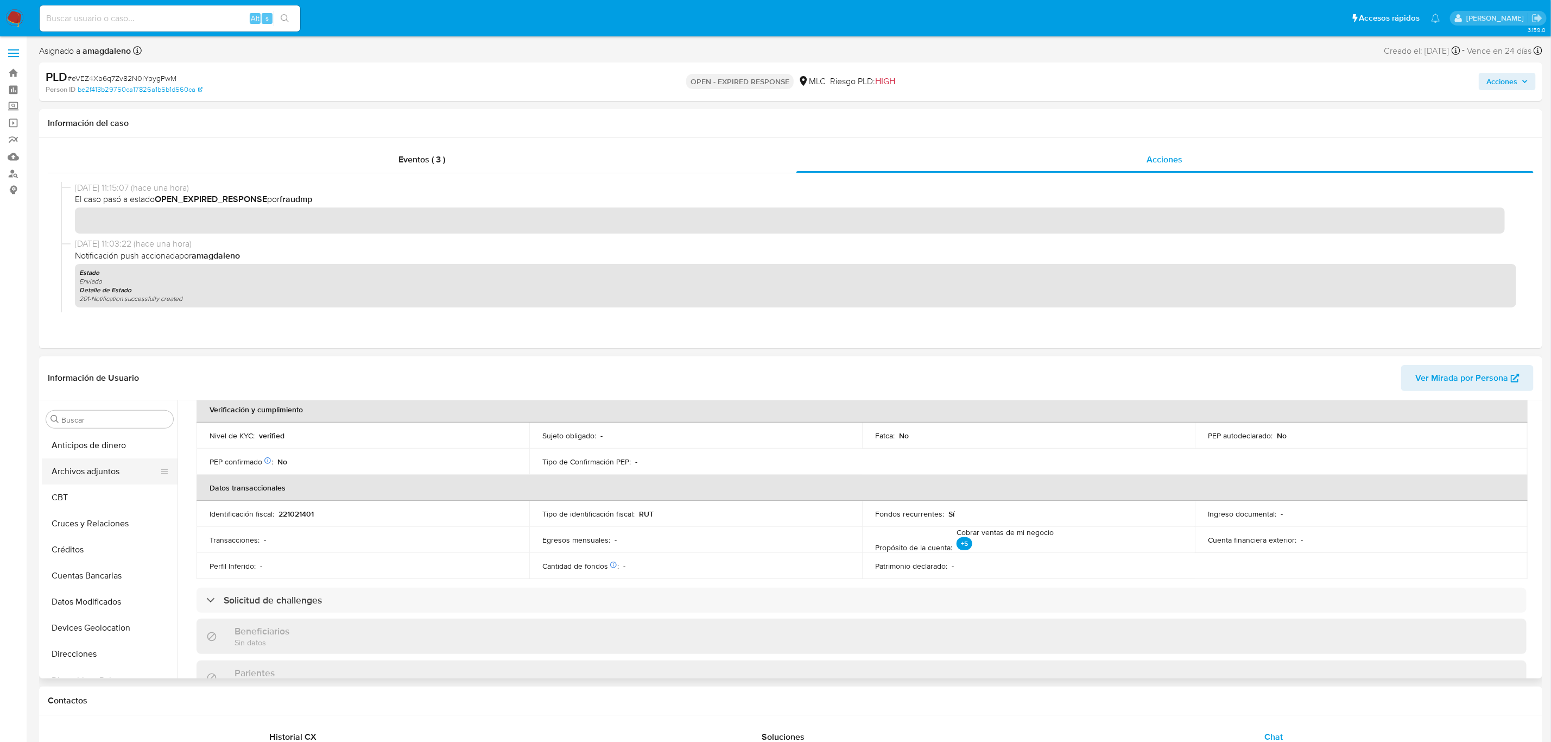
click at [106, 476] on button "Archivos adjuntos" at bounding box center [105, 471] width 127 height 26
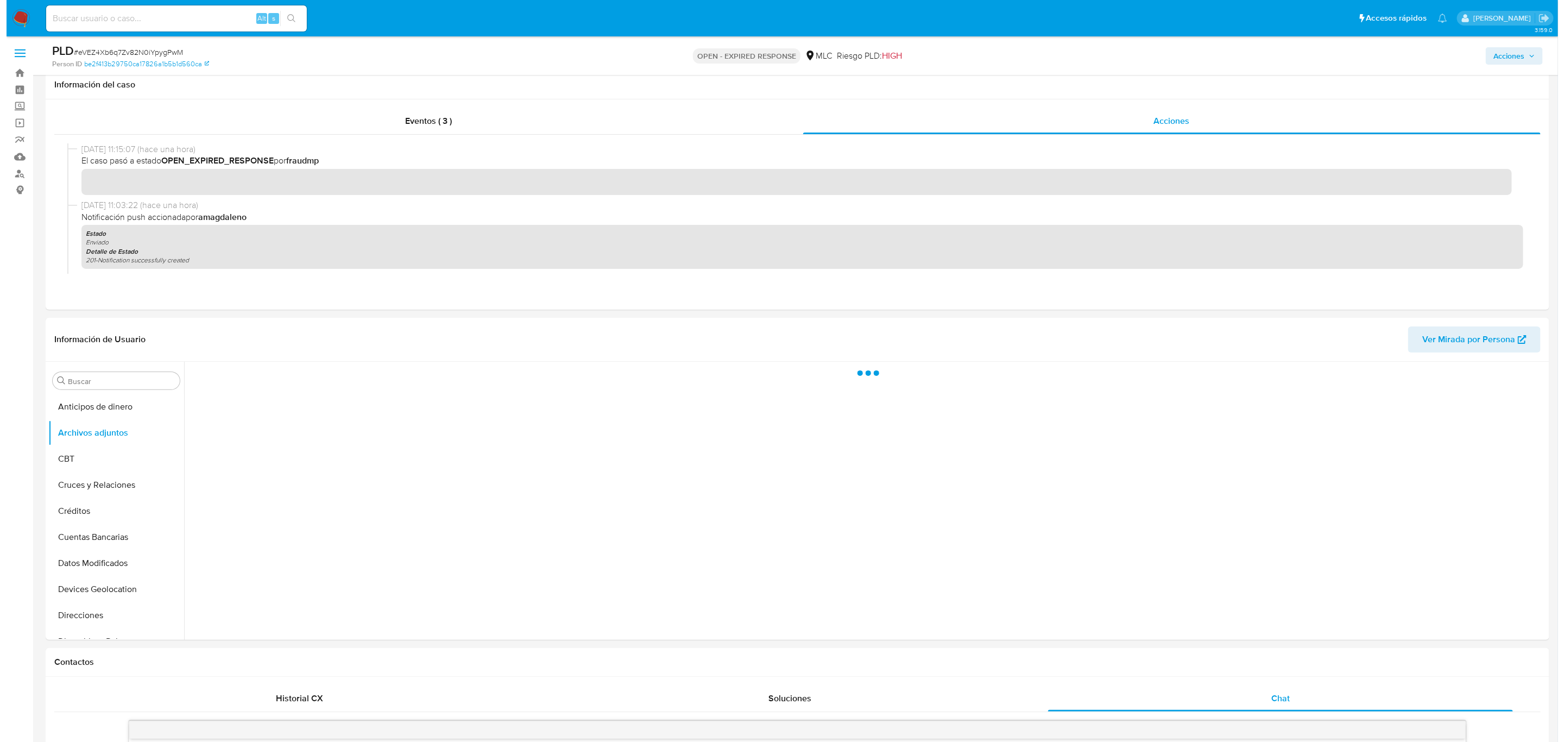
scroll to position [73, 0]
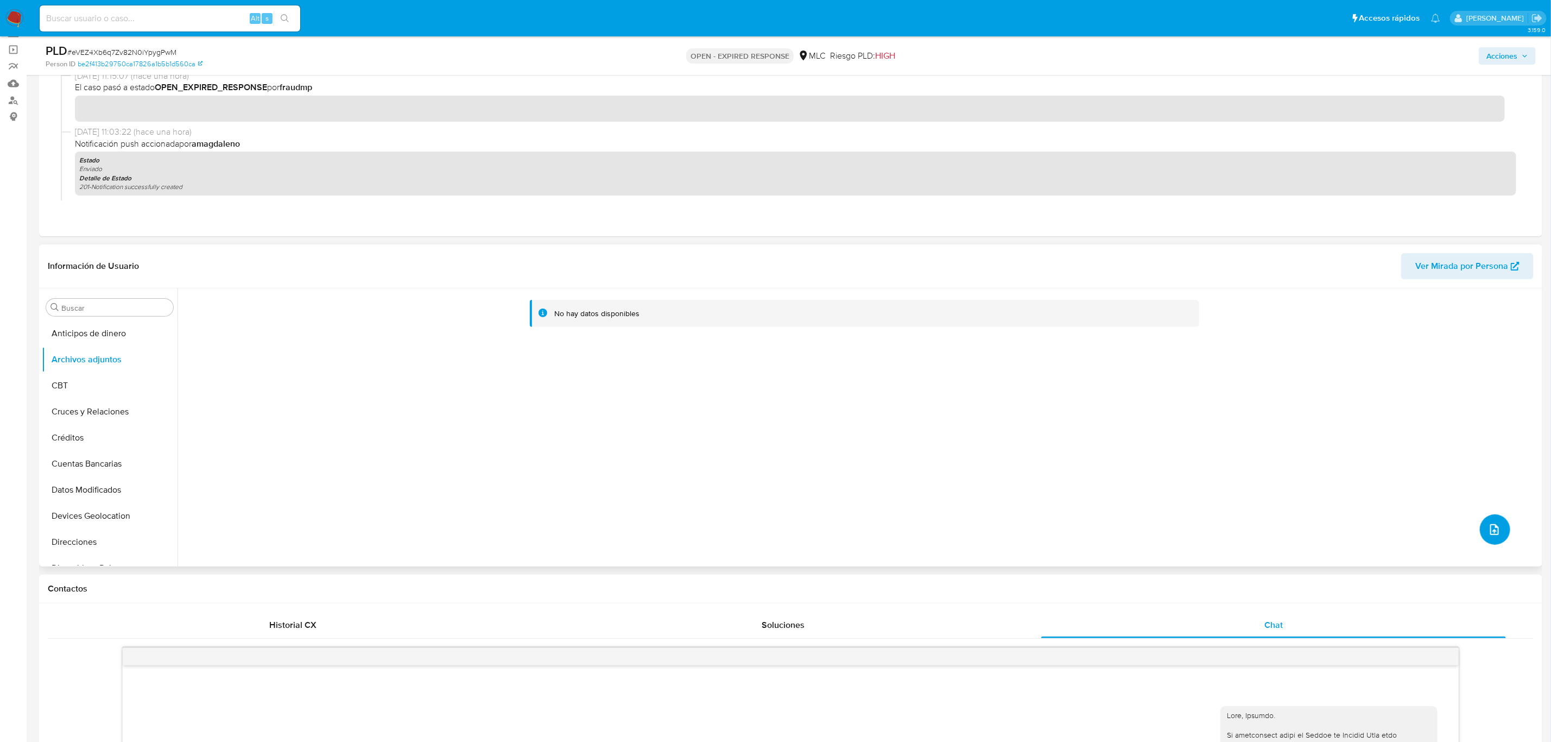
click at [1389, 529] on icon "upload-file" at bounding box center [1494, 529] width 13 height 13
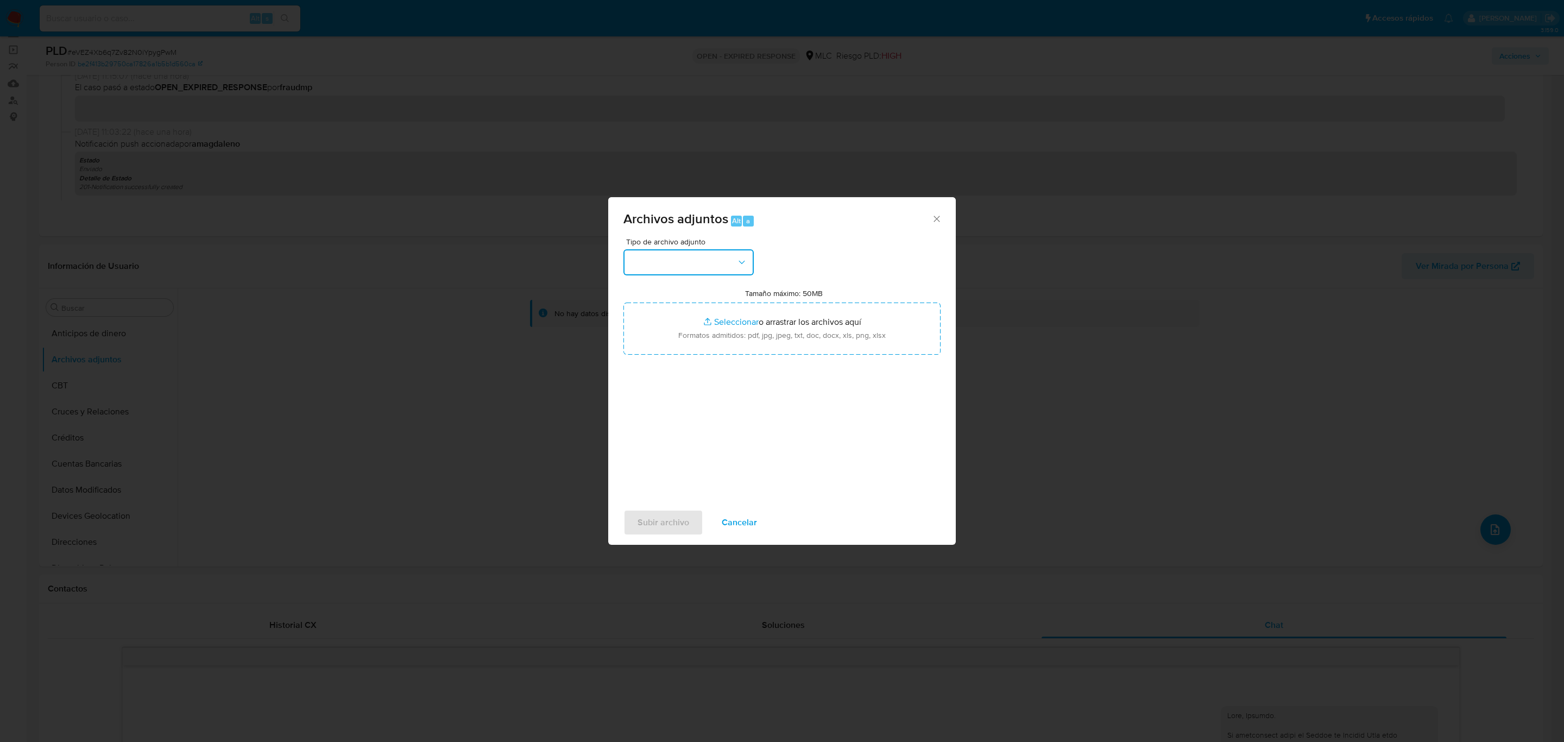
click at [712, 266] on button "button" at bounding box center [688, 262] width 130 height 26
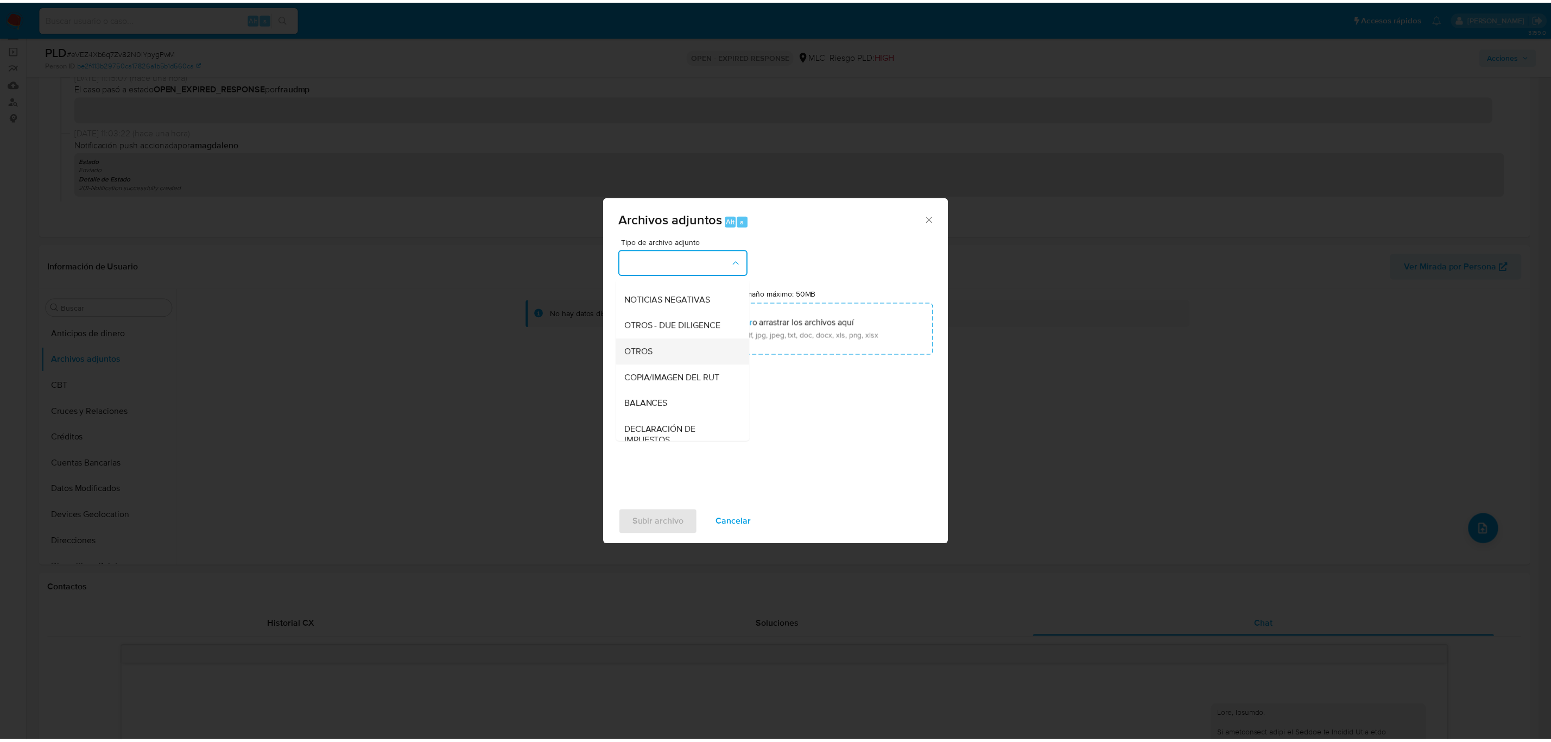
scroll to position [125, 0]
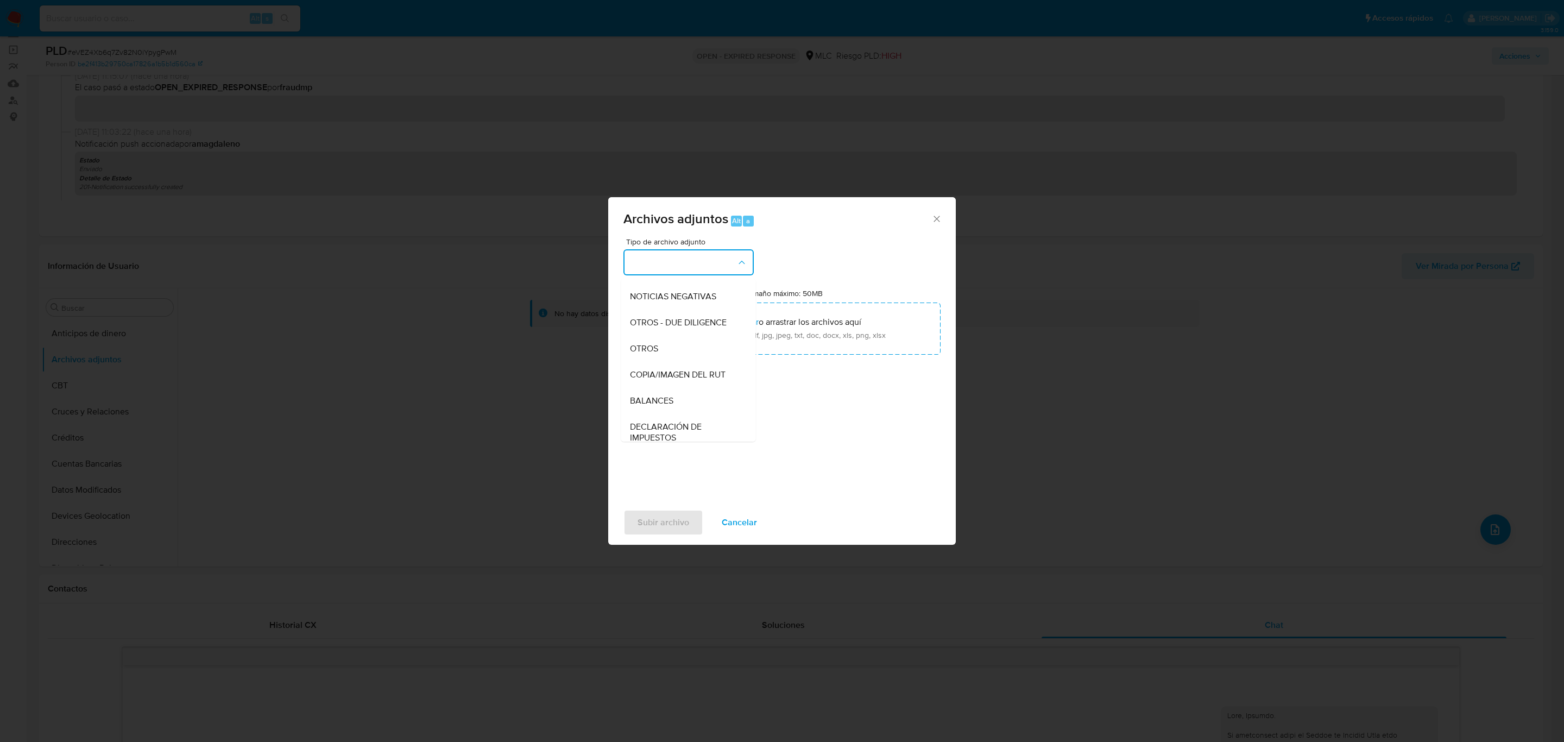
drag, startPoint x: 681, startPoint y: 361, endPoint x: 686, endPoint y: 356, distance: 6.5
click at [681, 361] on div "OTROS" at bounding box center [685, 349] width 111 height 26
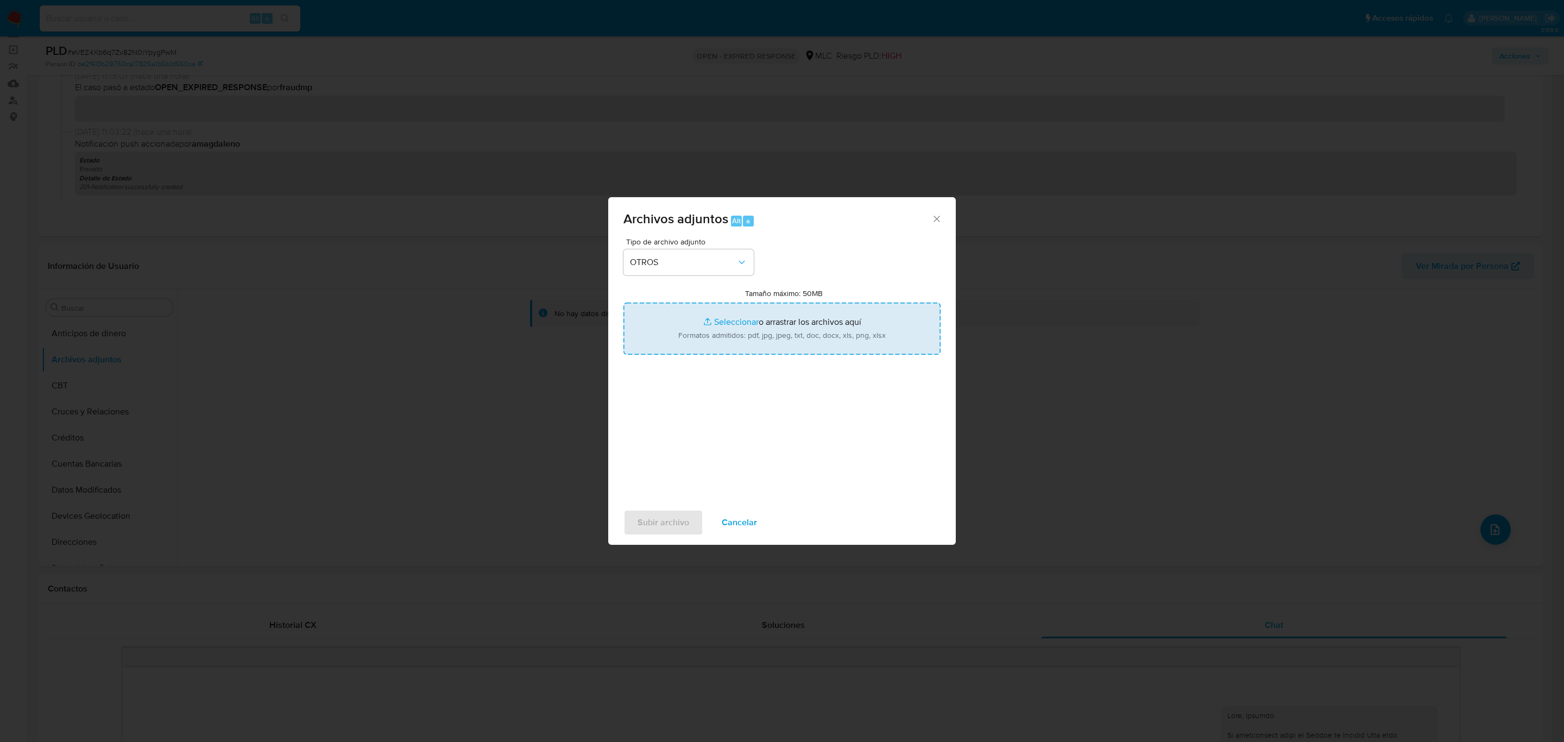
click at [735, 321] on input "Tamaño máximo: 50MB Seleccionar archivos" at bounding box center [781, 328] width 317 height 52
type input "C:\fakepath\2458343384 - 11_09_2025.xlsx"
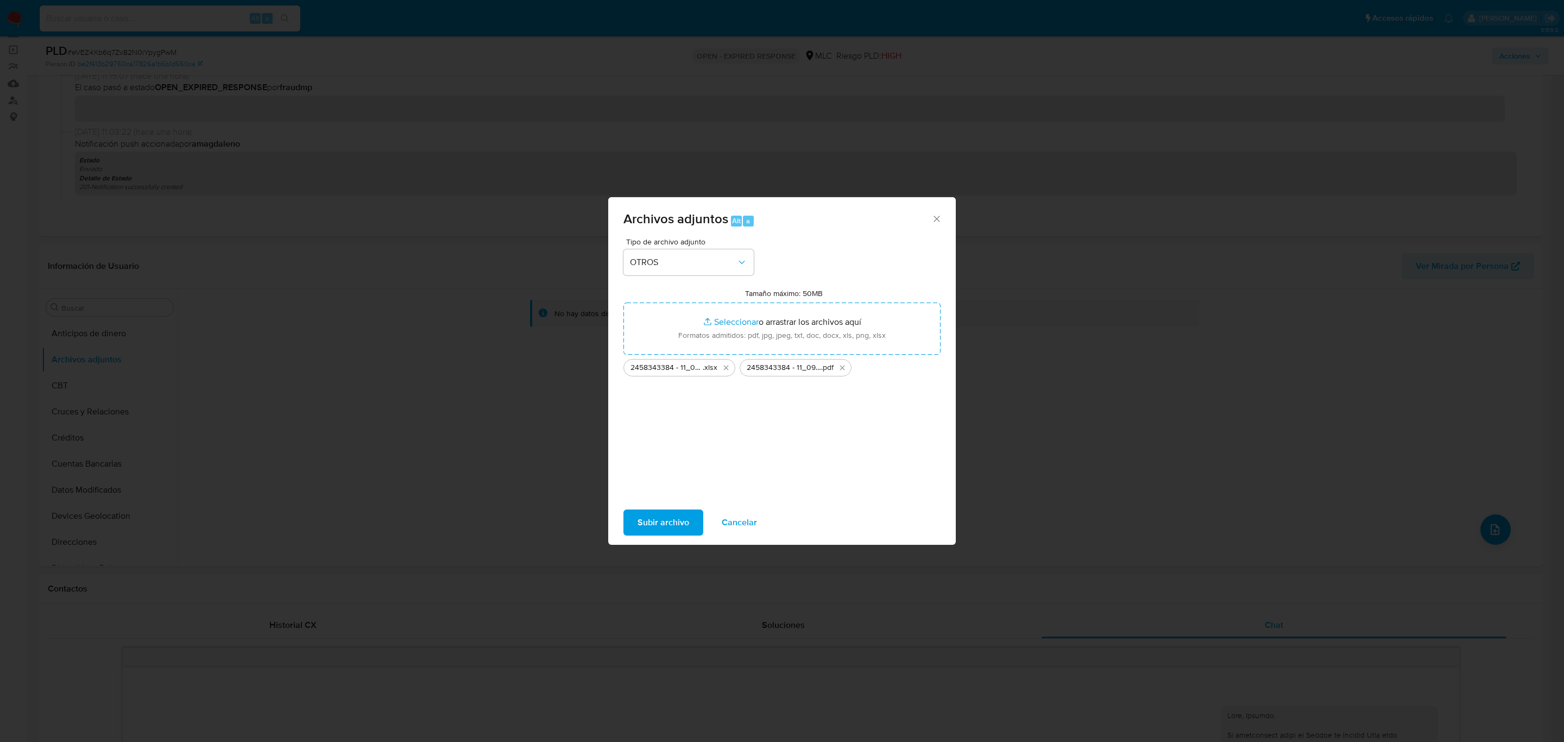
click at [655, 528] on span "Subir archivo" at bounding box center [663, 522] width 52 height 24
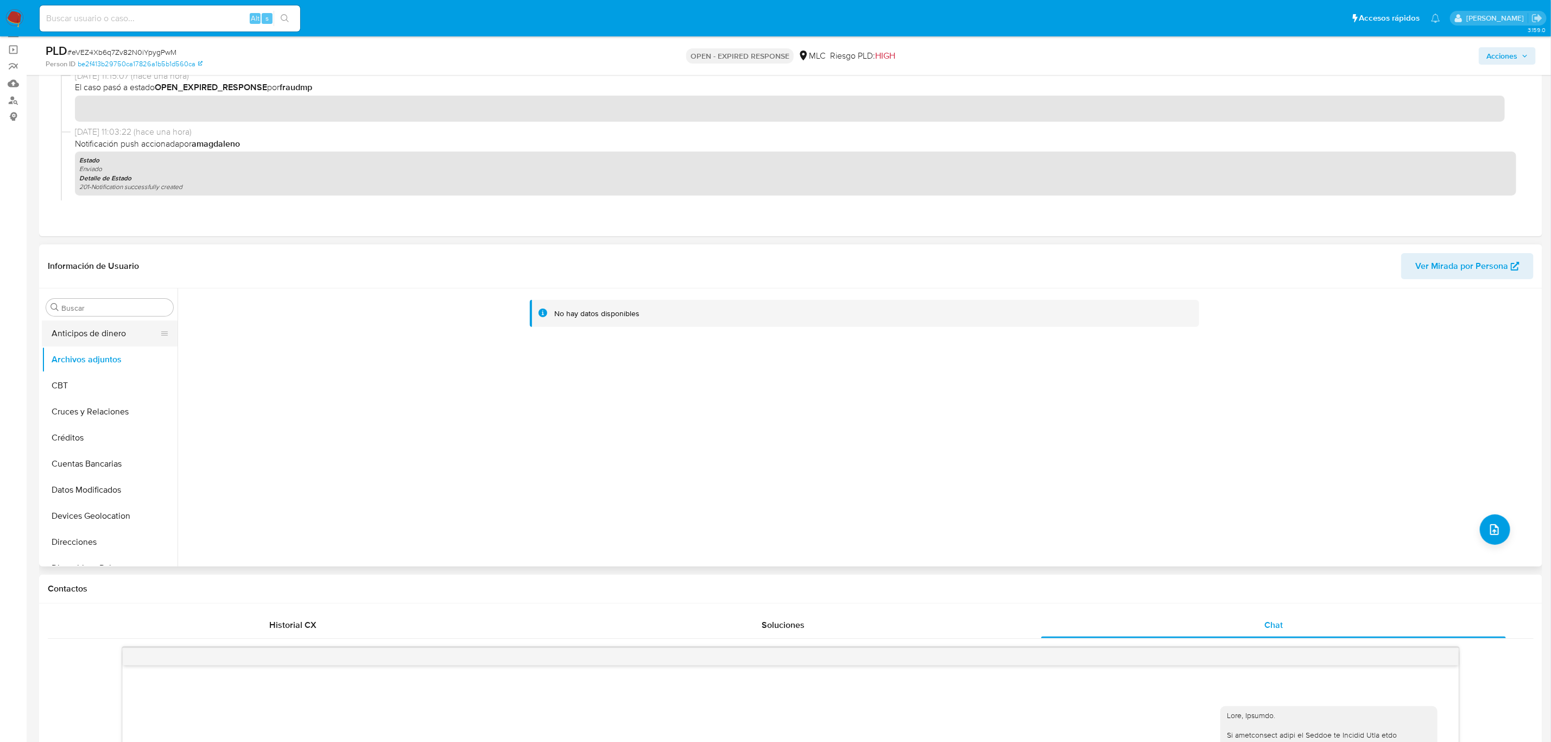
click at [109, 340] on button "Anticipos de dinero" at bounding box center [105, 333] width 127 height 26
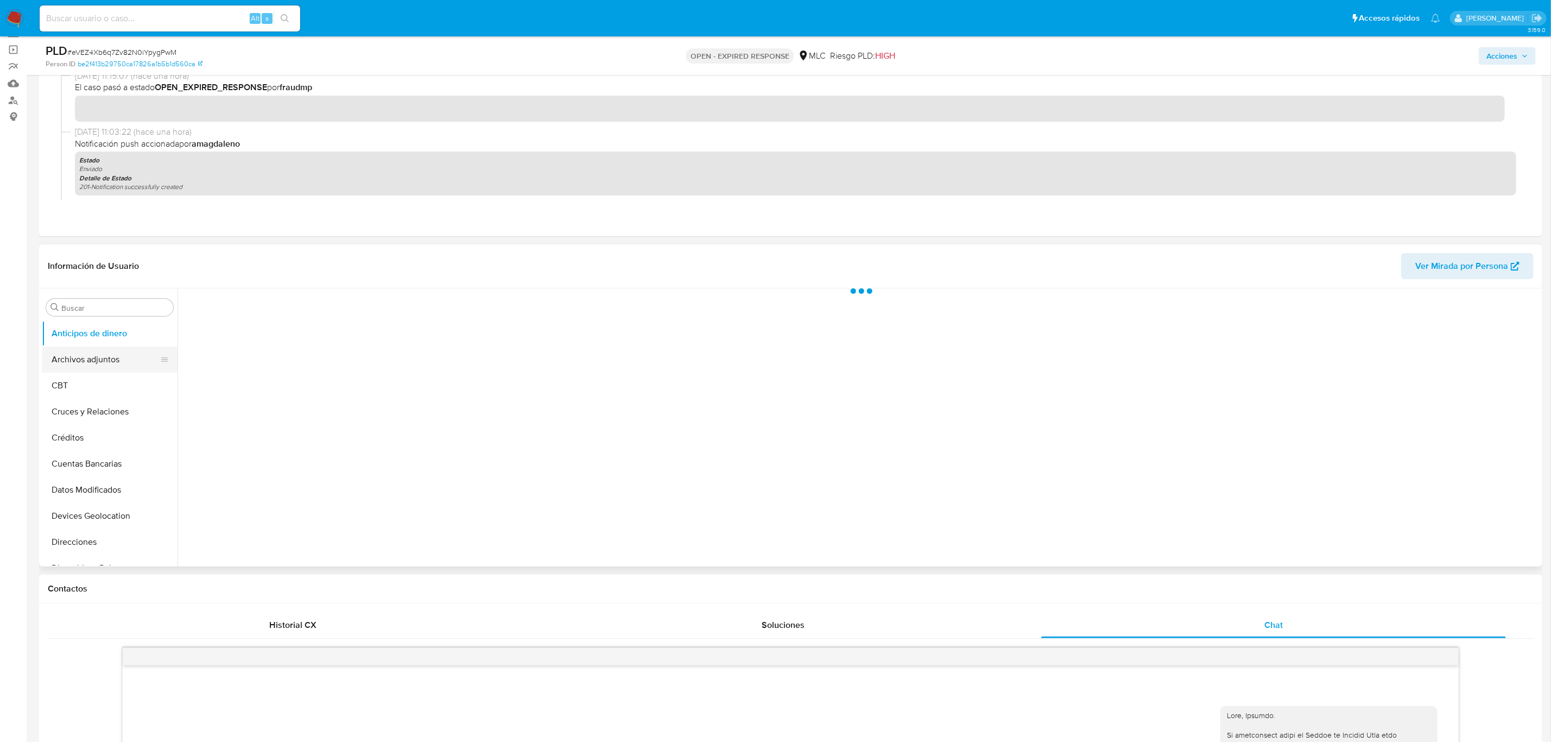
click at [99, 356] on button "Archivos adjuntos" at bounding box center [105, 359] width 127 height 26
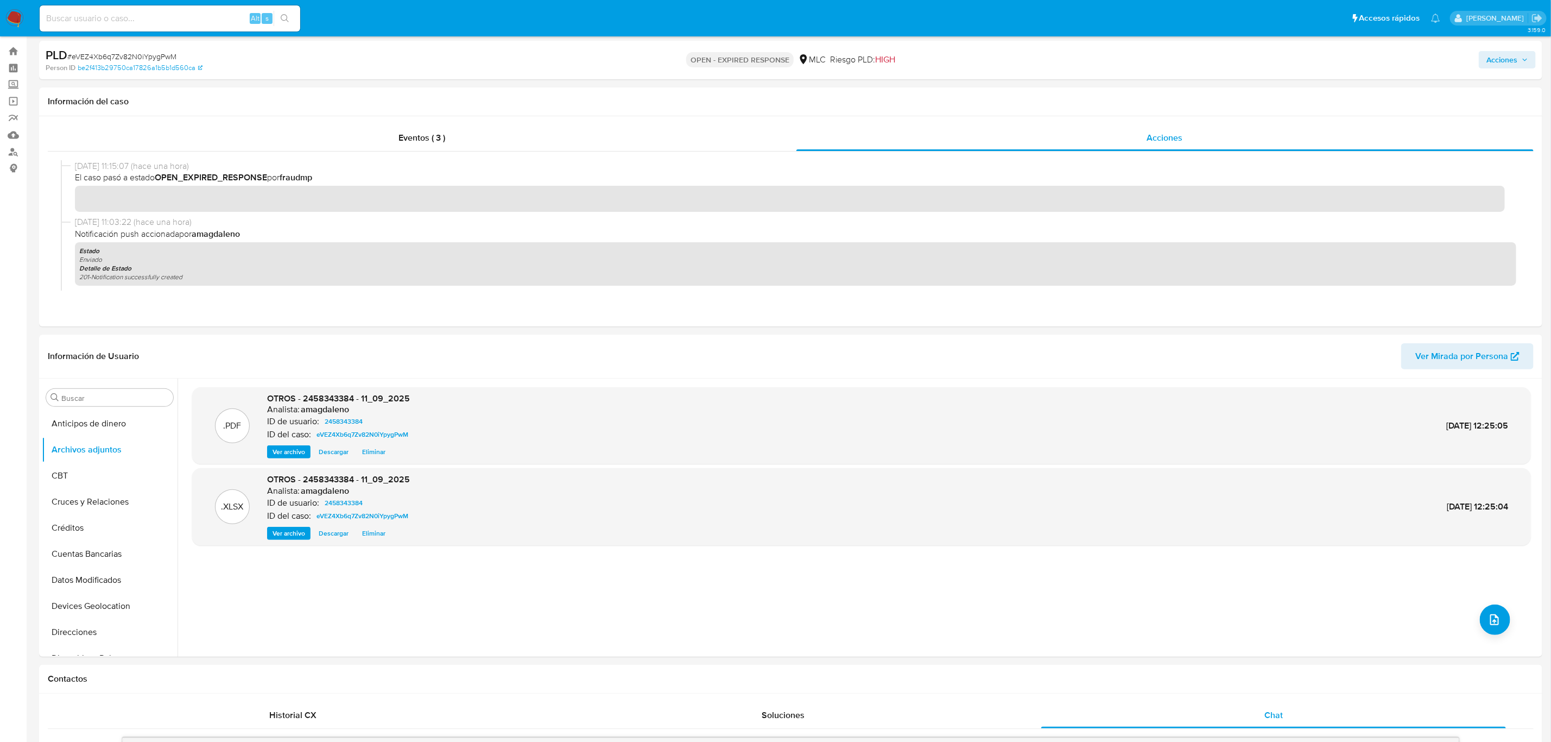
scroll to position [0, 0]
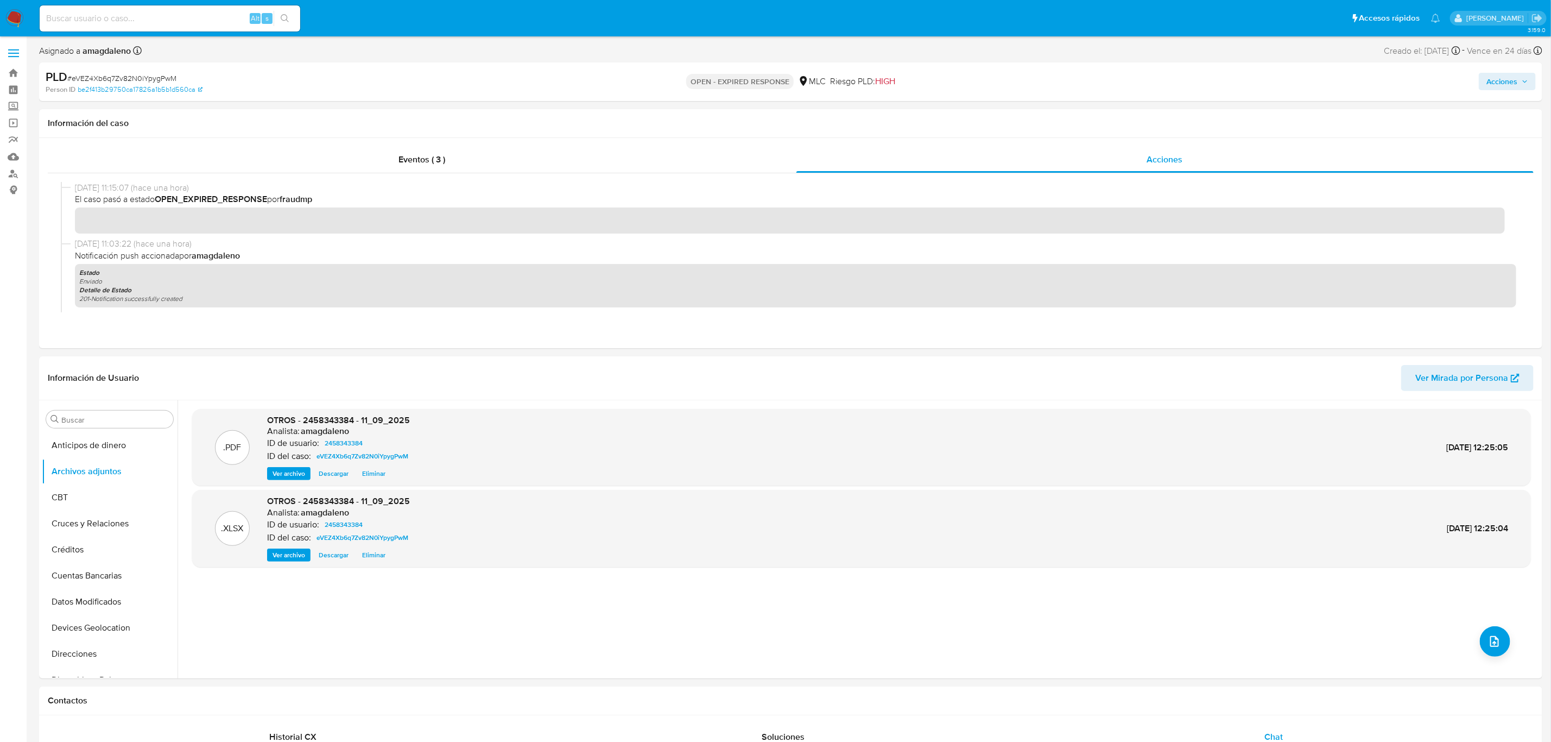
click at [1389, 83] on span "Acciones" at bounding box center [1502, 81] width 31 height 17
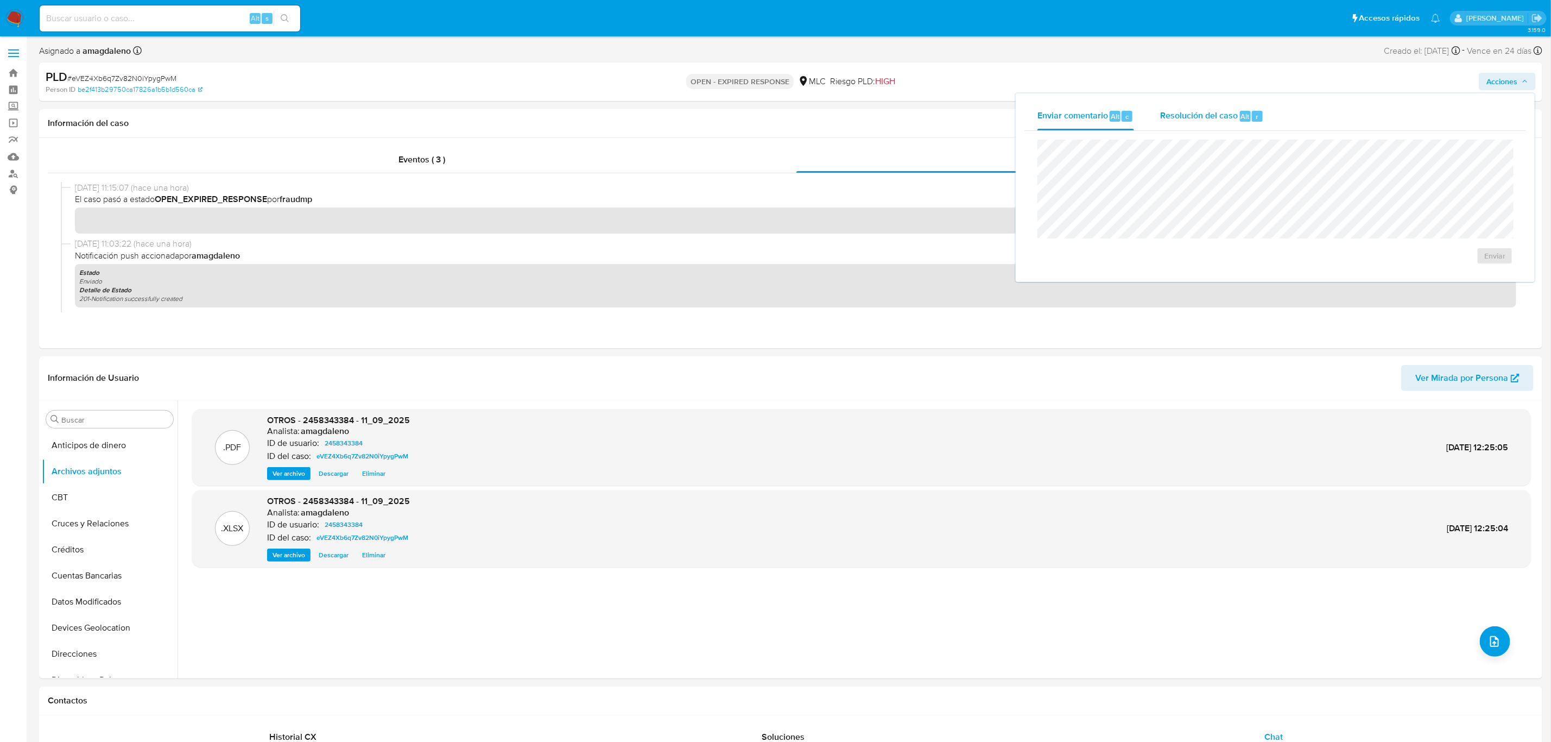
click at [1165, 113] on span "Resolución del caso" at bounding box center [1199, 116] width 78 height 12
drag, startPoint x: 561, startPoint y: 163, endPoint x: 549, endPoint y: 136, distance: 29.4
click at [561, 160] on div "Eventos ( 3 )" at bounding box center [422, 160] width 749 height 26
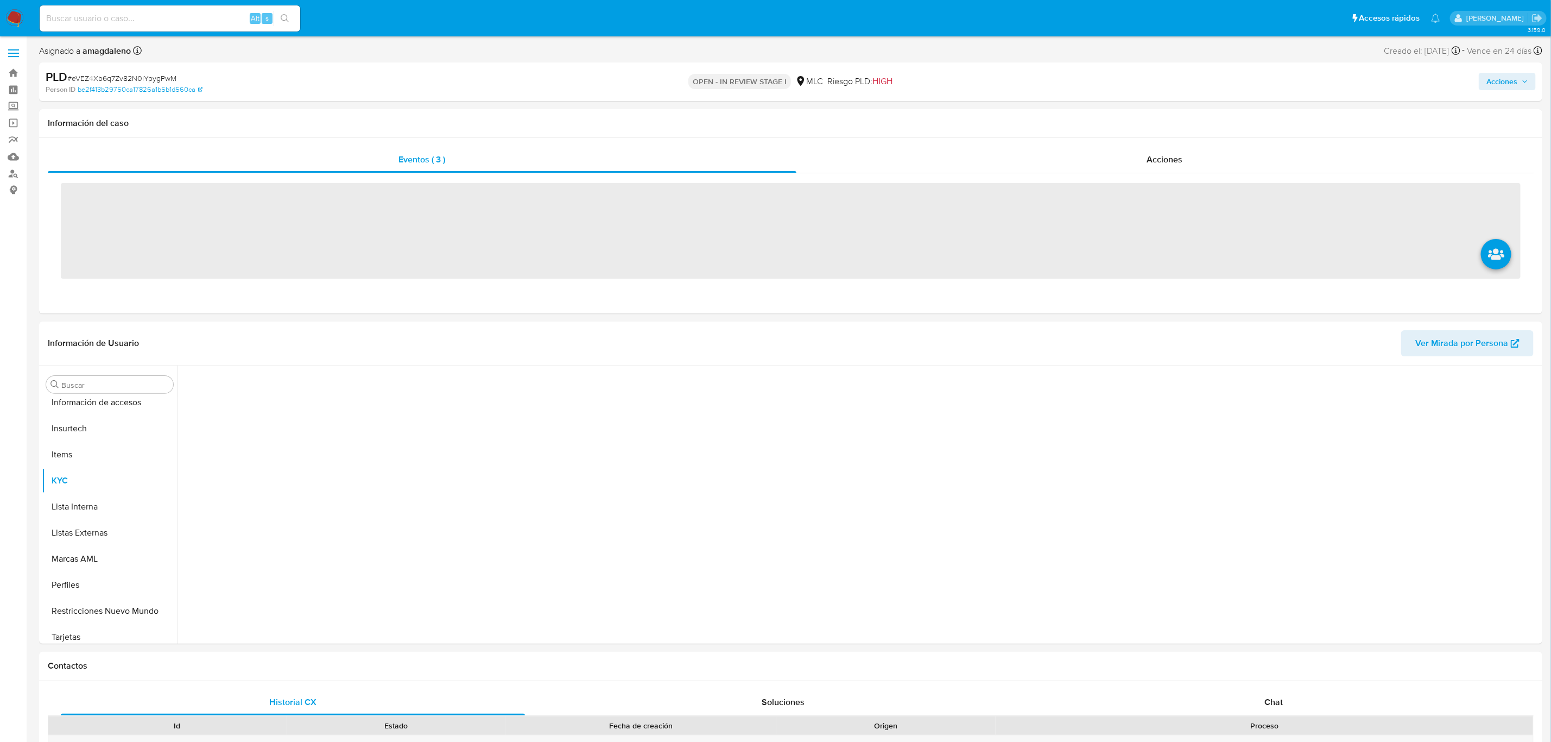
scroll to position [458, 0]
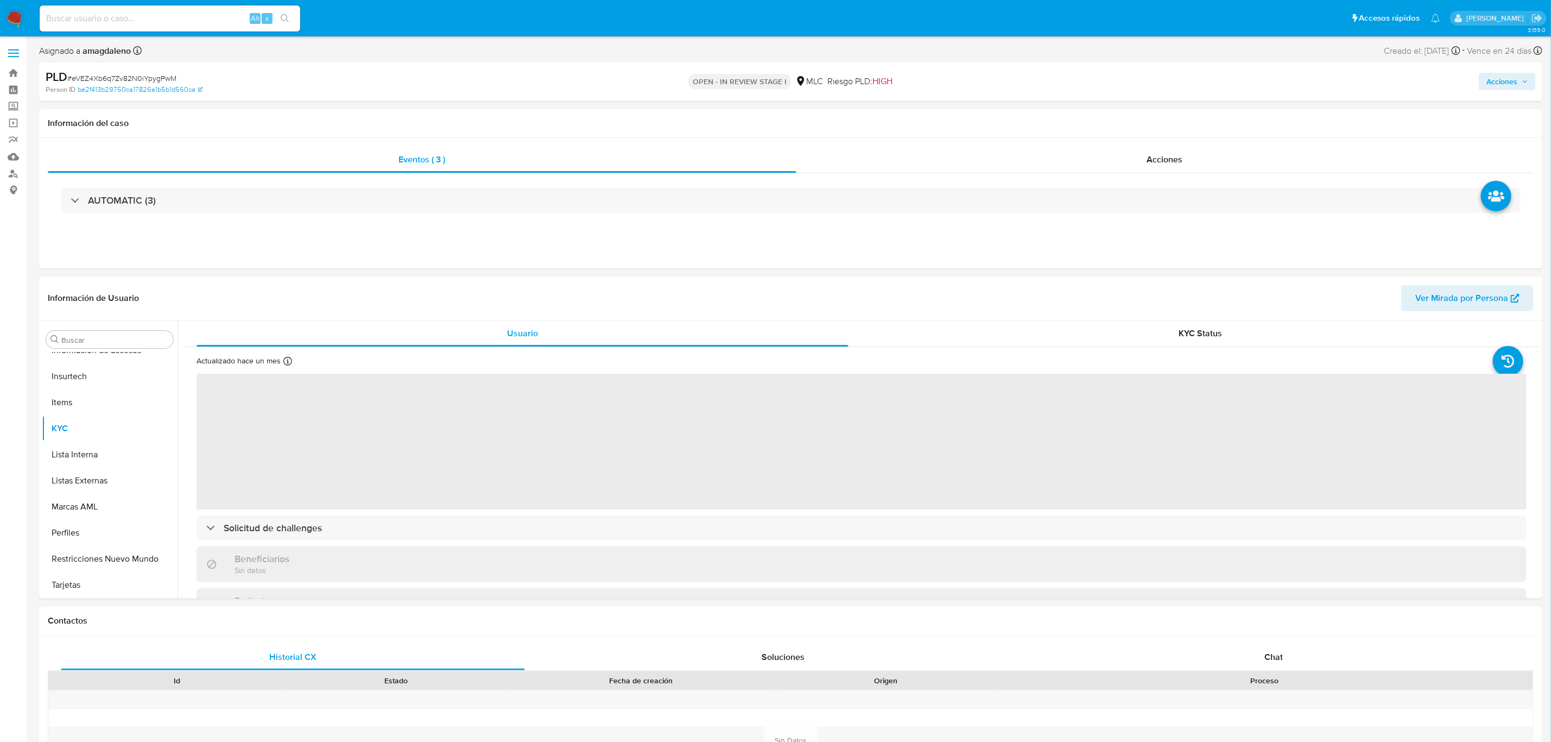
click at [1515, 80] on span "Acciones" at bounding box center [1502, 81] width 31 height 17
select select "10"
click at [1189, 125] on div "Resolución del caso Alt r" at bounding box center [1212, 116] width 104 height 28
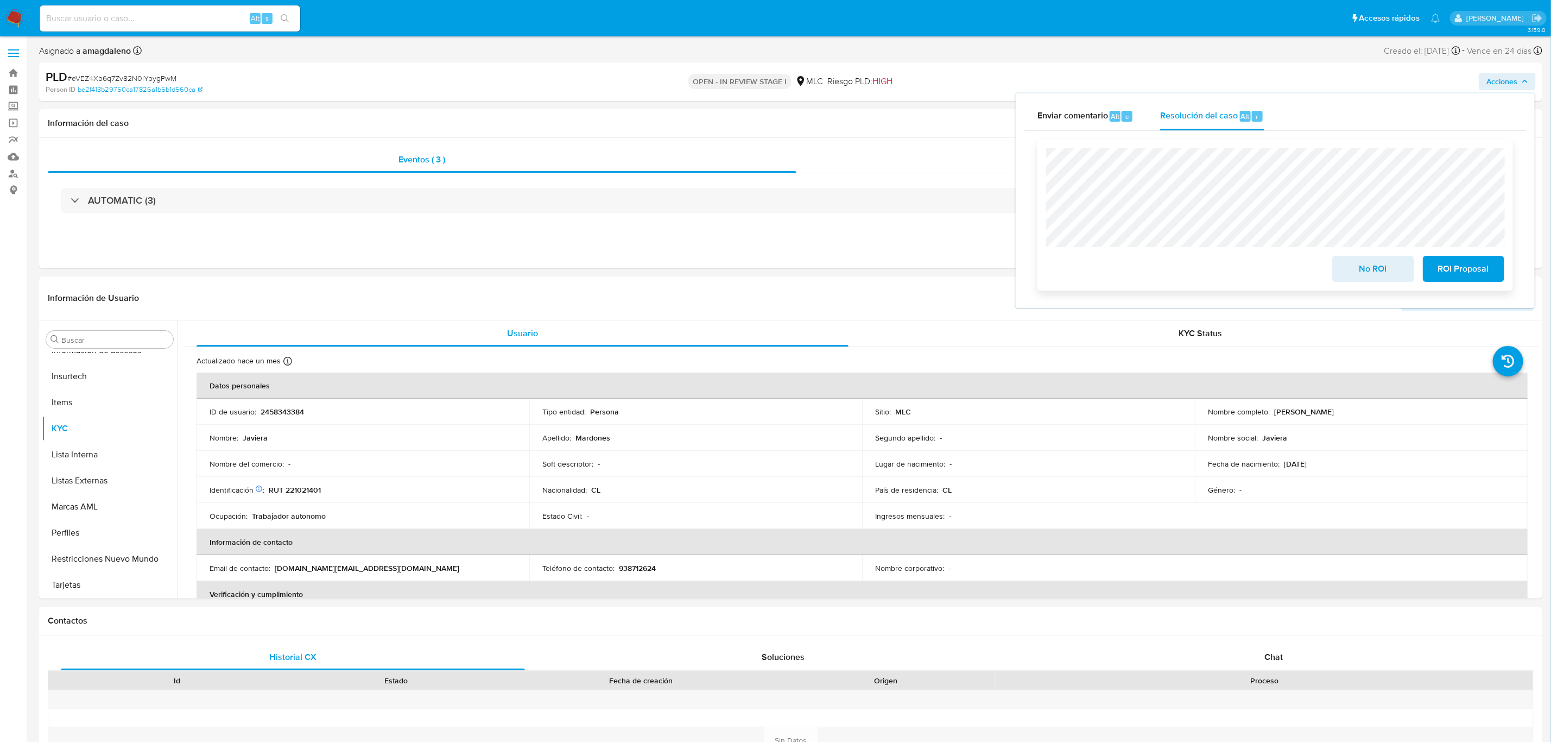
click at [1451, 279] on span "ROI Proposal" at bounding box center [1463, 269] width 53 height 24
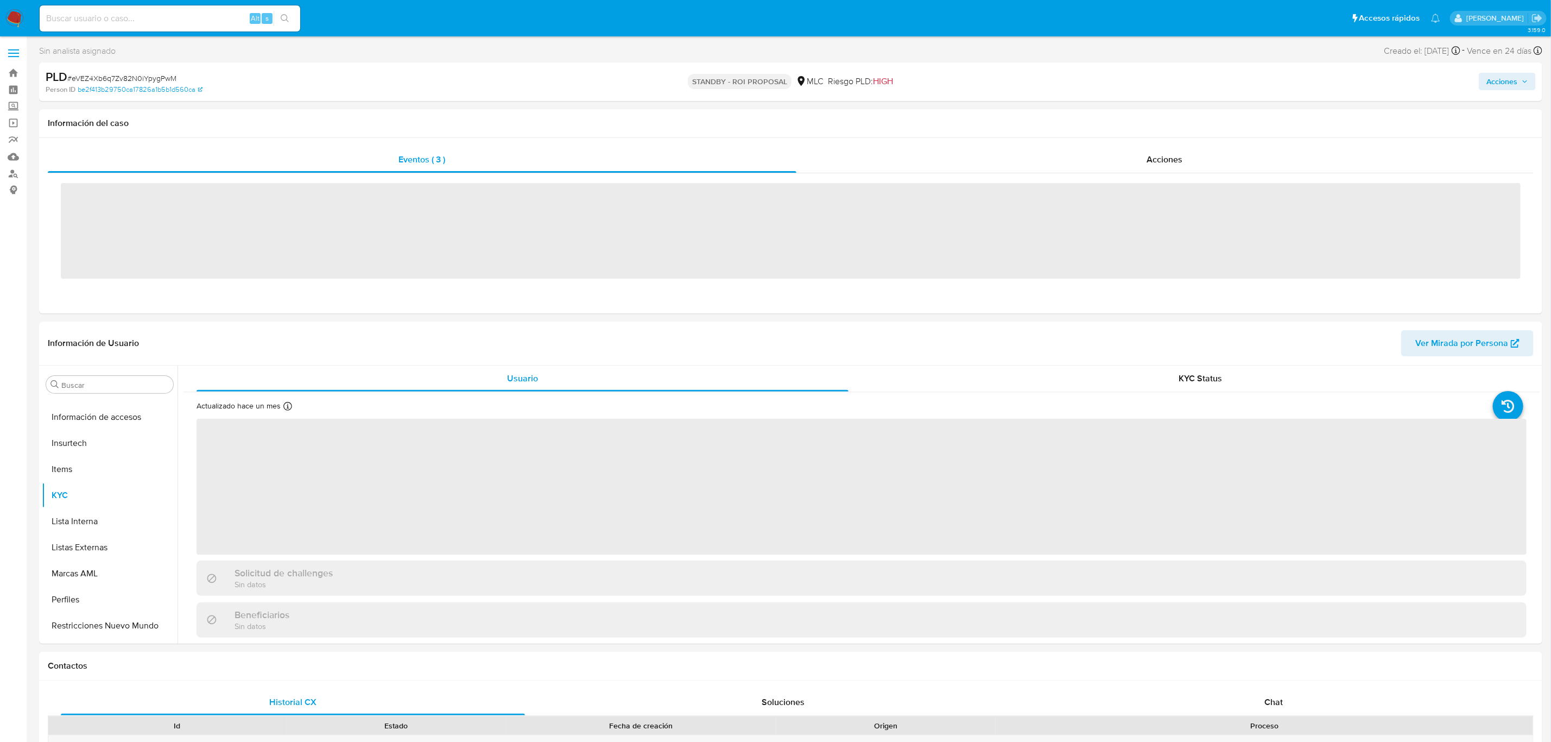
scroll to position [458, 0]
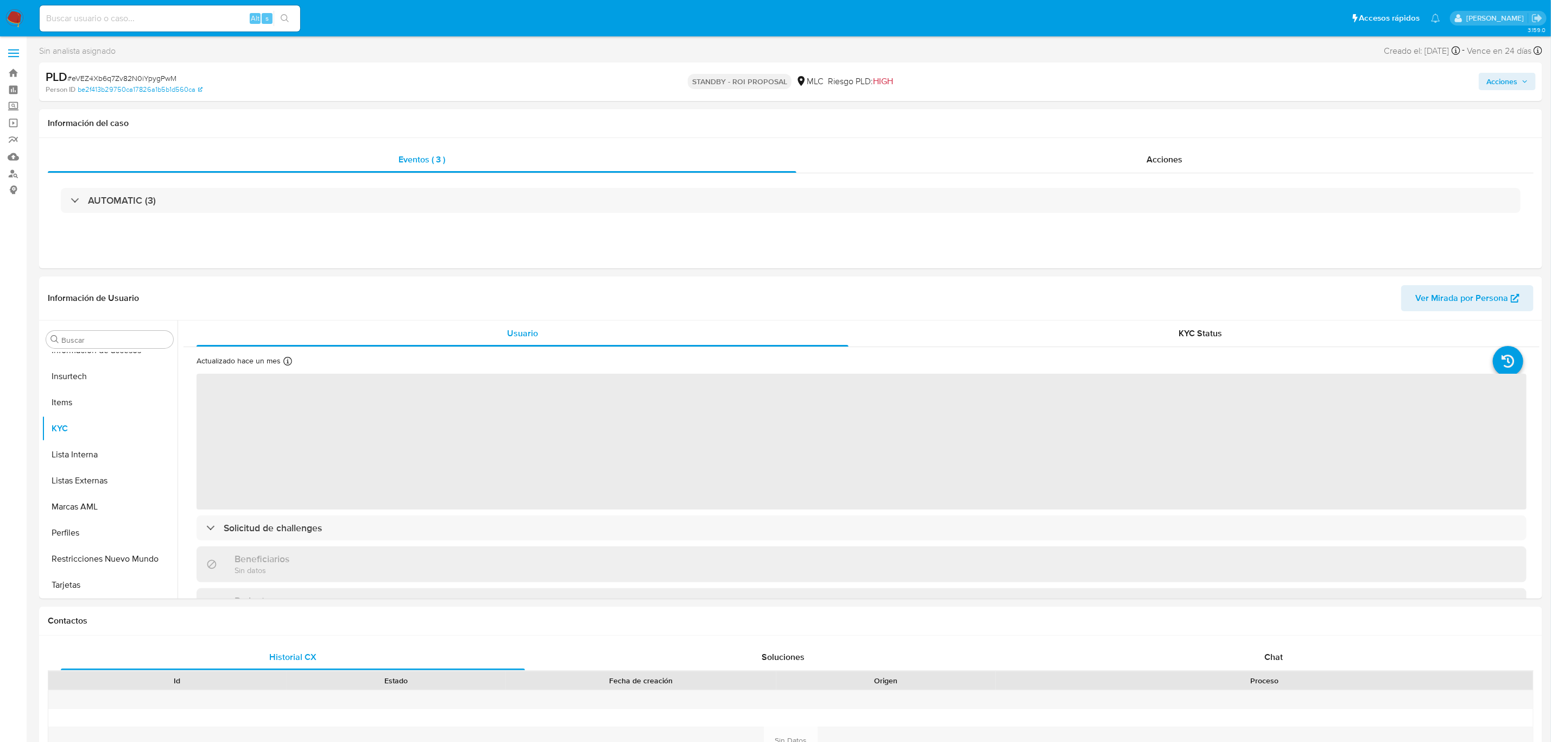
select select "10"
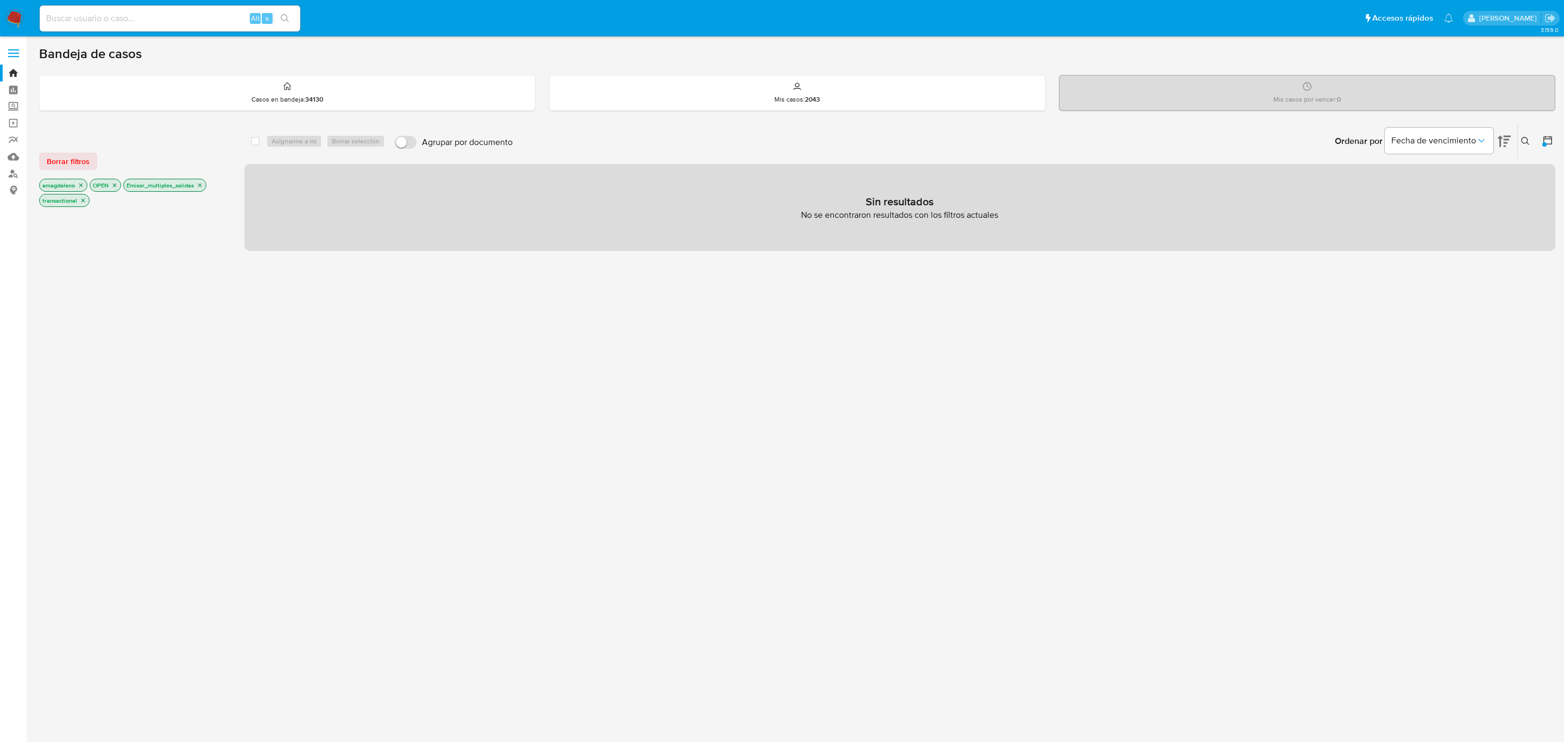
click at [202, 186] on icon "close-filter" at bounding box center [200, 186] width 4 height 4
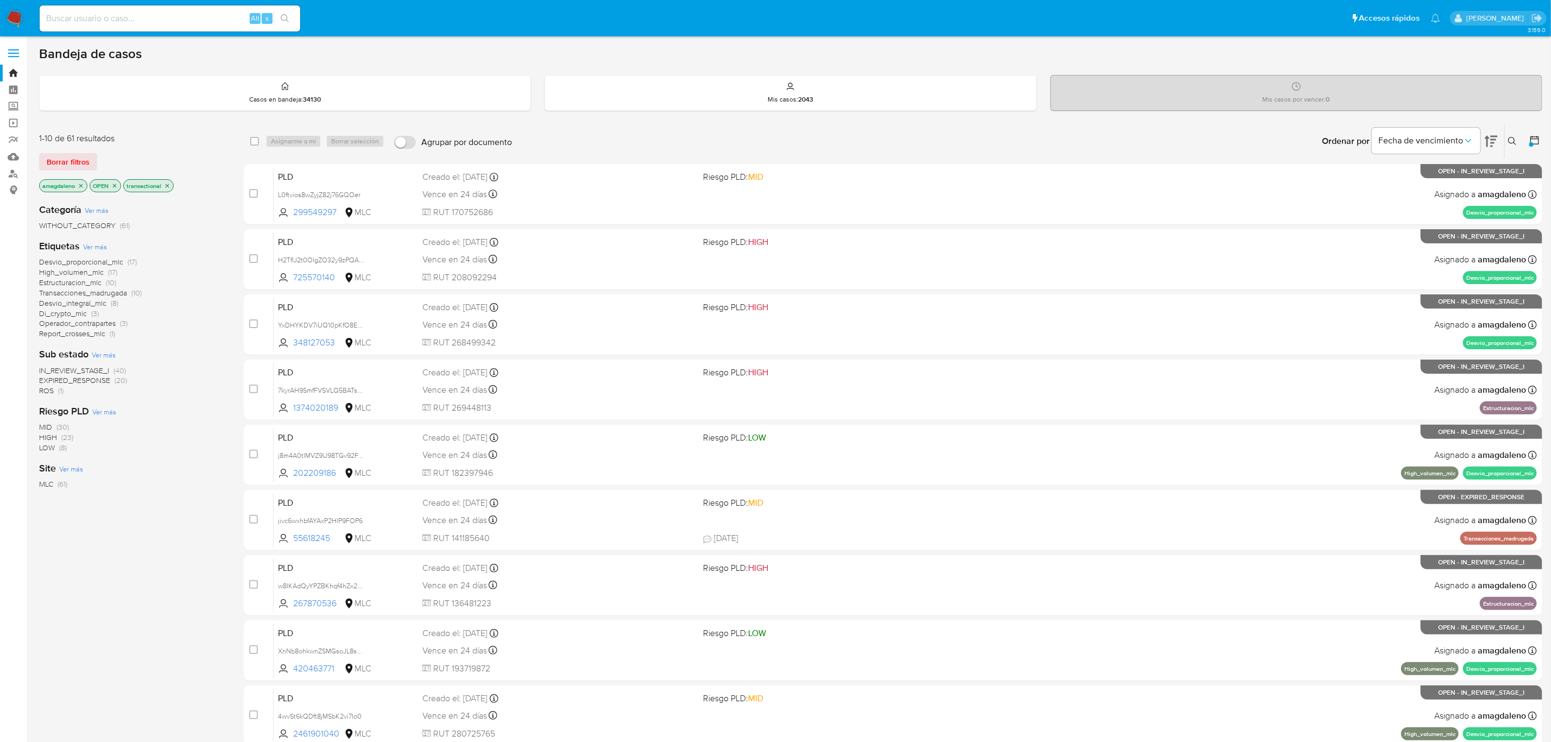
click at [101, 378] on span "EXPIRED_RESPONSE" at bounding box center [74, 380] width 71 height 11
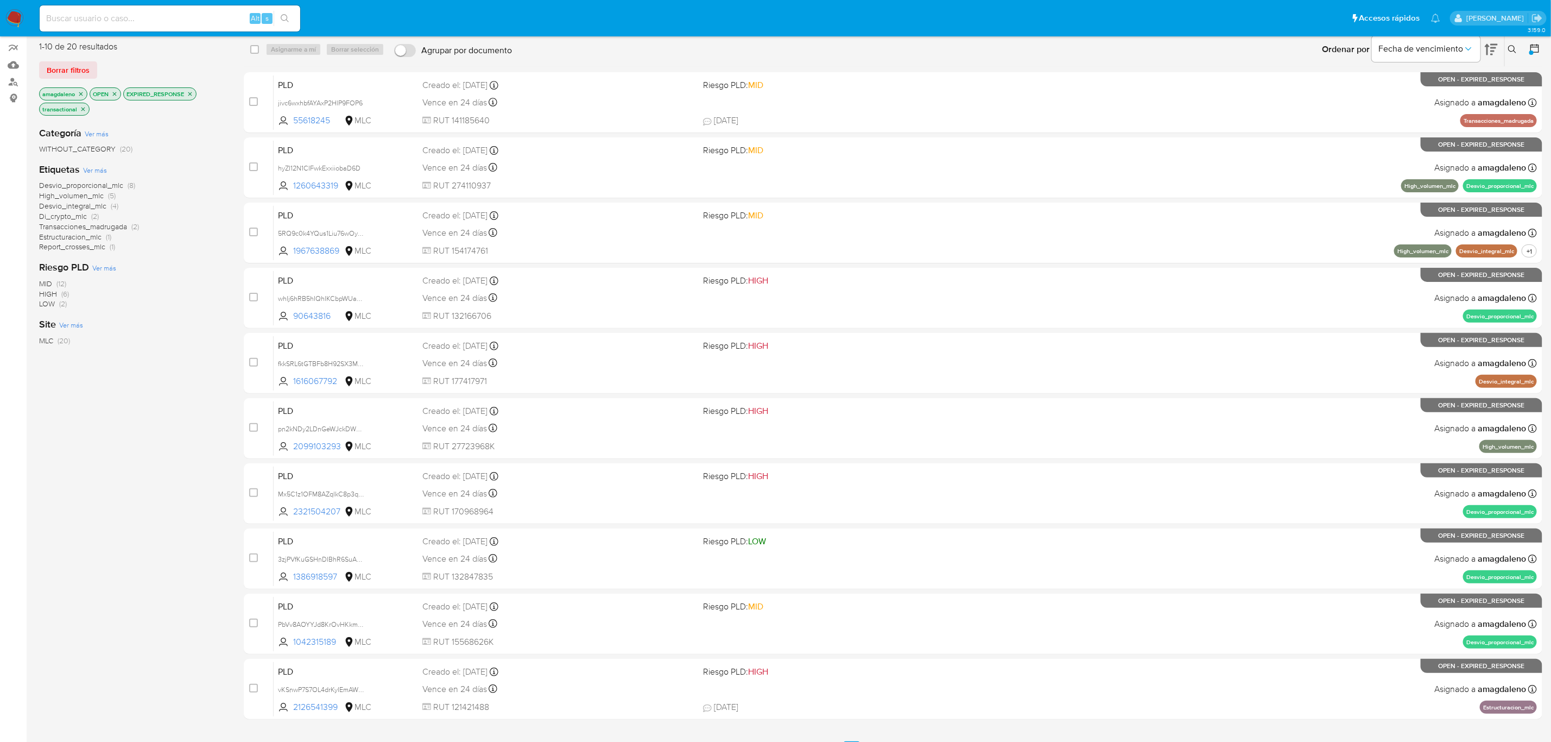
scroll to position [154, 0]
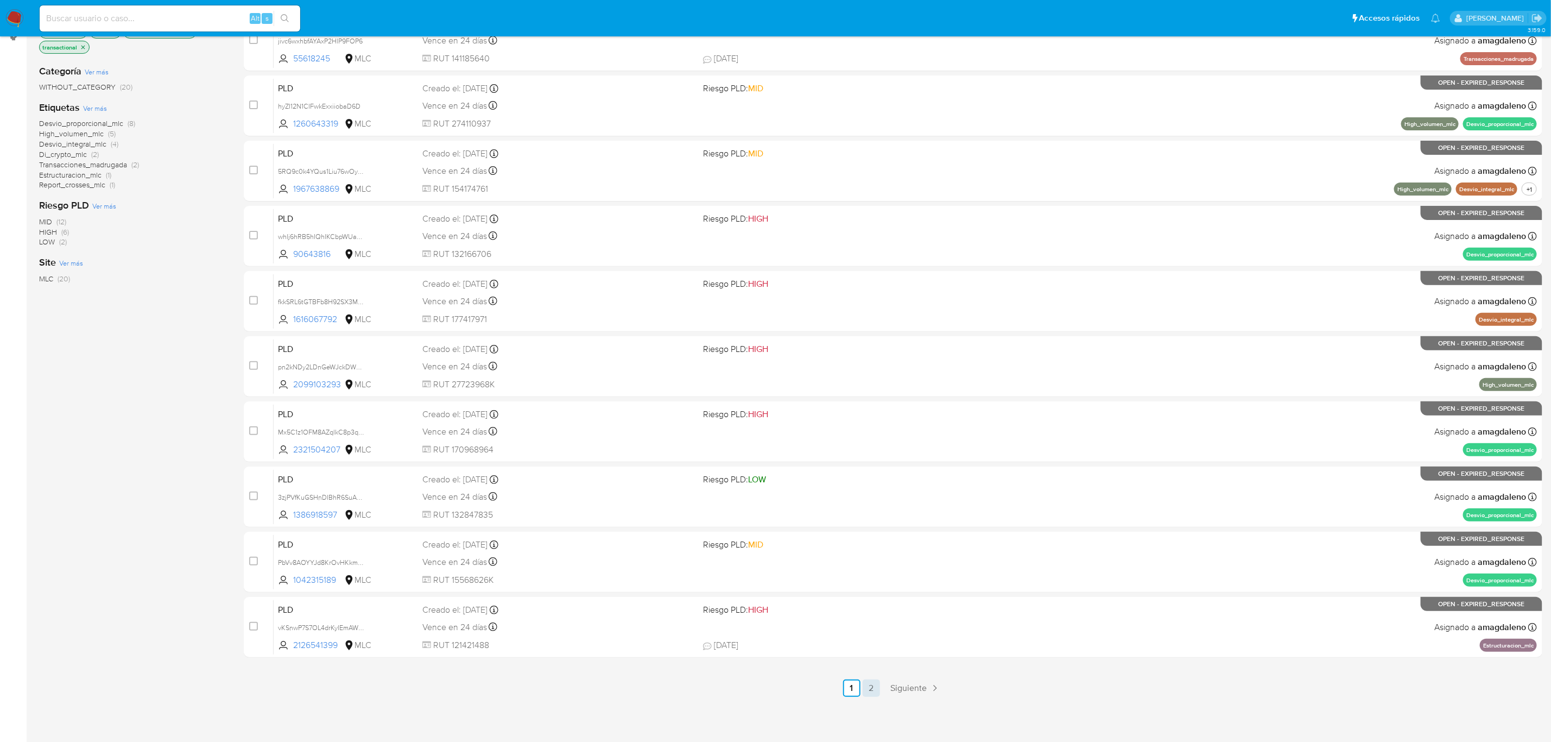
click at [880, 687] on link "2" at bounding box center [871, 687] width 17 height 17
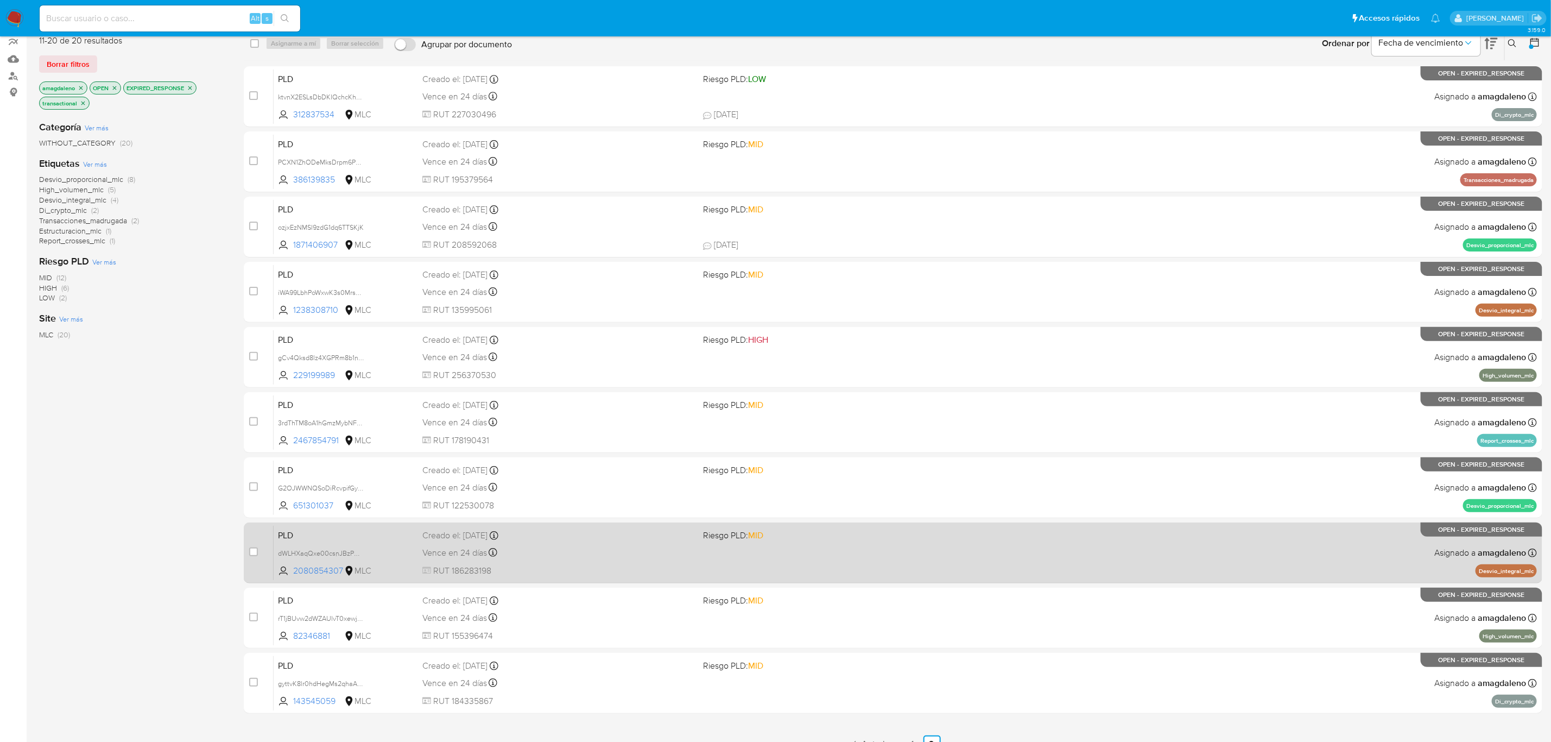
scroll to position [154, 0]
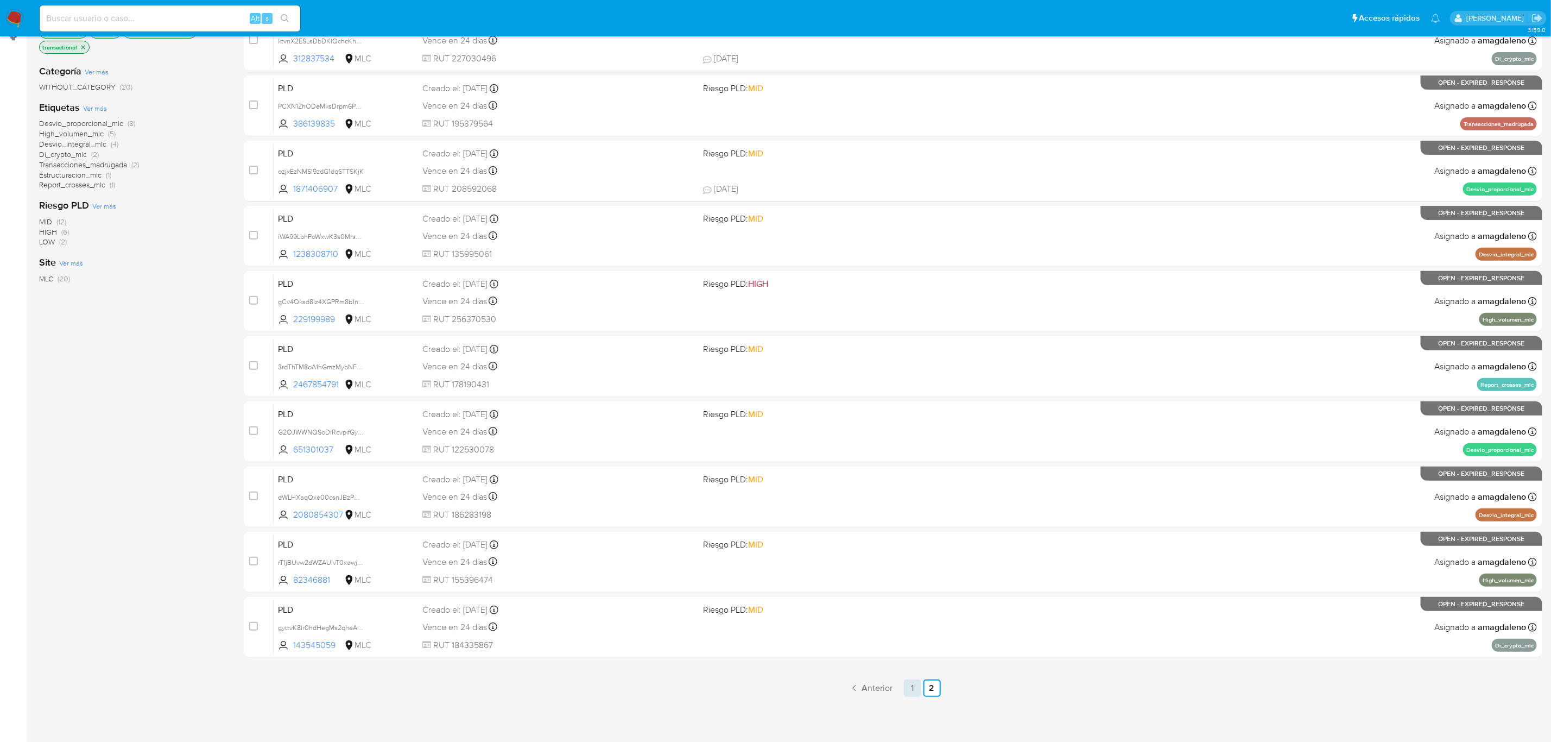
click at [917, 681] on link "1" at bounding box center [912, 687] width 17 height 17
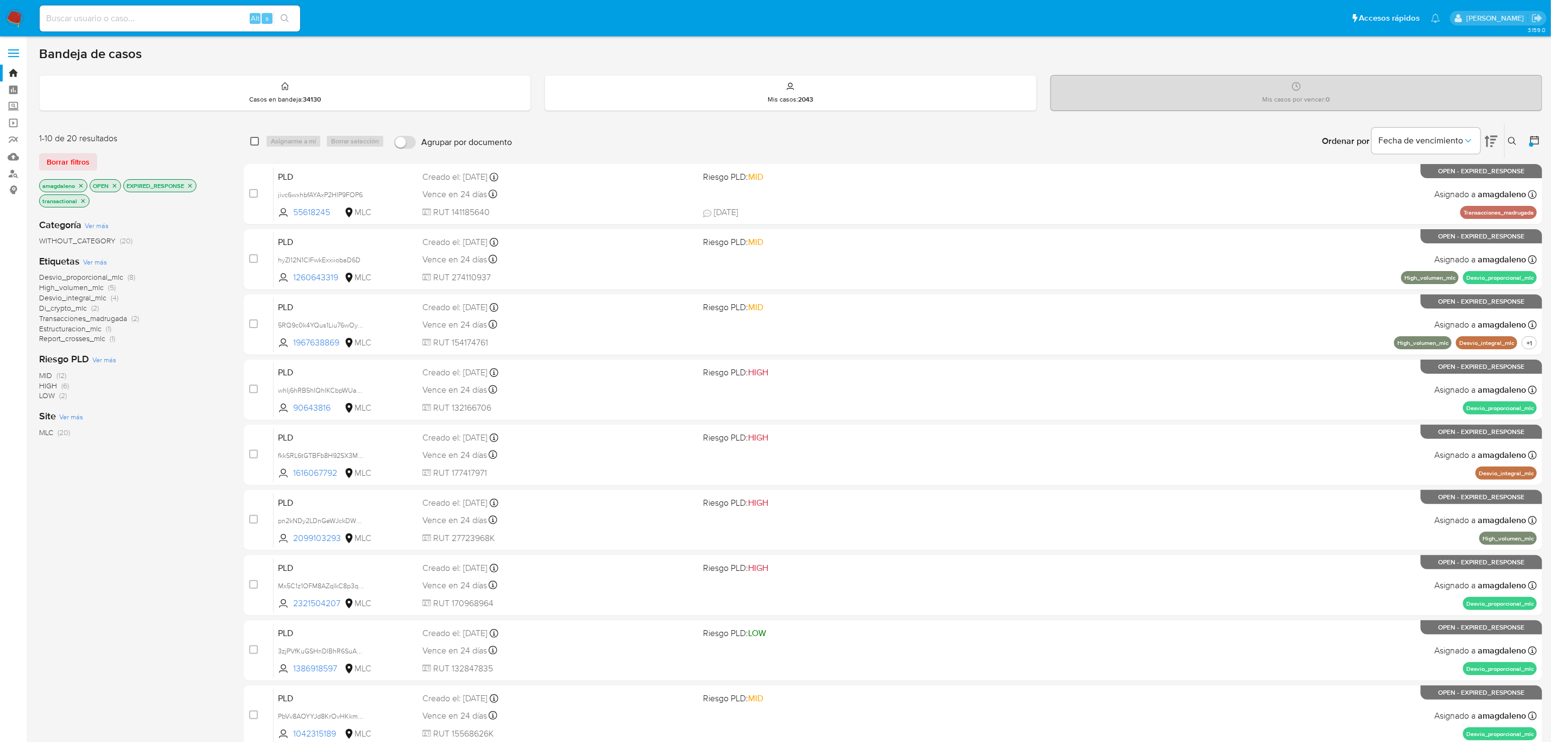
click at [257, 145] on input "checkbox" at bounding box center [254, 141] width 9 height 9
checkbox input "true"
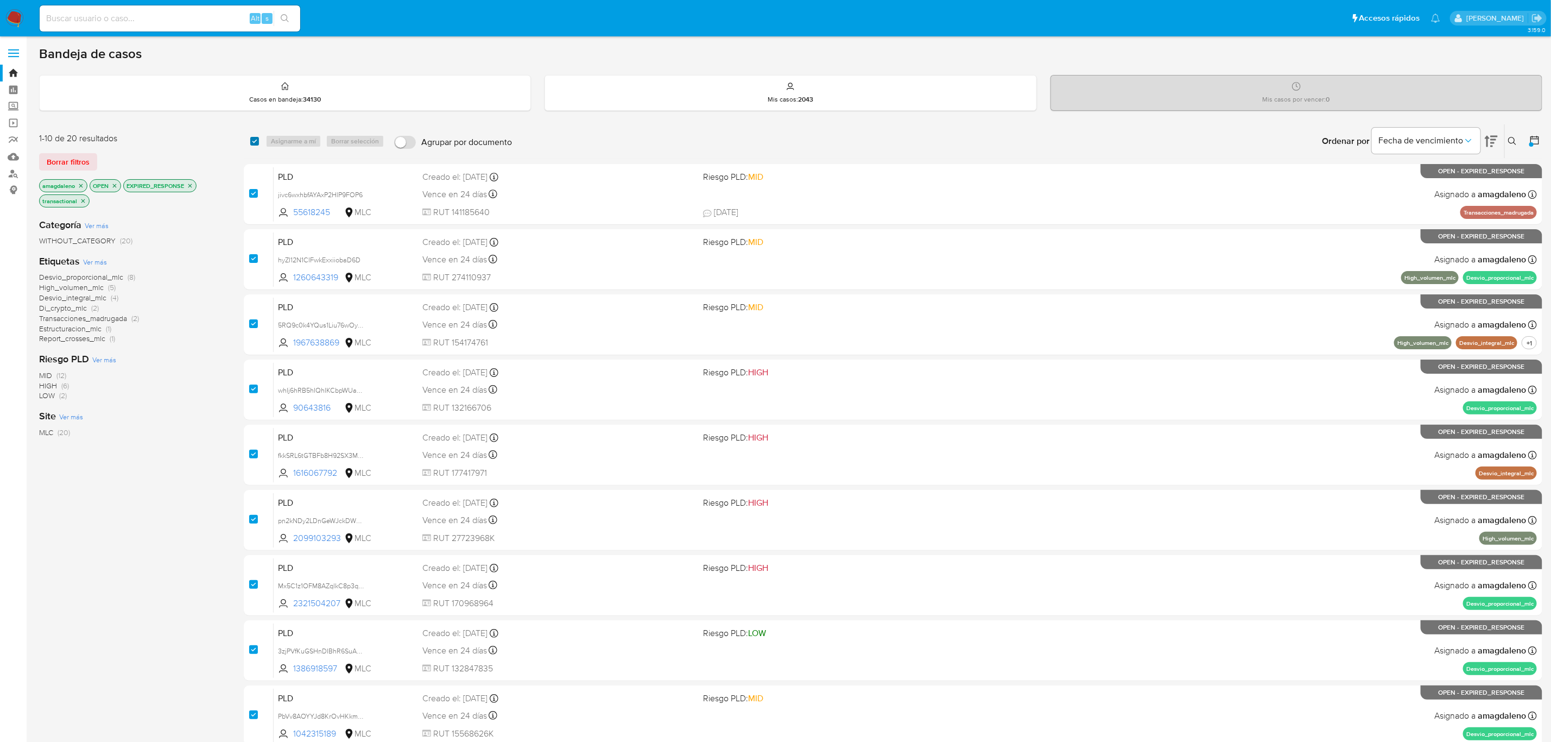
checkbox input "true"
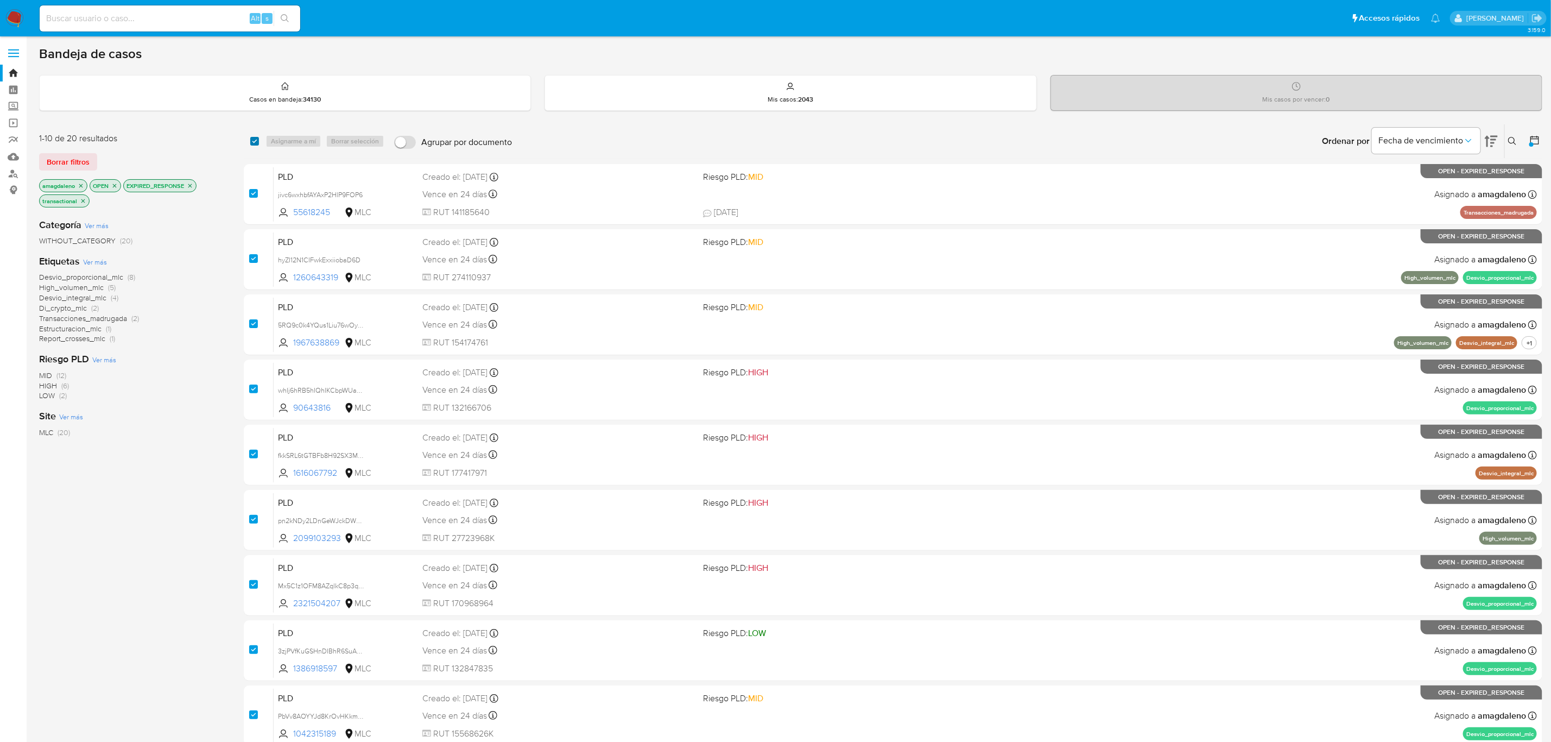
checkbox input "true"
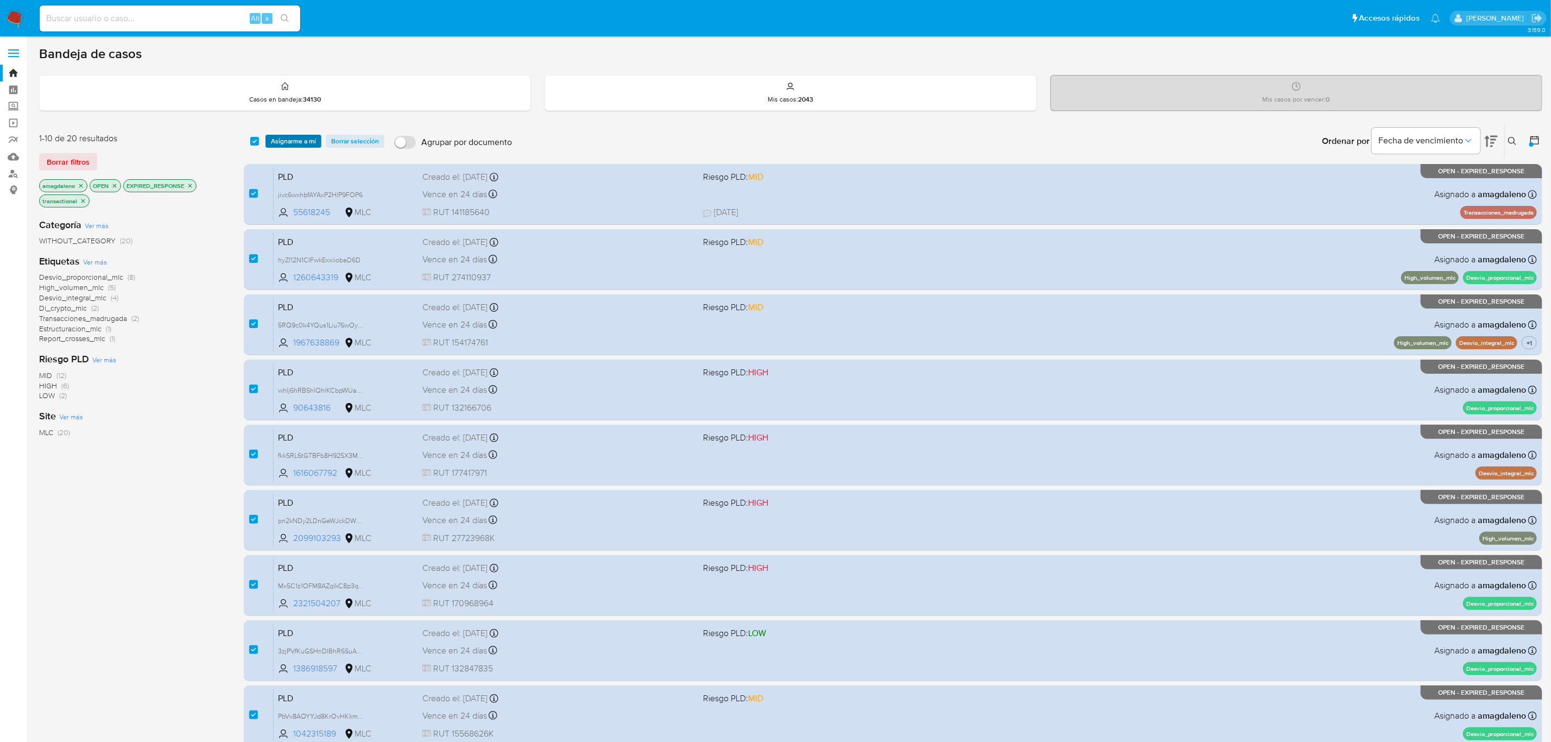
click at [275, 144] on span "Asignarme a mí" at bounding box center [293, 141] width 45 height 11
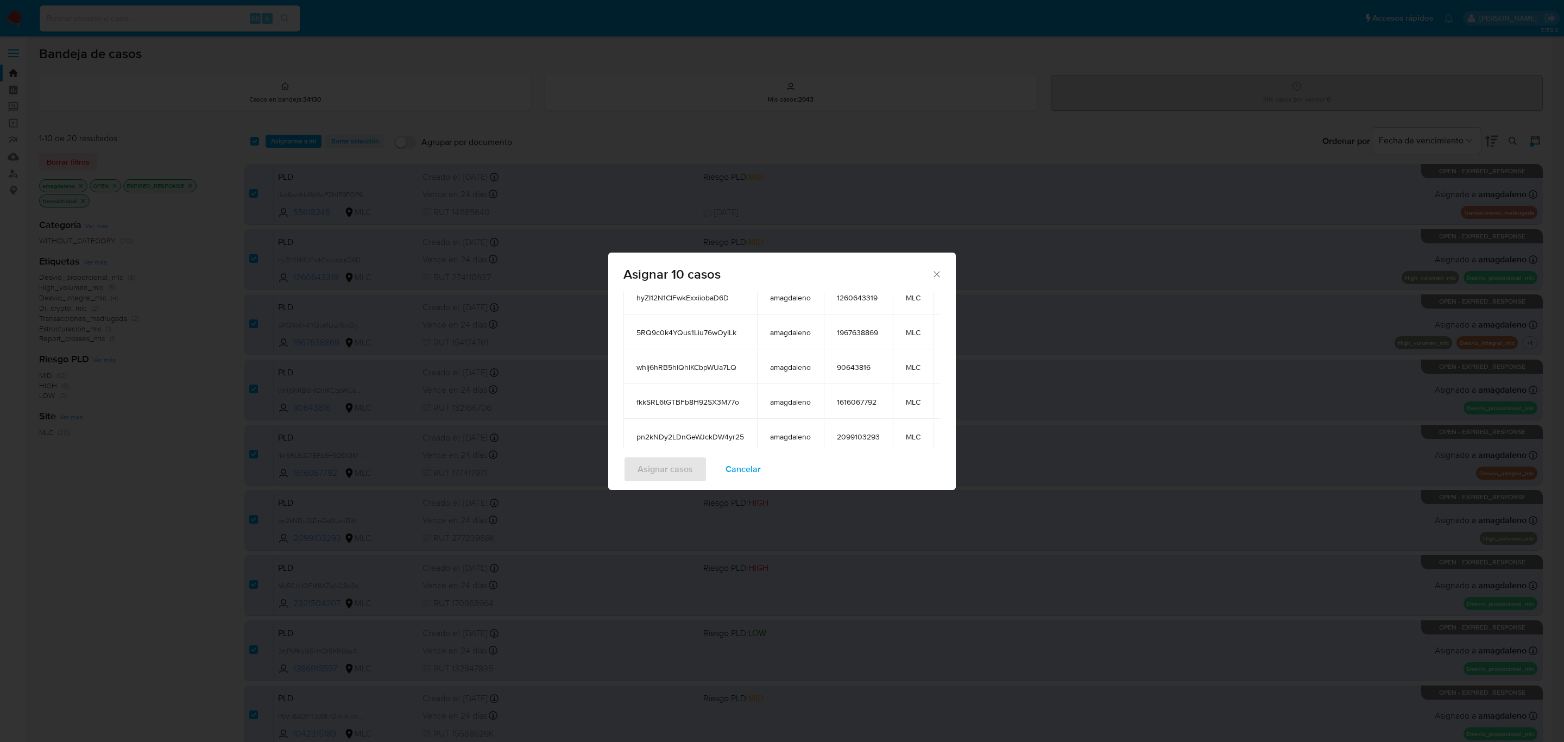
scroll to position [250, 0]
click at [811, 359] on textarea "assign-modal" at bounding box center [781, 369] width 317 height 43
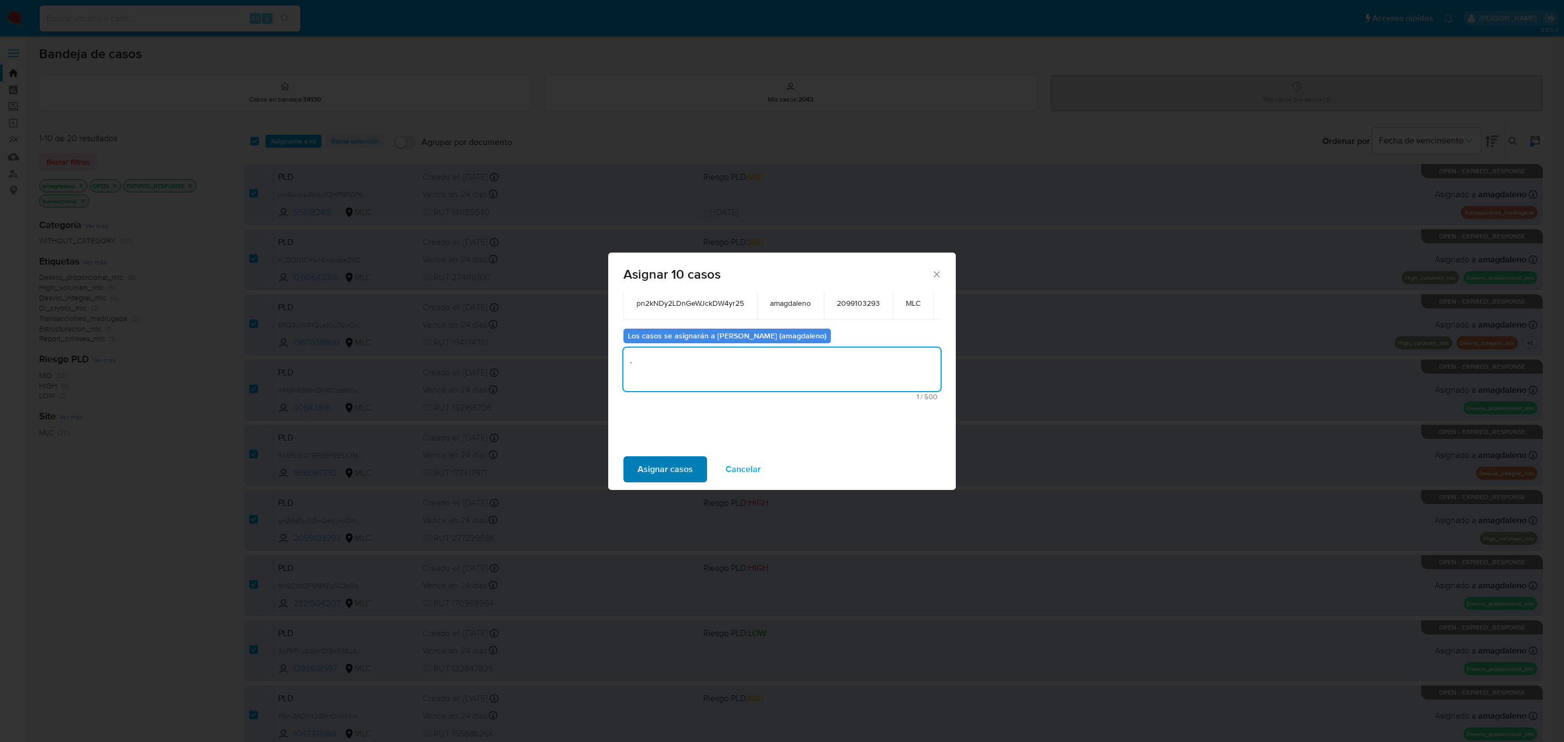
type textarea "."
click at [670, 466] on span "Asignar casos" at bounding box center [664, 469] width 55 height 24
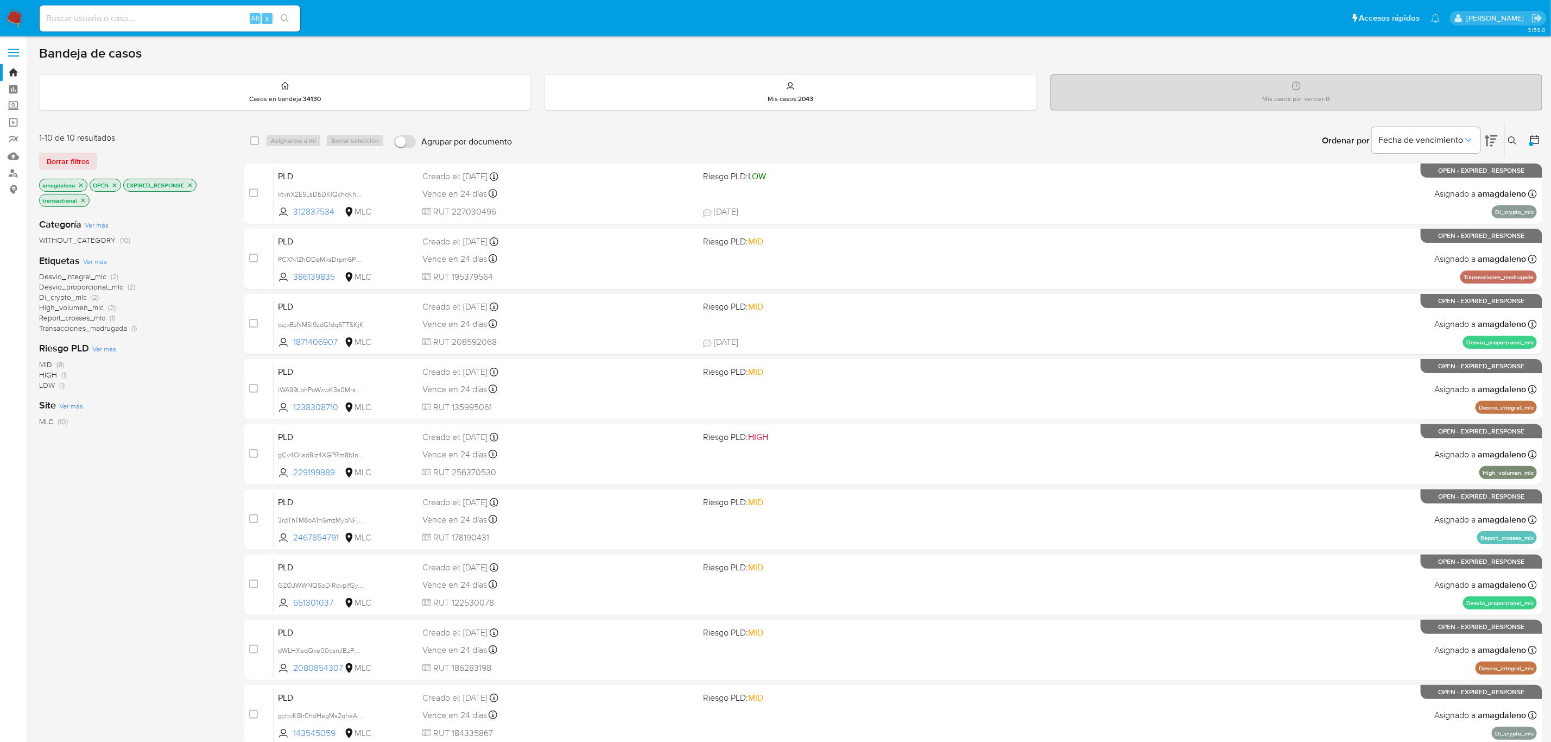
scroll to position [0, 0]
click at [256, 143] on input "checkbox" at bounding box center [254, 141] width 9 height 9
checkbox input "true"
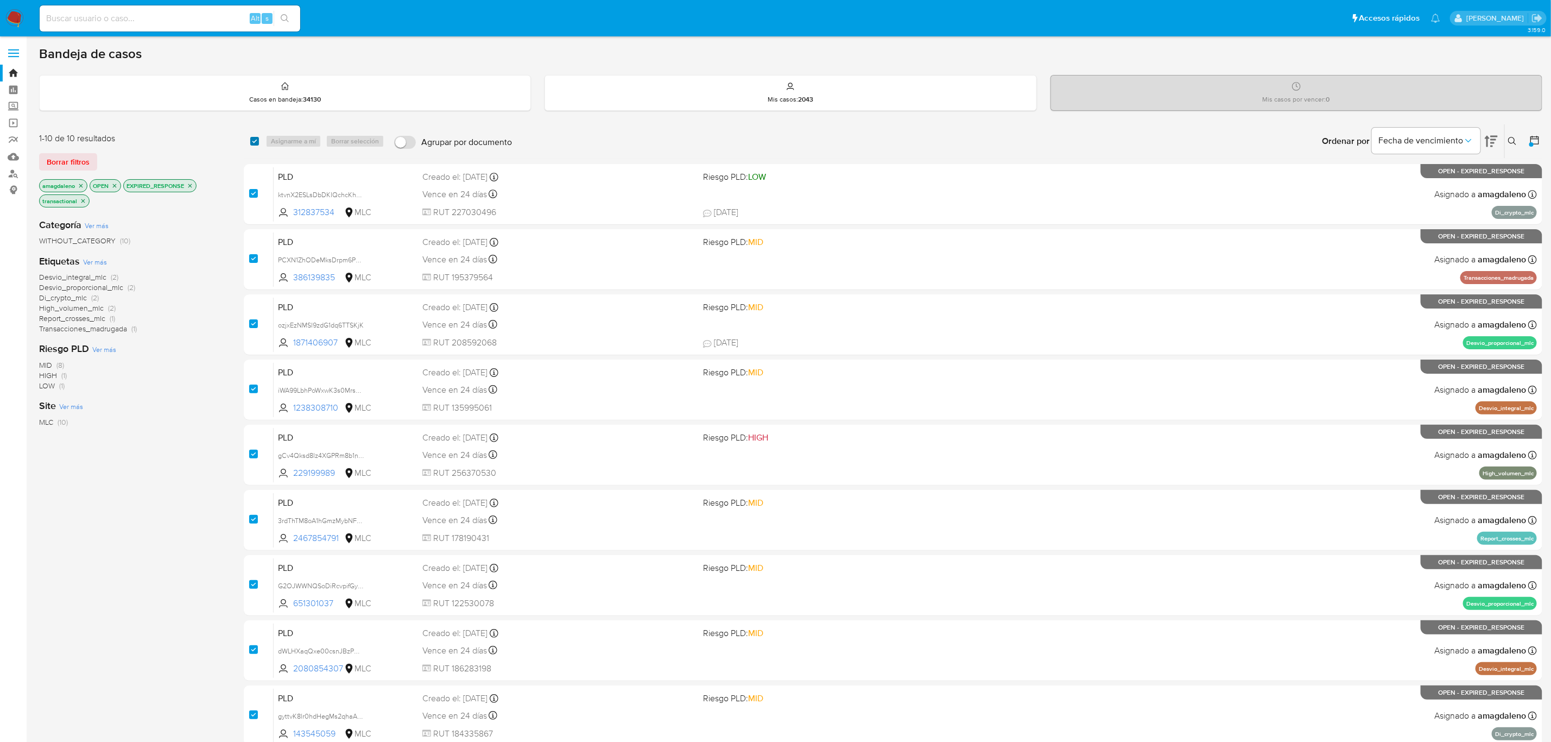
checkbox input "true"
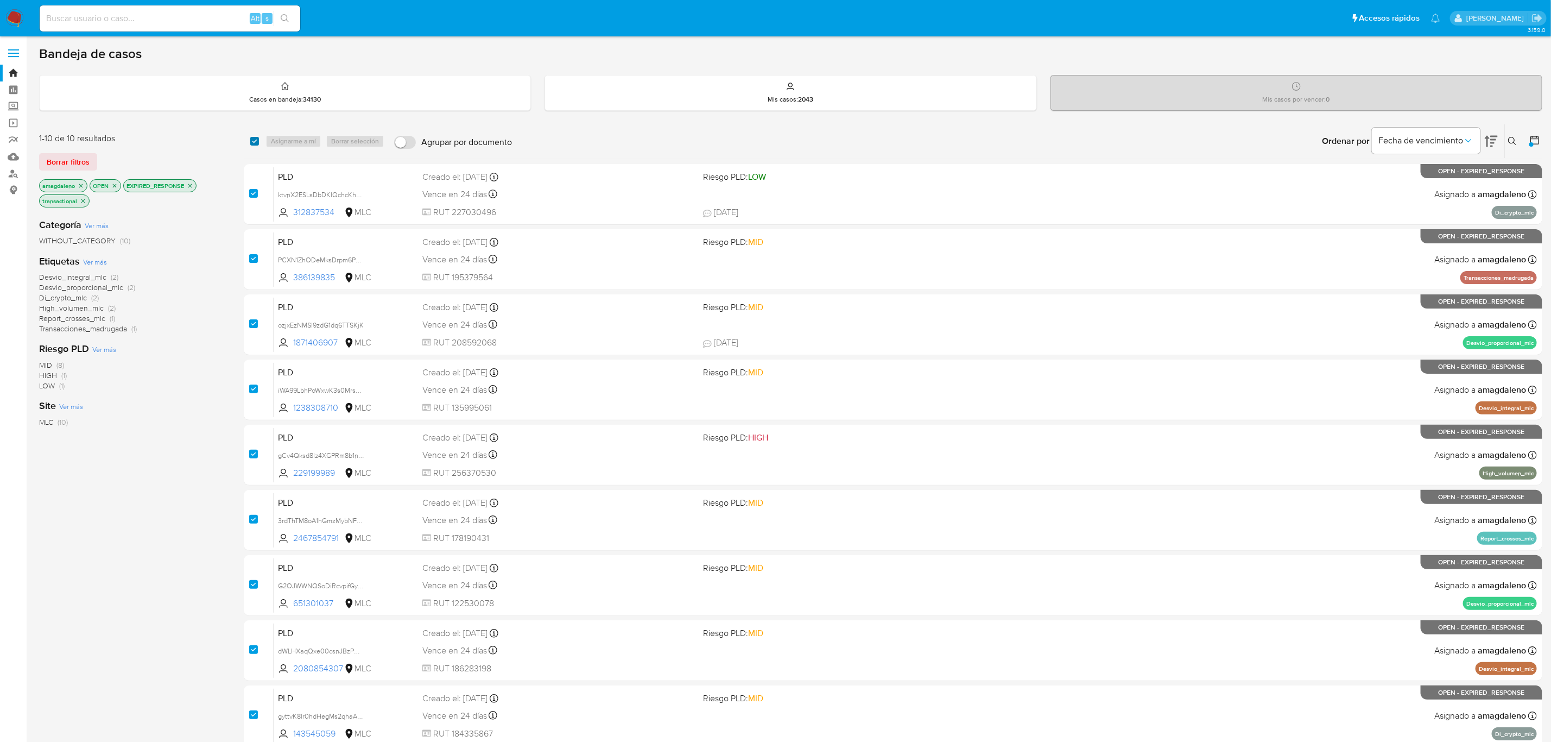
checkbox input "true"
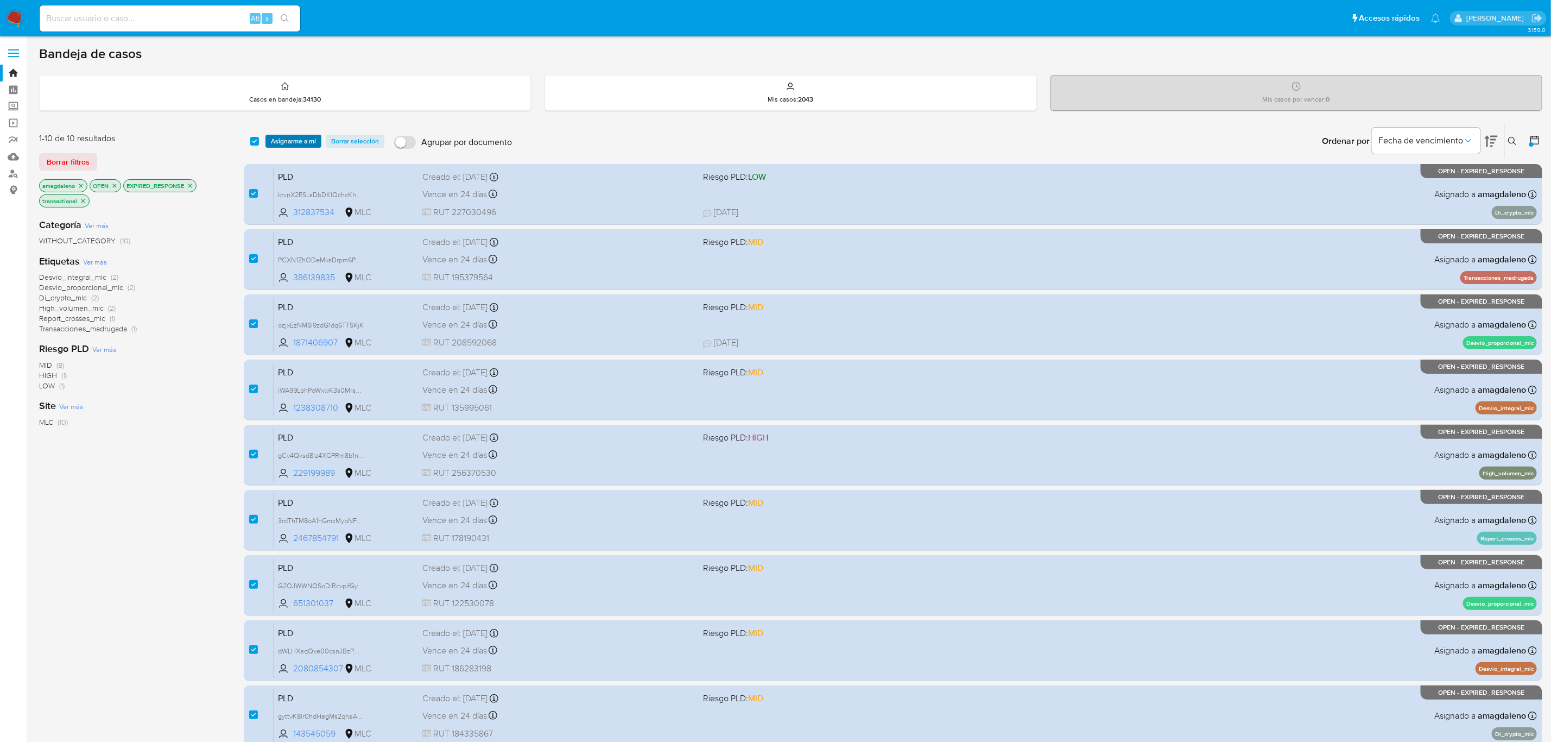
click at [308, 136] on span "Asignarme a mí" at bounding box center [293, 141] width 45 height 11
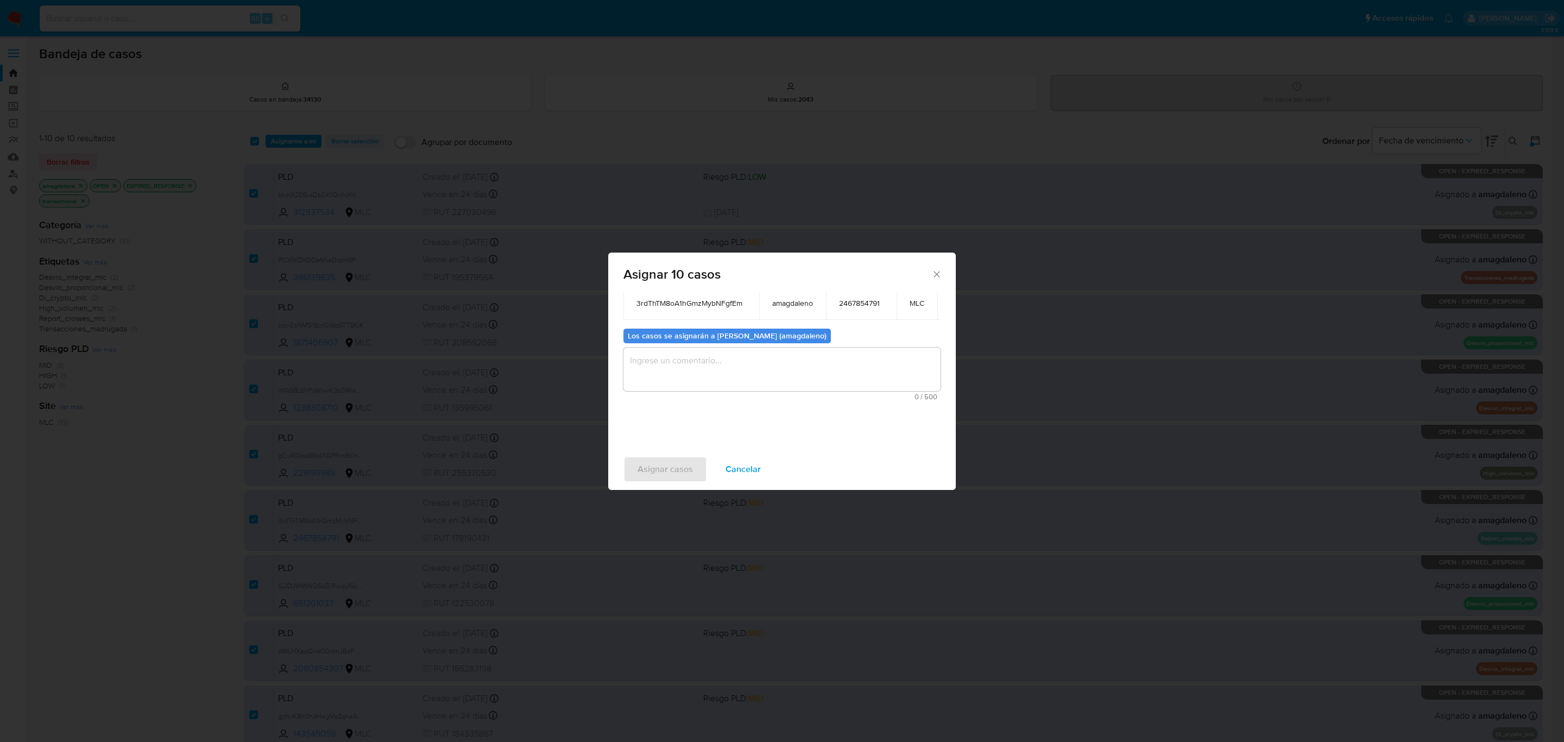
scroll to position [250, 0]
click at [750, 351] on textarea "assign-modal" at bounding box center [781, 369] width 317 height 43
type textarea "."
click at [679, 471] on span "Asignar casos" at bounding box center [664, 469] width 55 height 24
checkbox input "false"
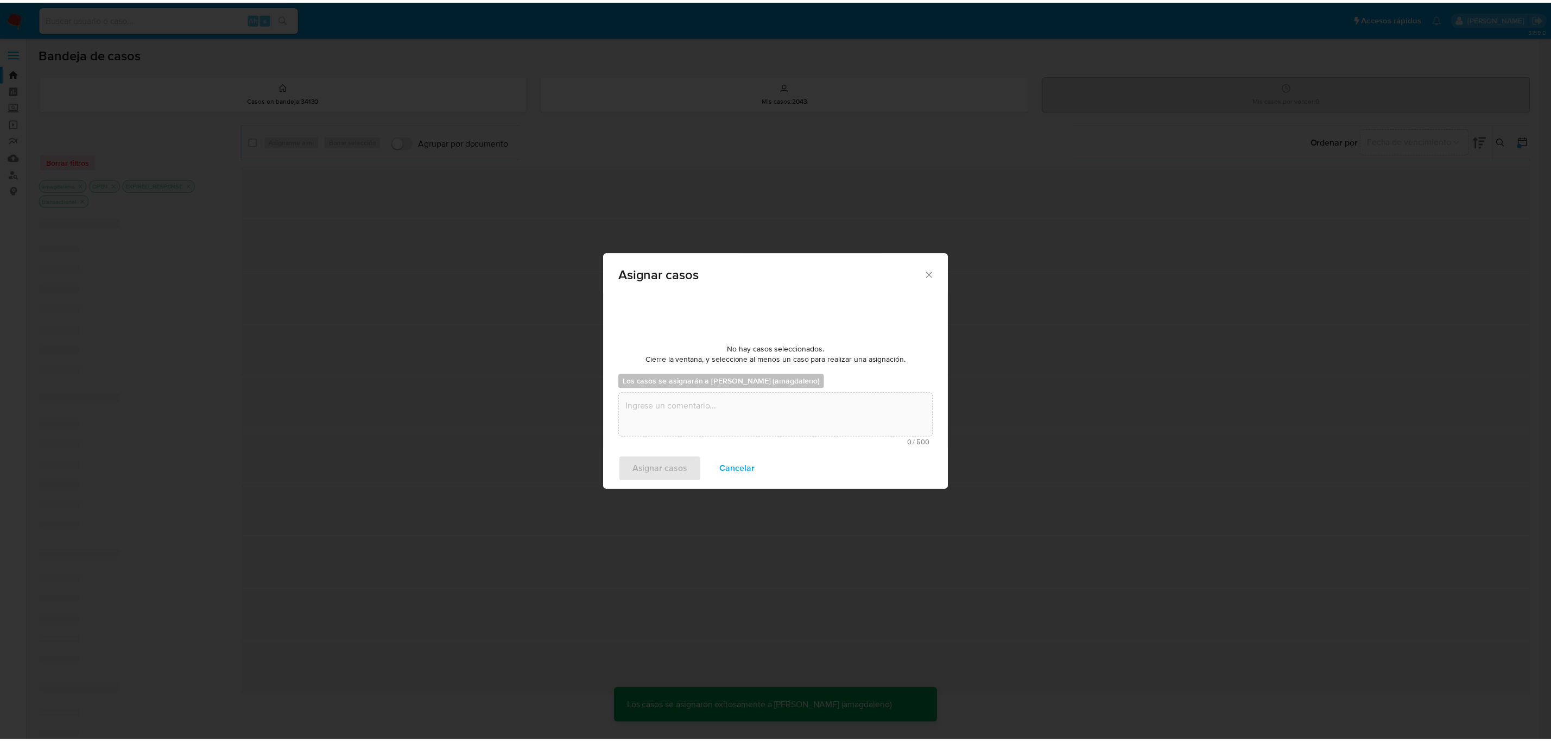
scroll to position [65, 0]
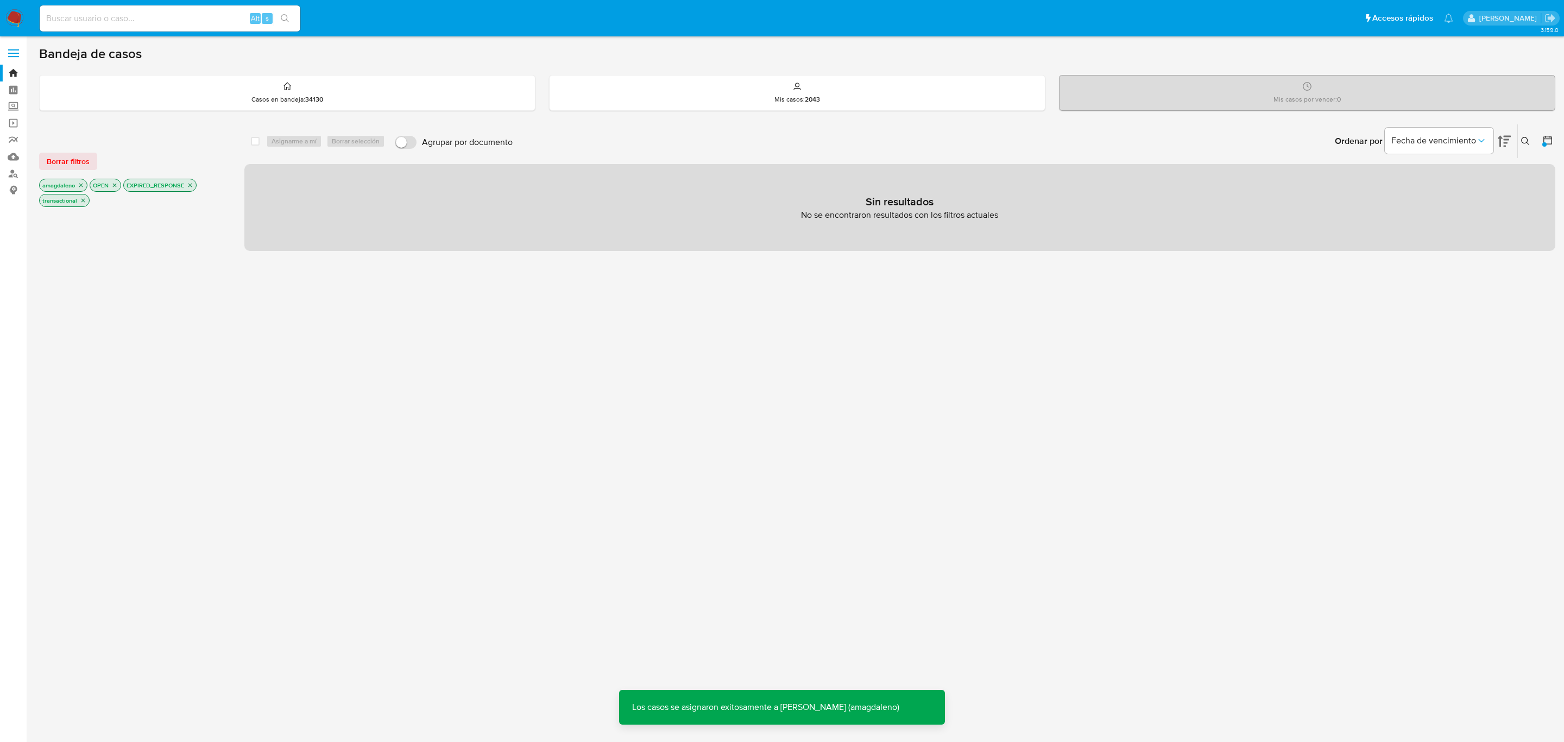
click at [191, 182] on icon "close-filter" at bounding box center [190, 185] width 7 height 7
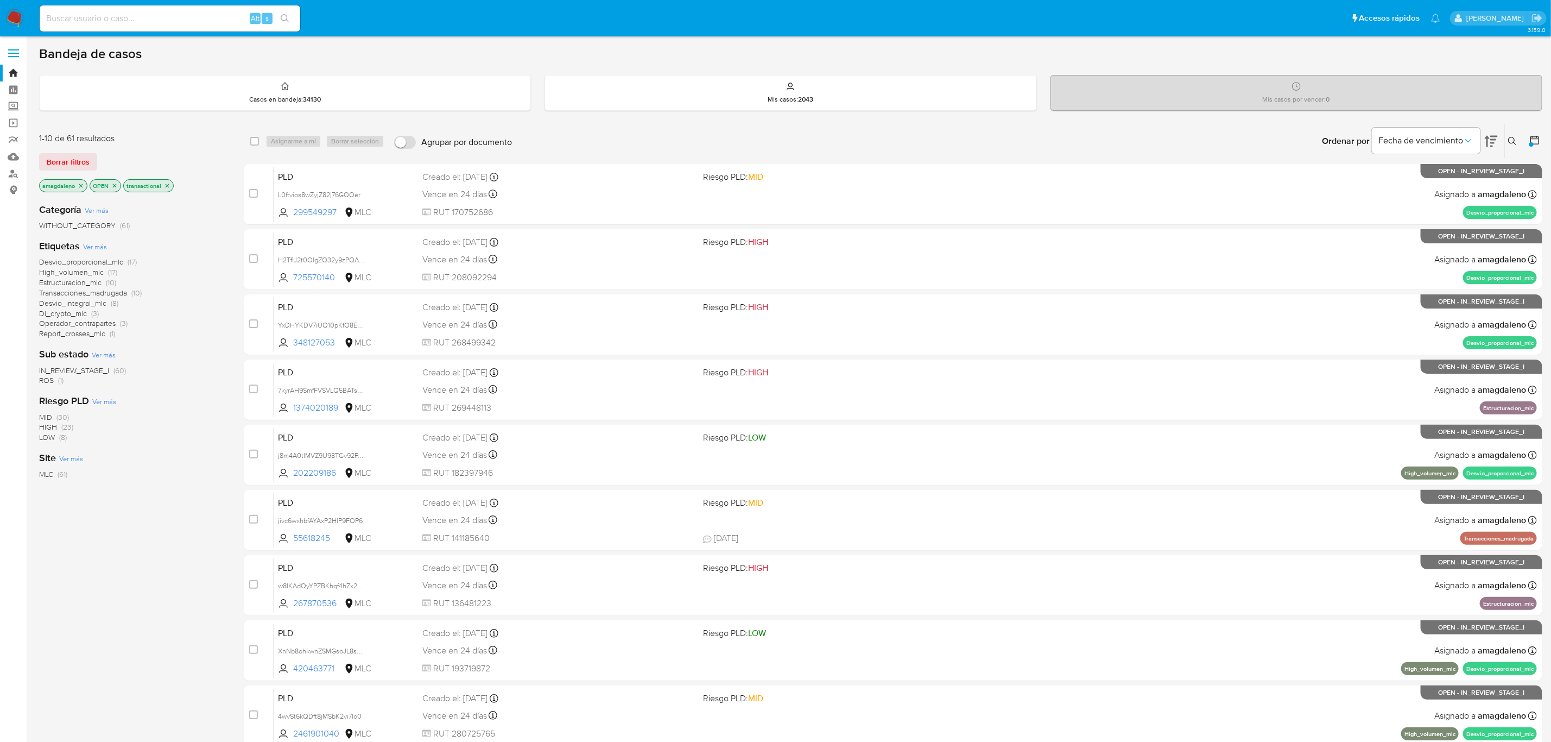
click at [80, 189] on p "amagdaleno" at bounding box center [63, 186] width 47 height 12
click at [80, 188] on icon "close-filter" at bounding box center [81, 185] width 7 height 7
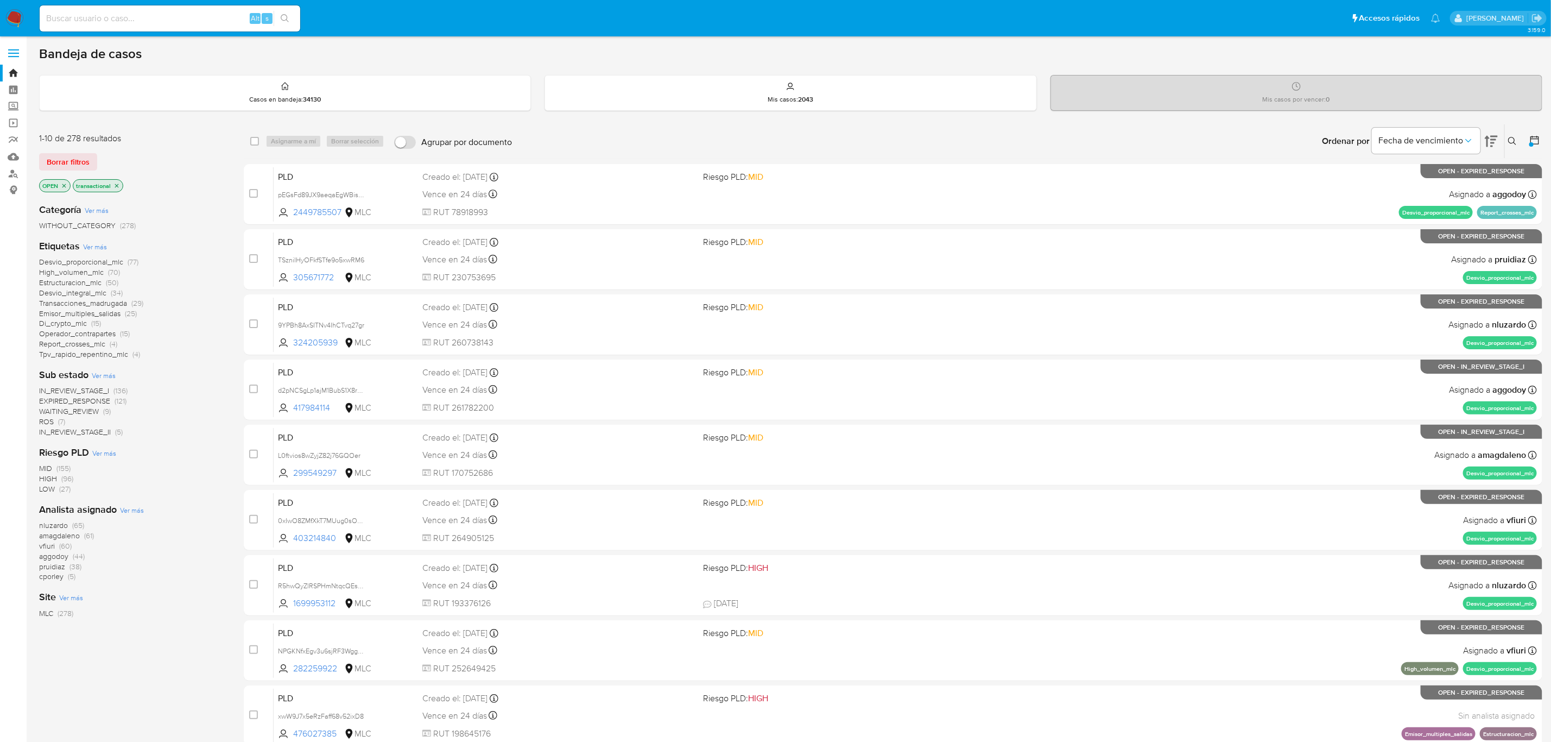
scroll to position [81, 0]
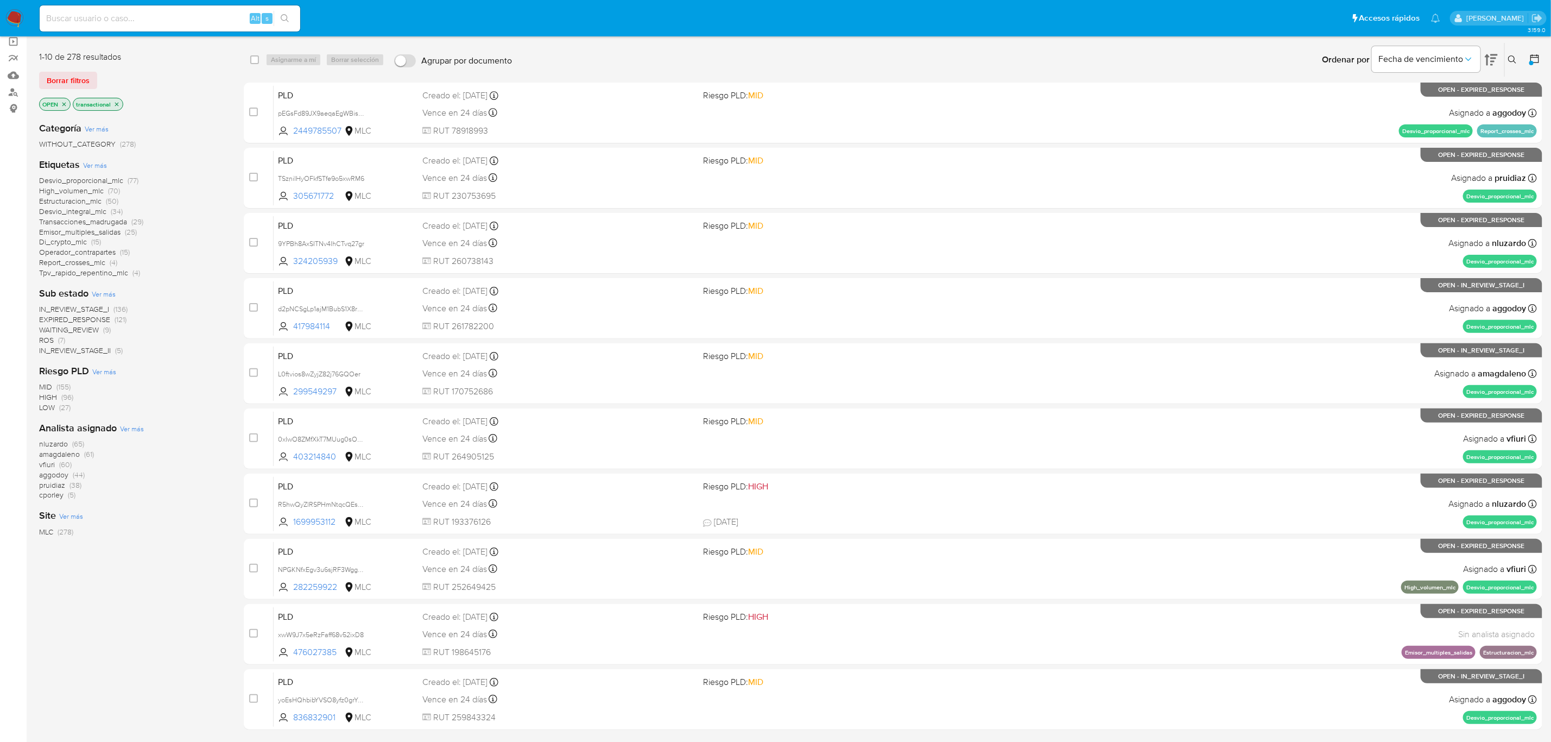
click at [55, 456] on span "amagdaleno" at bounding box center [59, 453] width 41 height 11
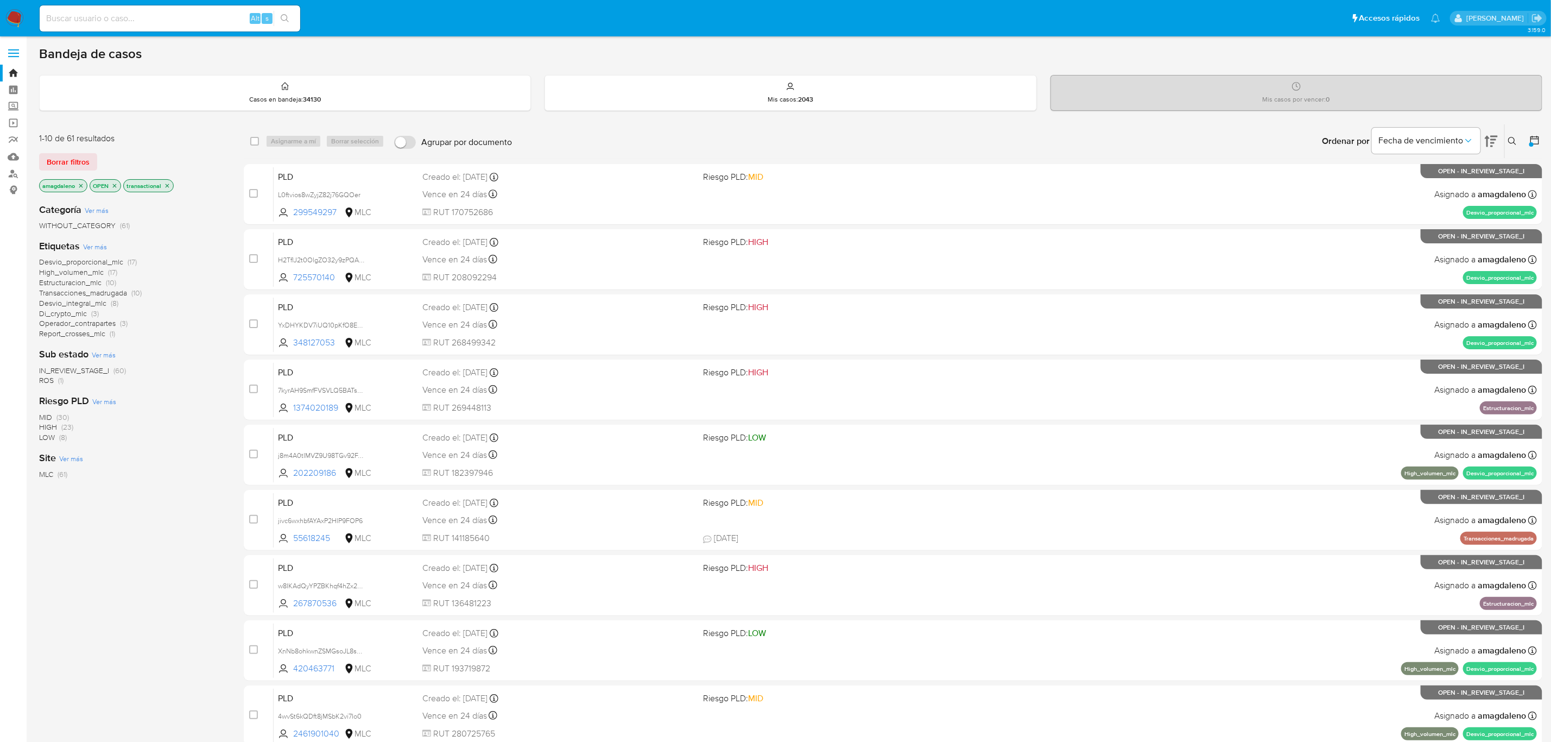
click at [80, 188] on icon "close-filter" at bounding box center [81, 185] width 7 height 7
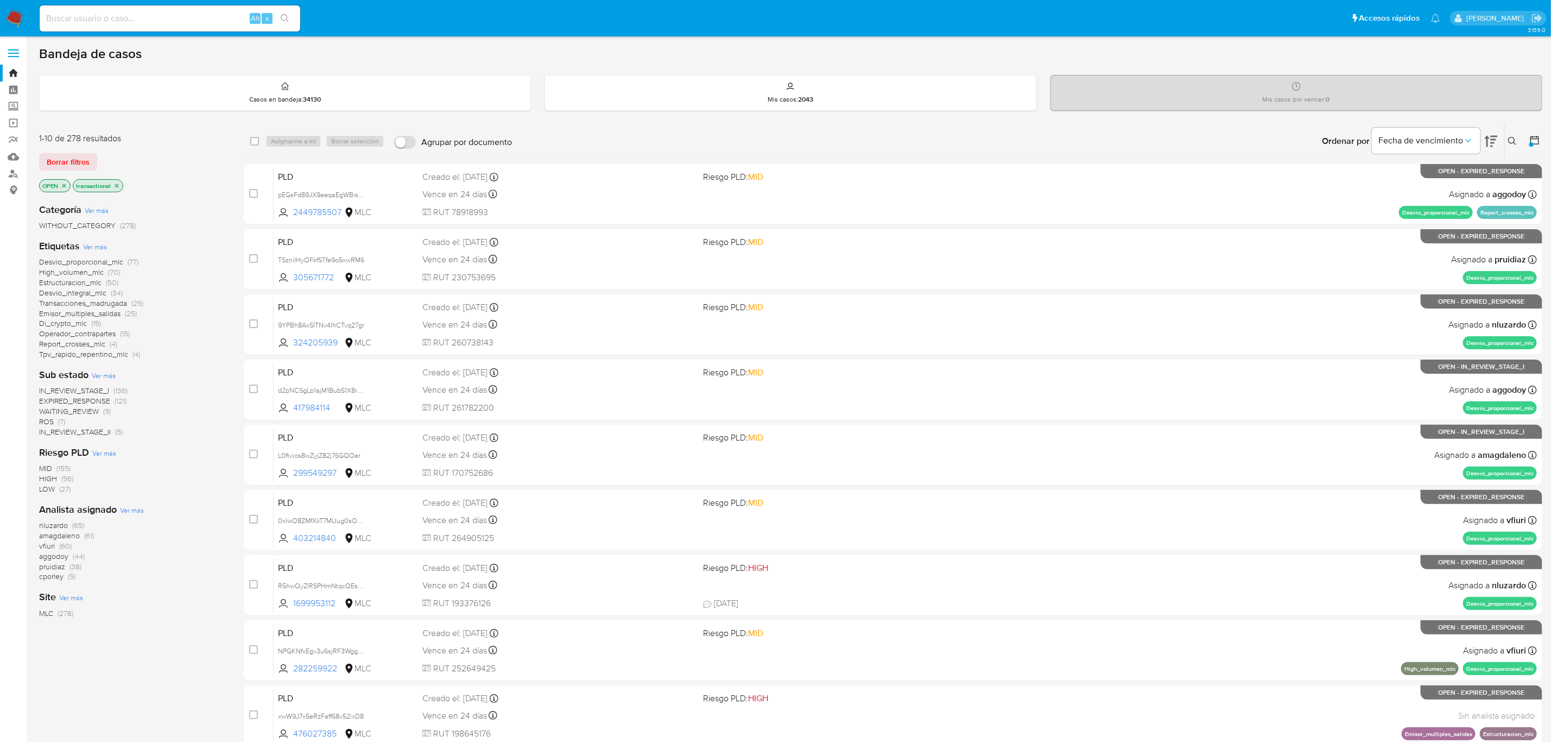
click at [68, 535] on span "amagdaleno" at bounding box center [59, 535] width 41 height 11
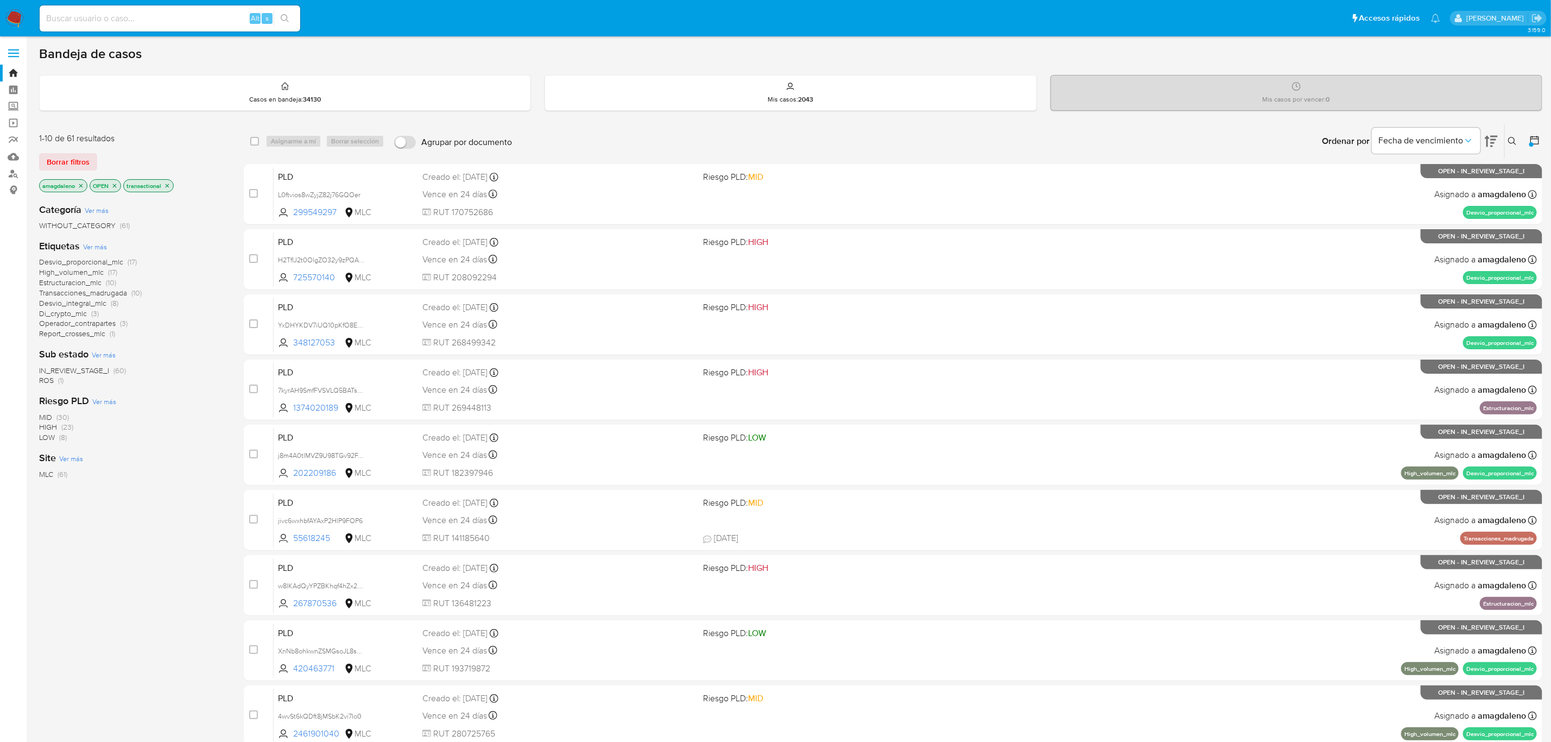
click at [86, 282] on span "Estructuracion_mlc" at bounding box center [70, 282] width 62 height 11
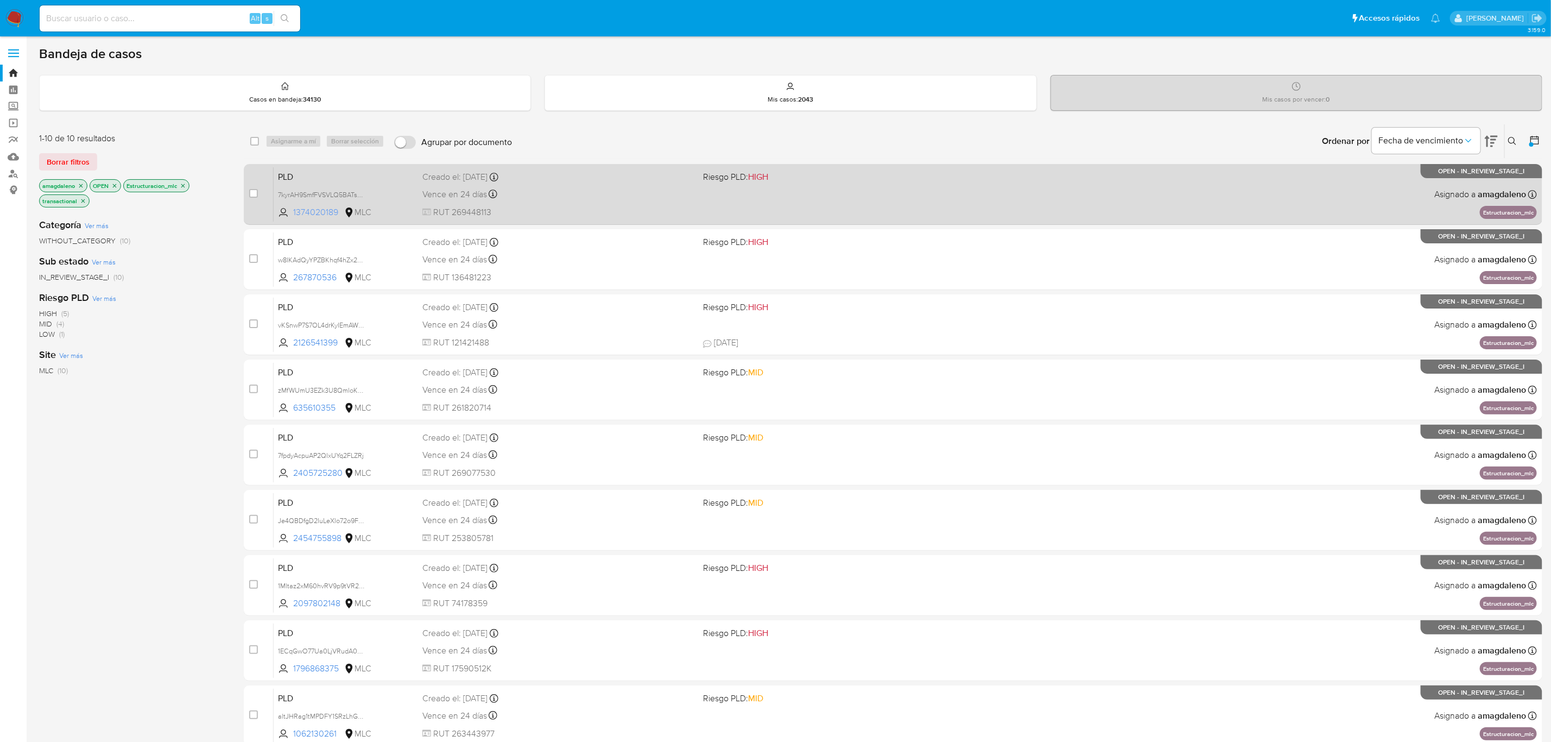
click at [328, 210] on span "1374020189" at bounding box center [317, 212] width 49 height 12
click at [624, 201] on div "PLD 7kyrAH9SmfFVSVLQ5BATs9J1 1374020189 MLC Riesgo PLD: HIGH Creado el: 12/07/2…" at bounding box center [906, 194] width 1264 height 55
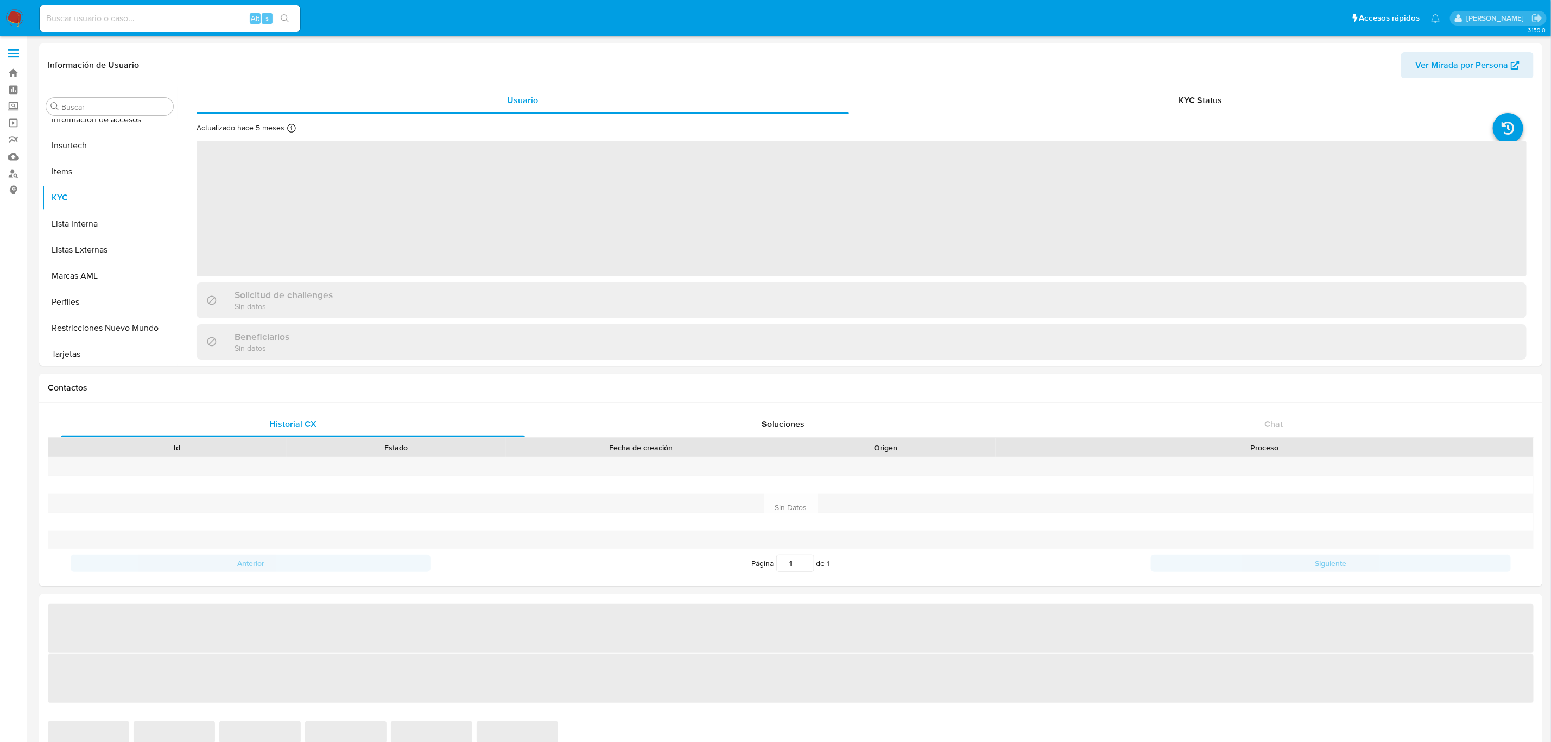
scroll to position [458, 0]
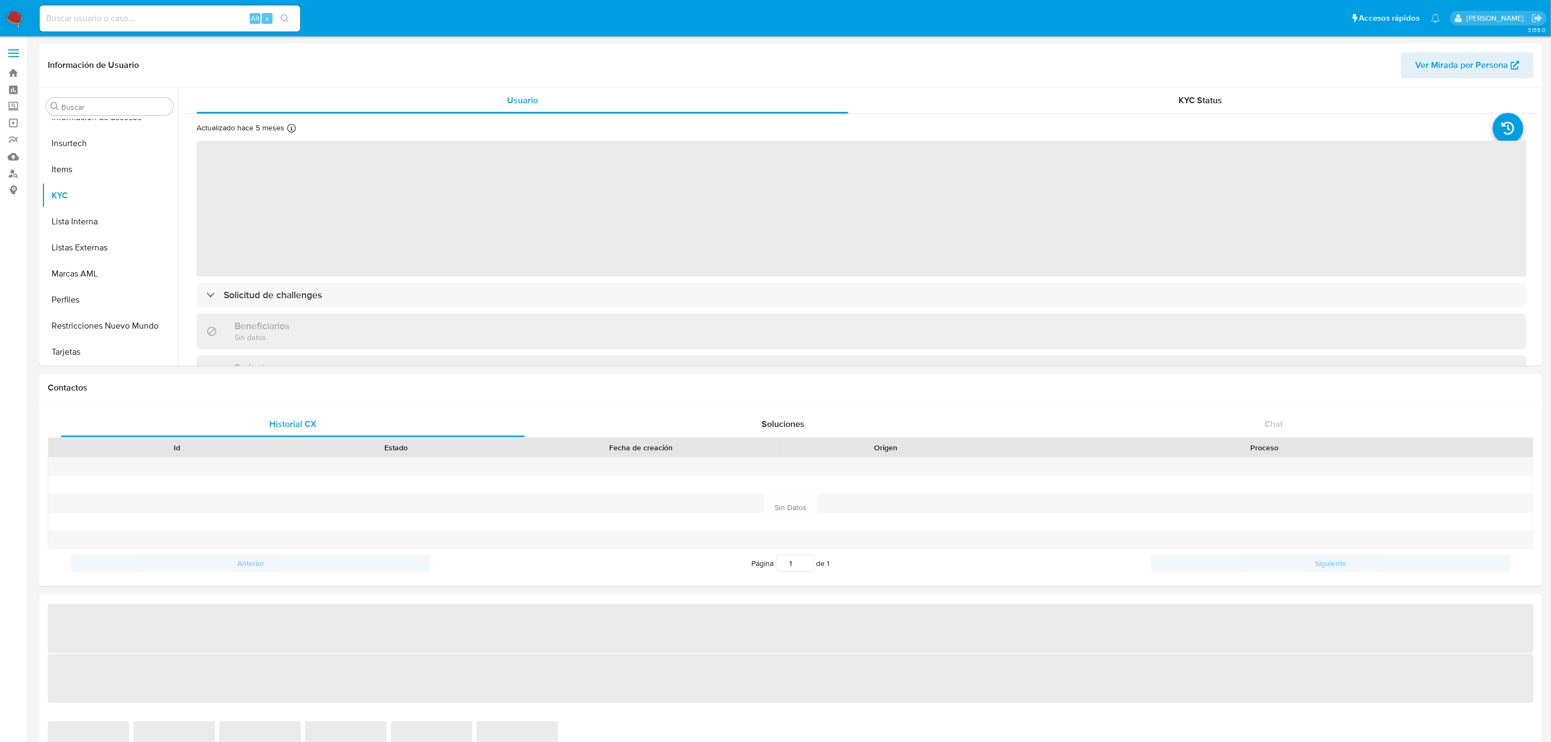
select select "10"
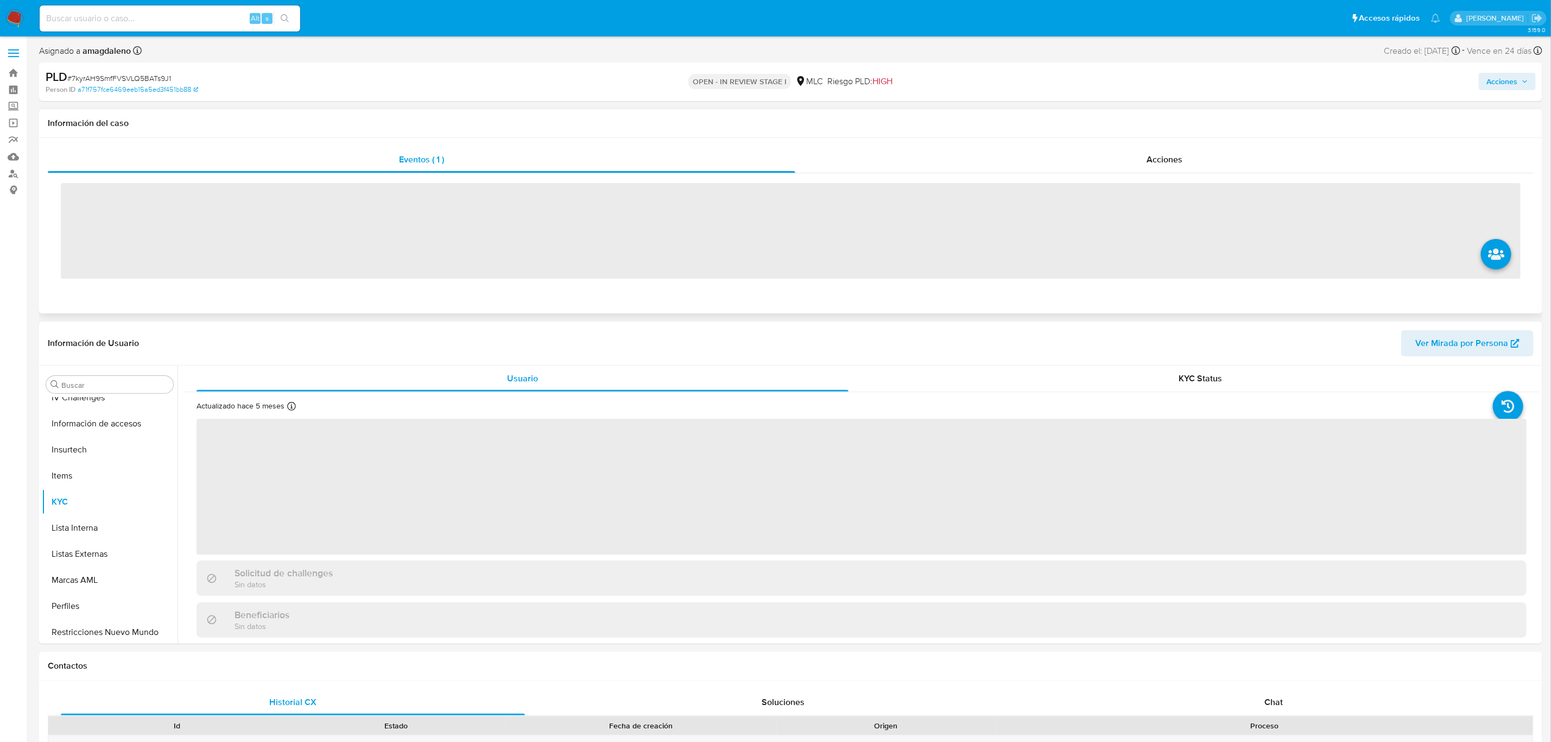
scroll to position [458, 0]
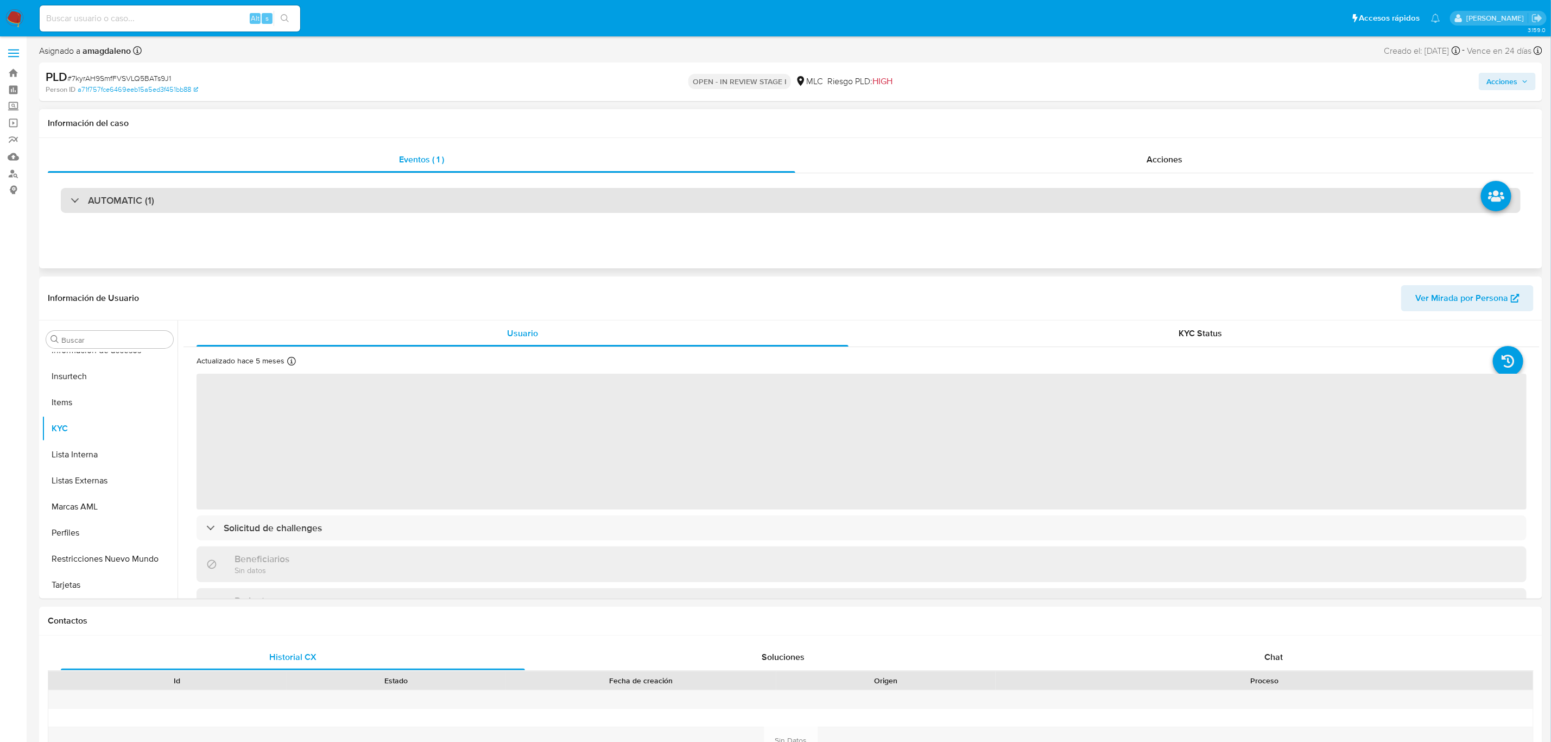
click at [817, 203] on div "AUTOMATIC (1)" at bounding box center [791, 200] width 1460 height 25
select select "10"
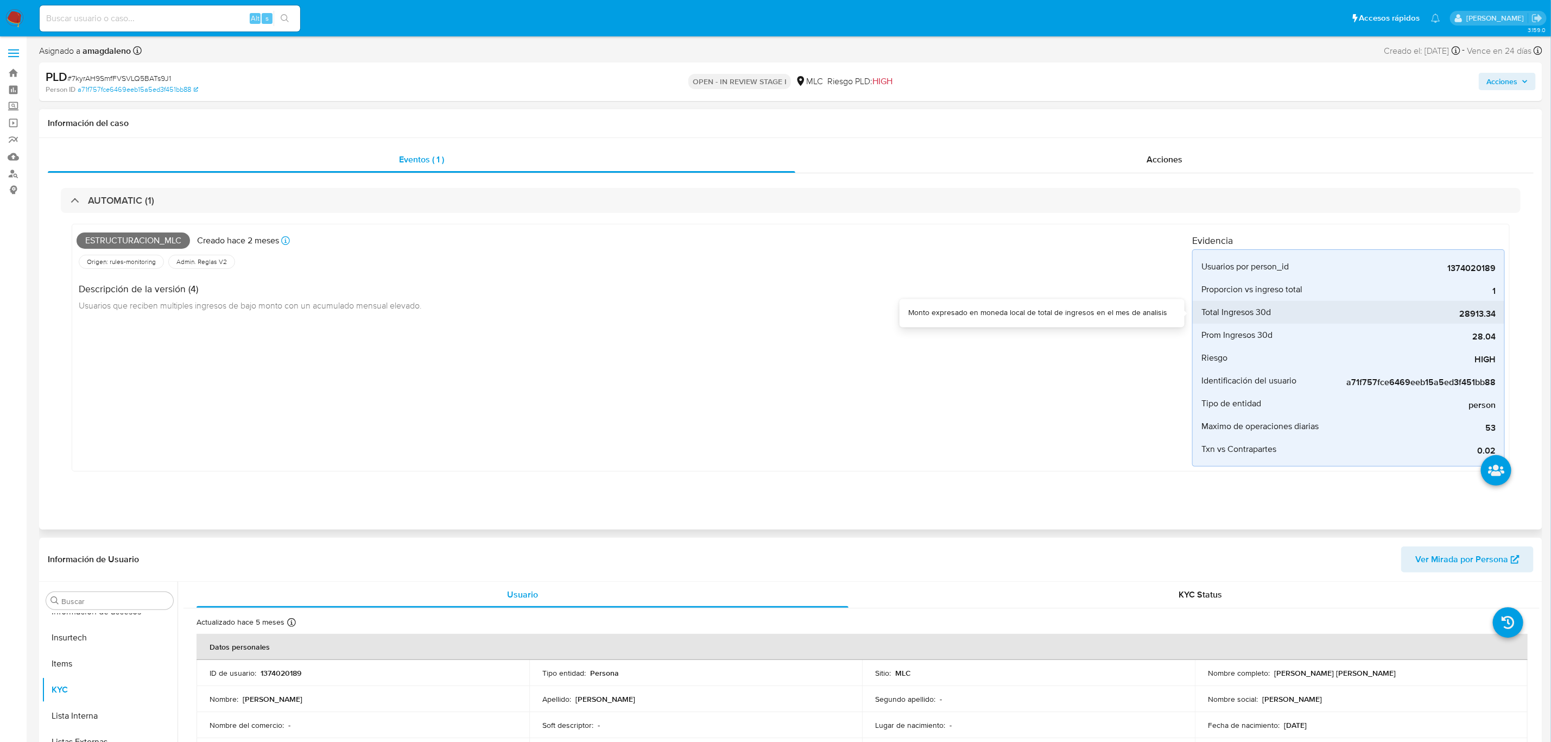
drag, startPoint x: 1462, startPoint y: 320, endPoint x: 1483, endPoint y: 320, distance: 21.2
click at [1483, 320] on div "28913.34" at bounding box center [1414, 312] width 163 height 23
